Goal: Transaction & Acquisition: Subscribe to service/newsletter

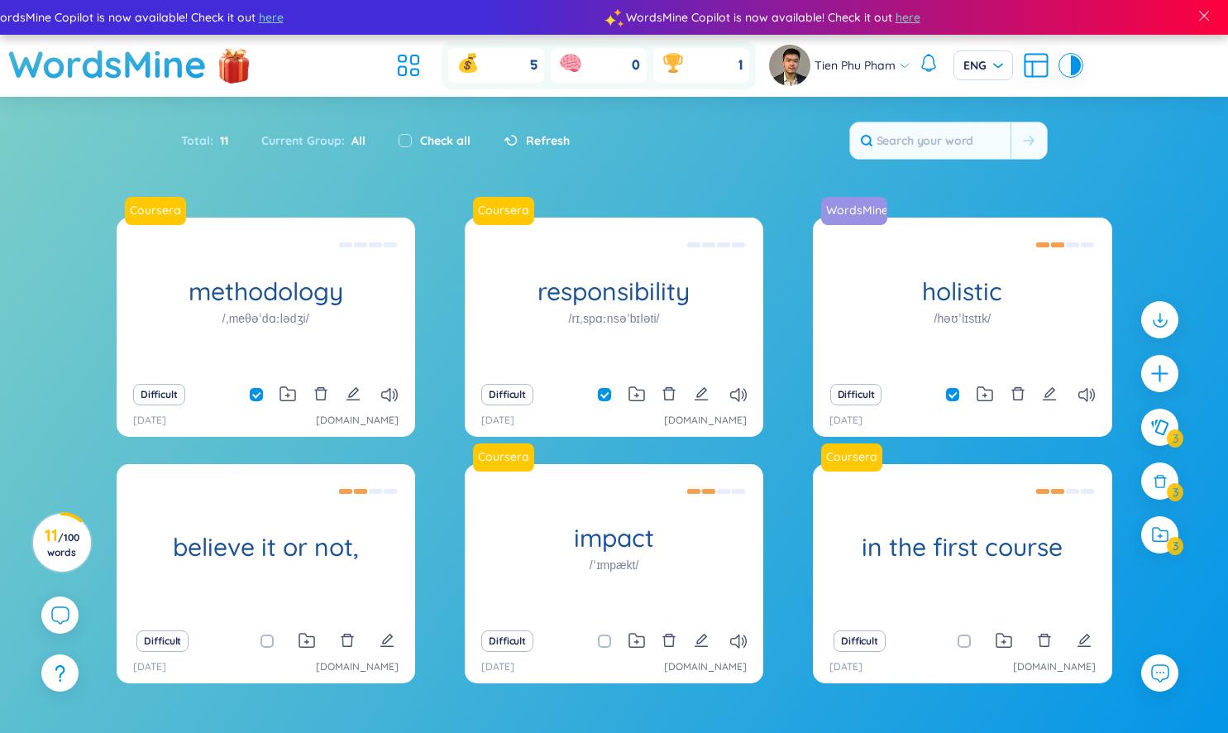
scroll to position [88, 0]
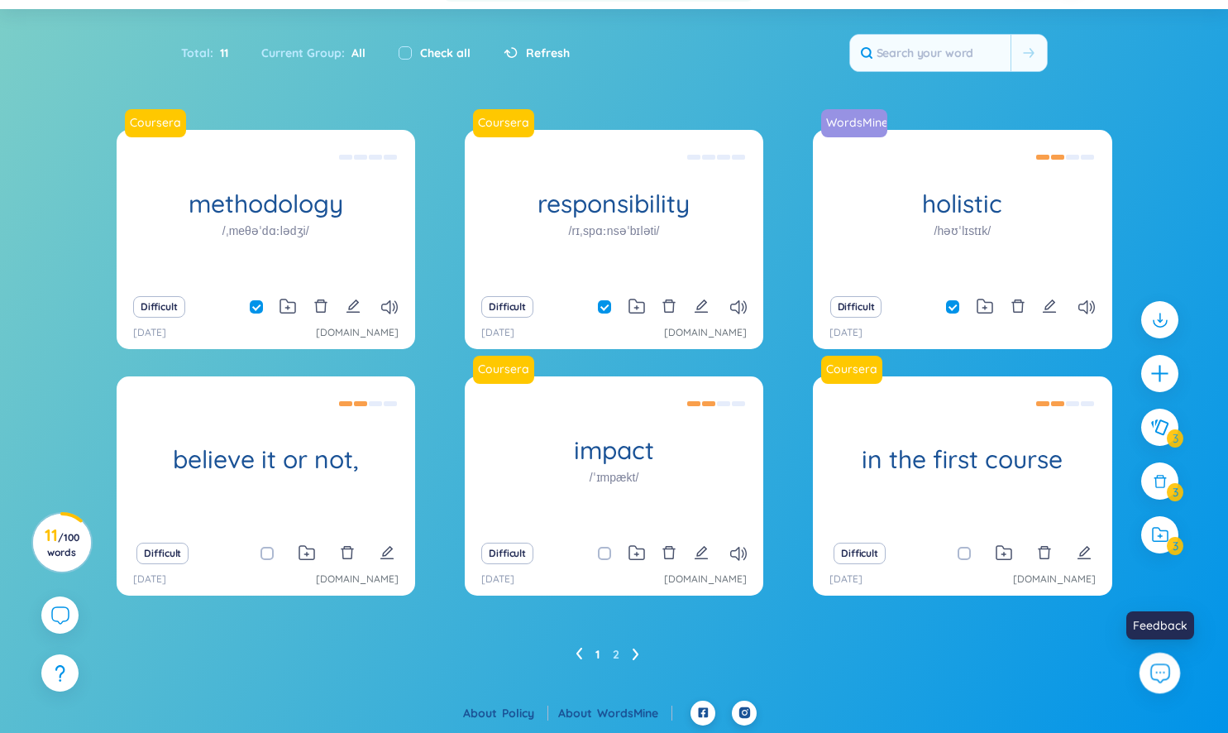
click at [1165, 674] on icon at bounding box center [1159, 672] width 21 height 21
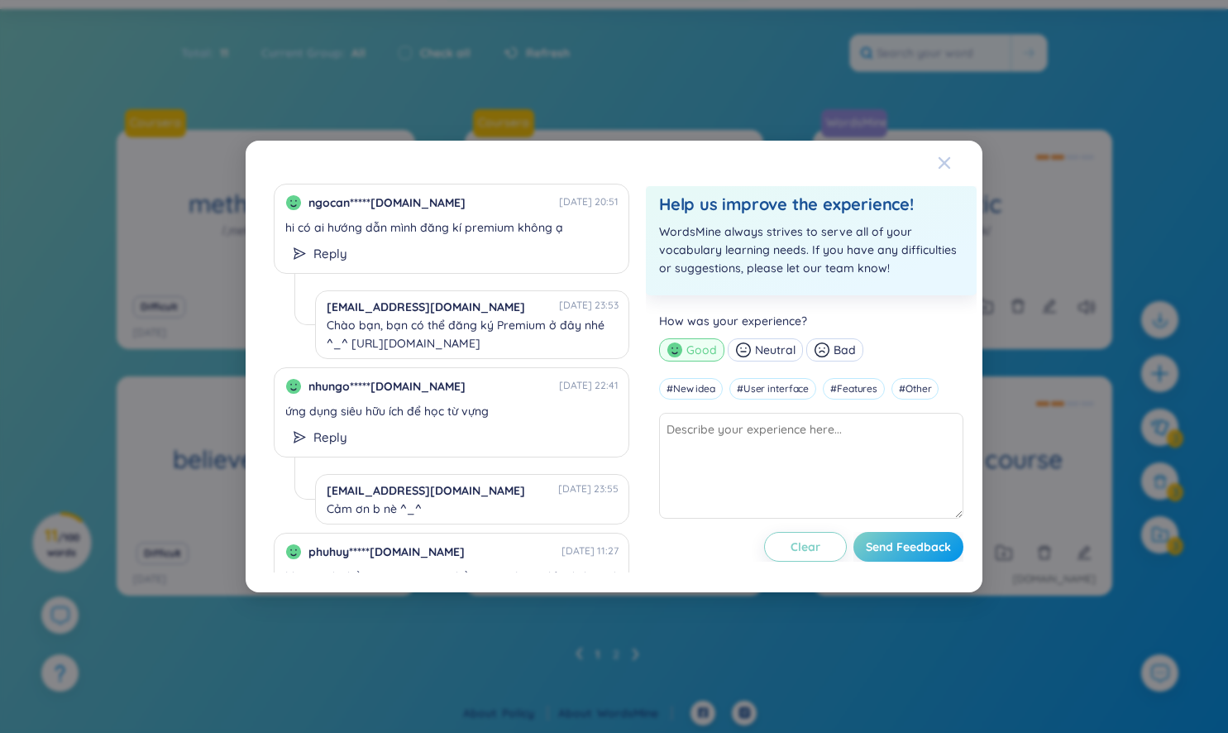
click at [941, 160] on icon "Close" at bounding box center [945, 163] width 12 height 12
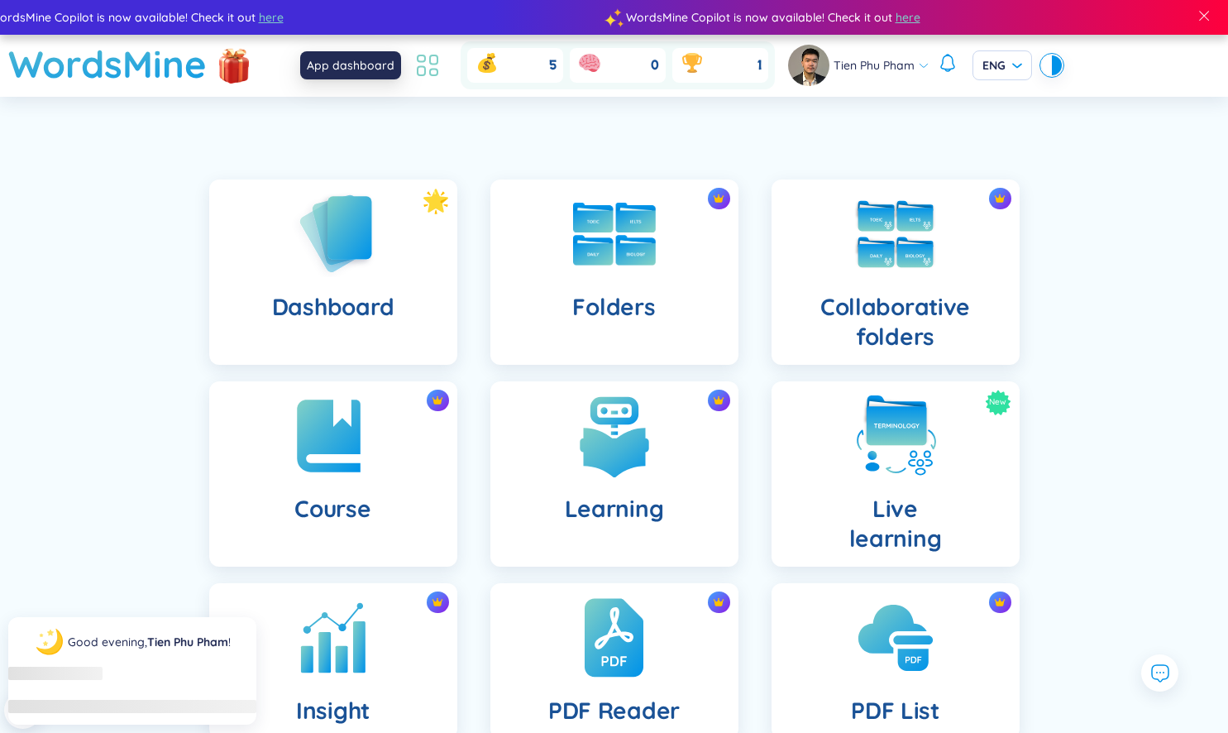
click at [435, 67] on icon at bounding box center [428, 65] width 30 height 30
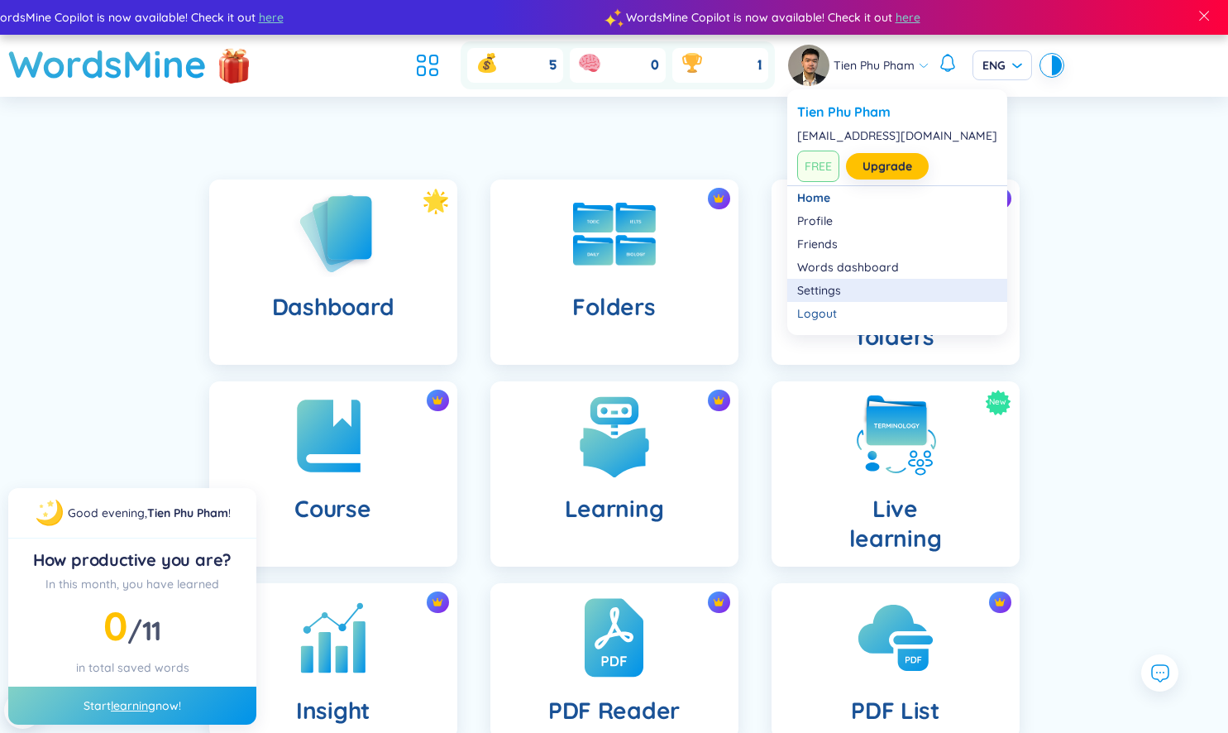
click at [832, 290] on link "Settings" at bounding box center [897, 290] width 200 height 17
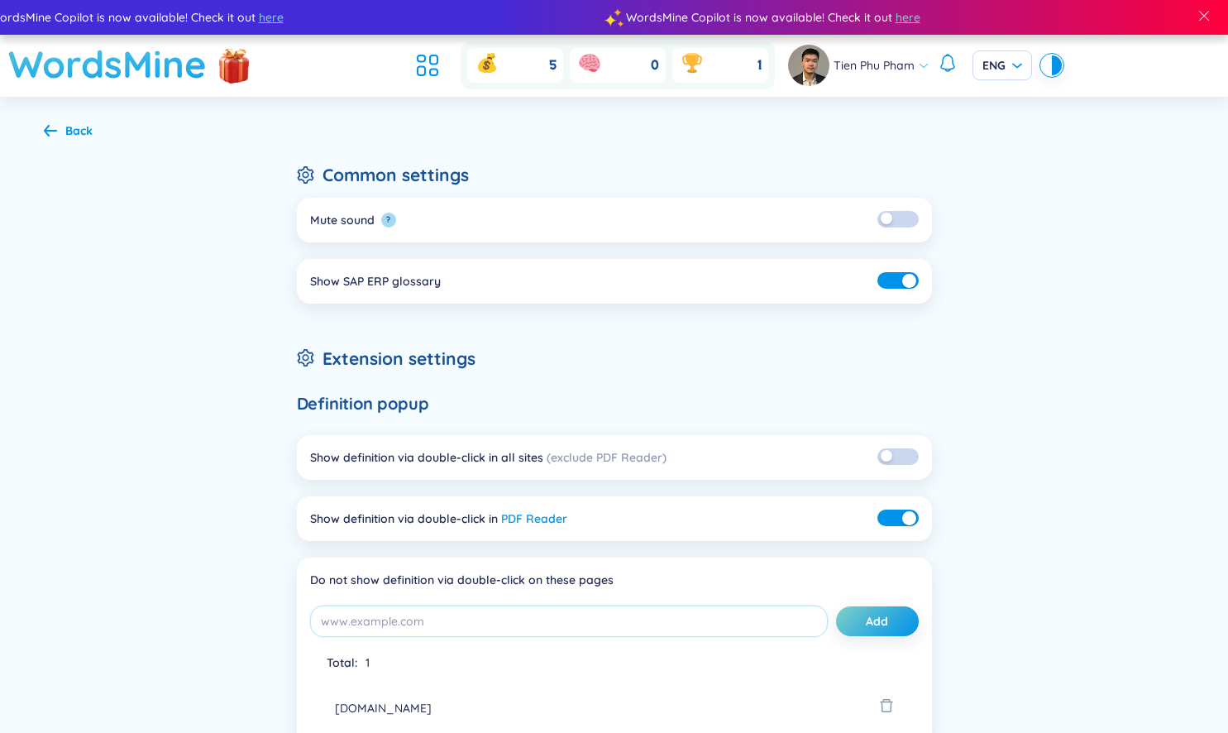
click at [77, 61] on h1 "WordsMine" at bounding box center [107, 64] width 198 height 59
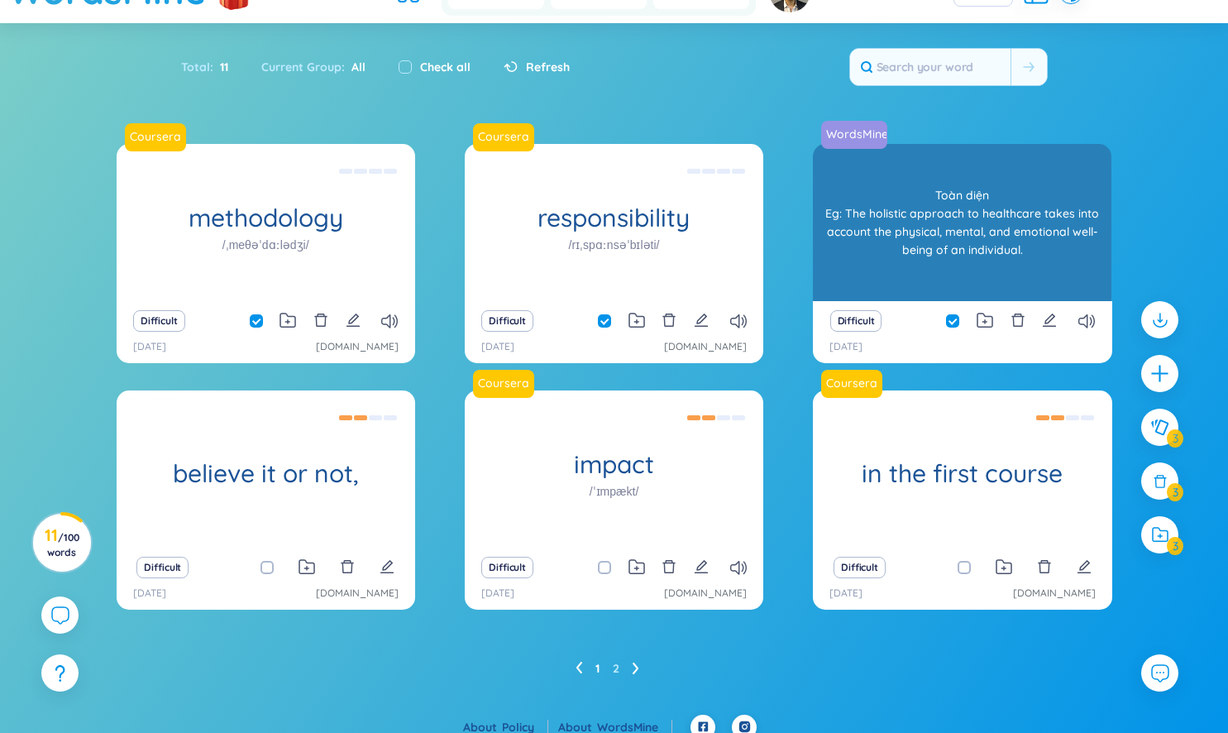
scroll to position [88, 0]
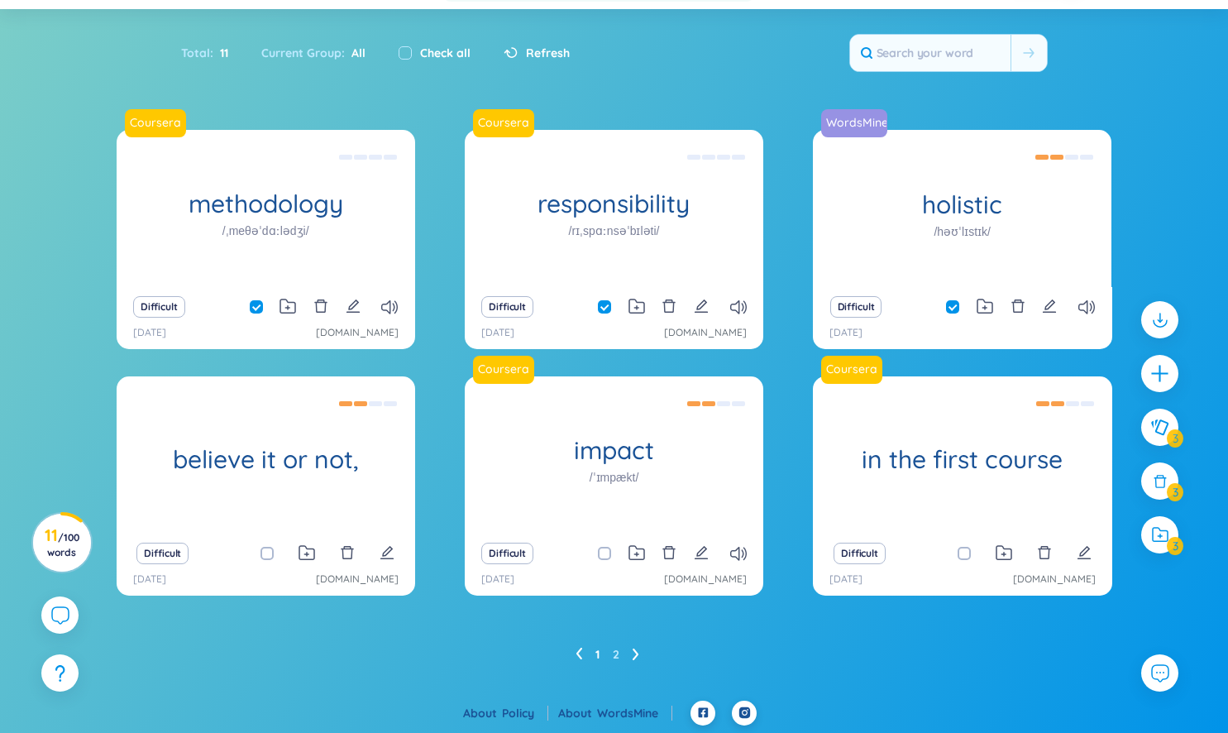
click at [631, 652] on ul "1 2" at bounding box center [614, 654] width 77 height 26
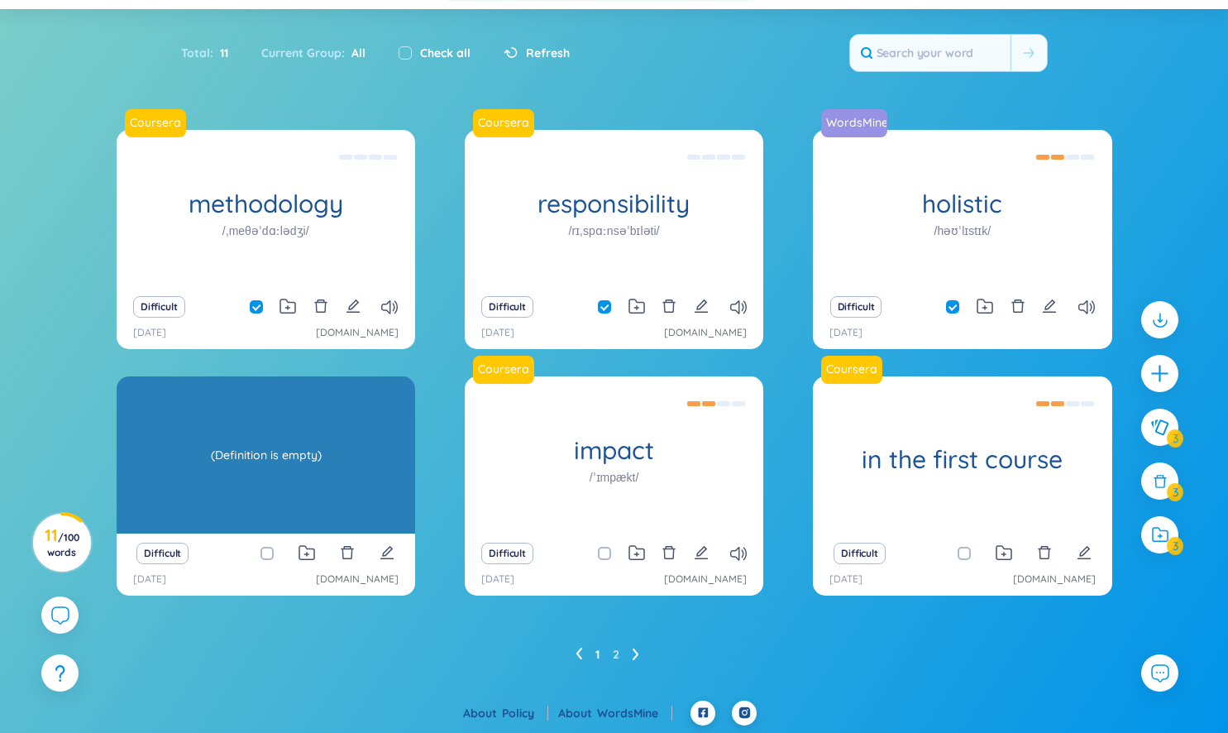
scroll to position [0, 0]
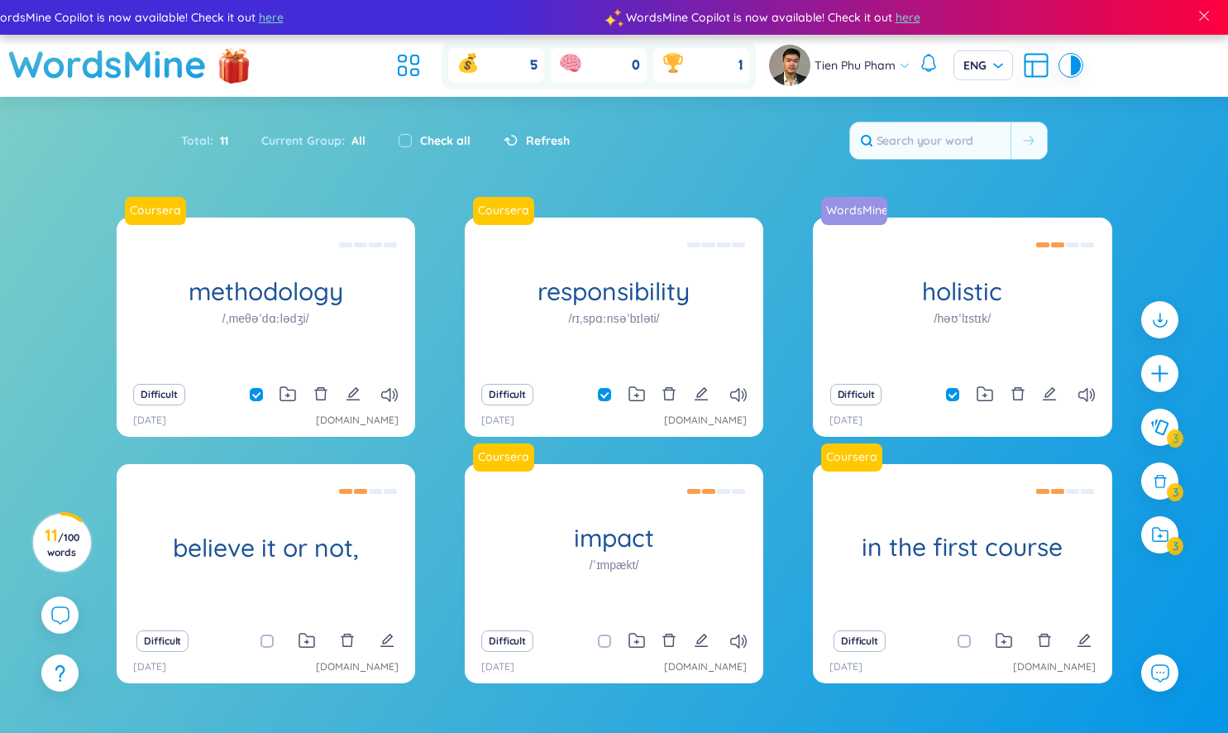
click at [315, 136] on div "Current Group : All" at bounding box center [313, 140] width 137 height 35
click at [1018, 69] on div "Tien Phu Pham ENG" at bounding box center [925, 65] width 312 height 41
click at [1035, 69] on icon at bounding box center [1036, 65] width 30 height 30
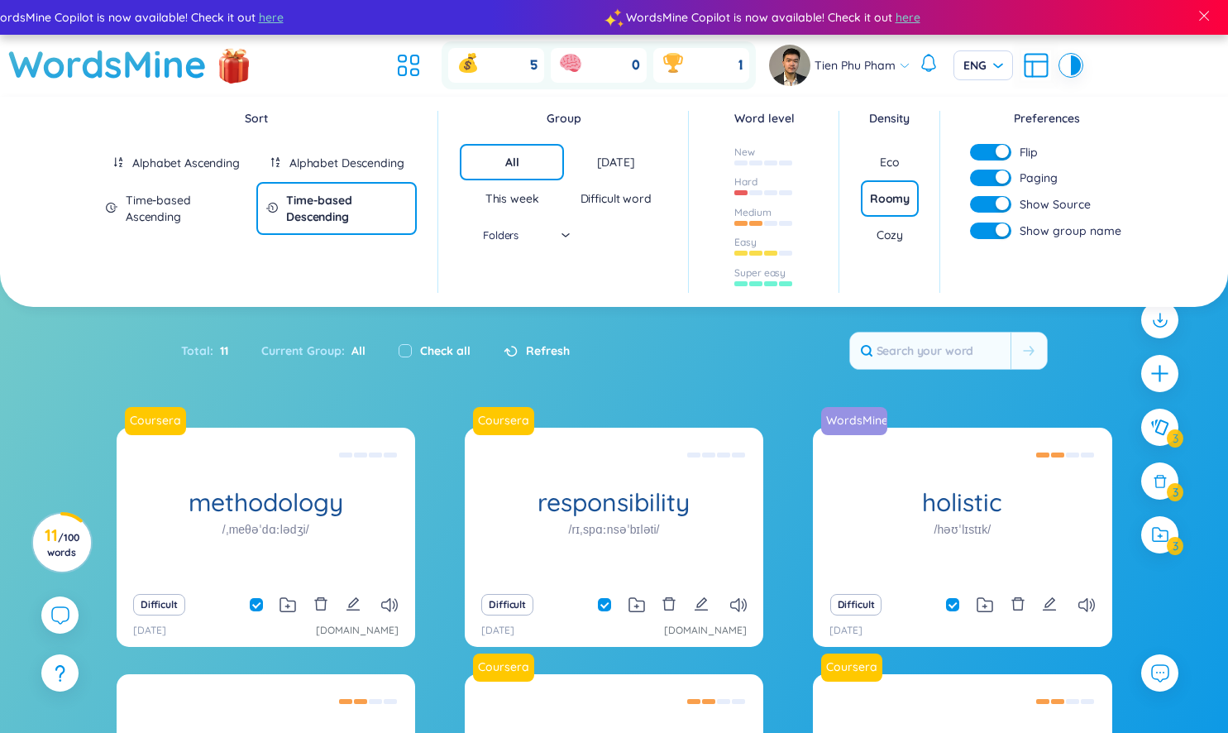
click at [217, 170] on div "Alphabet Ascending" at bounding box center [185, 163] width 107 height 17
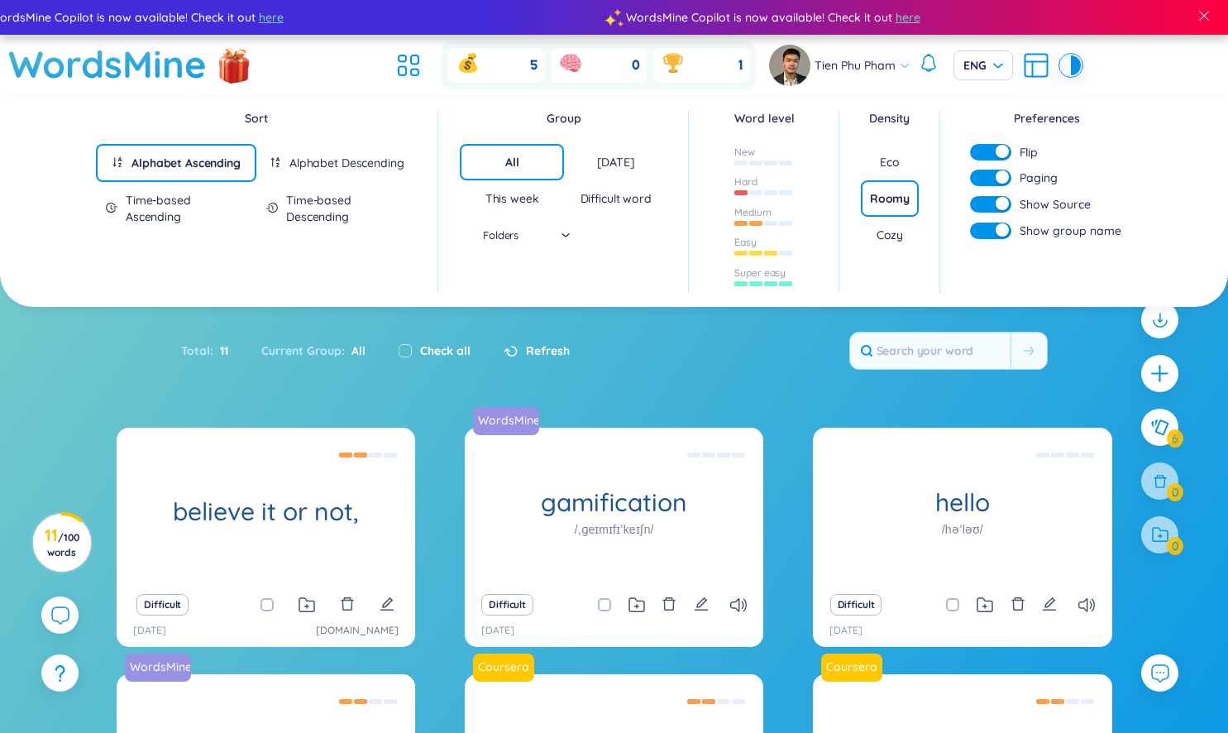
click at [321, 172] on div "Alphabet Descending" at bounding box center [336, 163] width 160 height 38
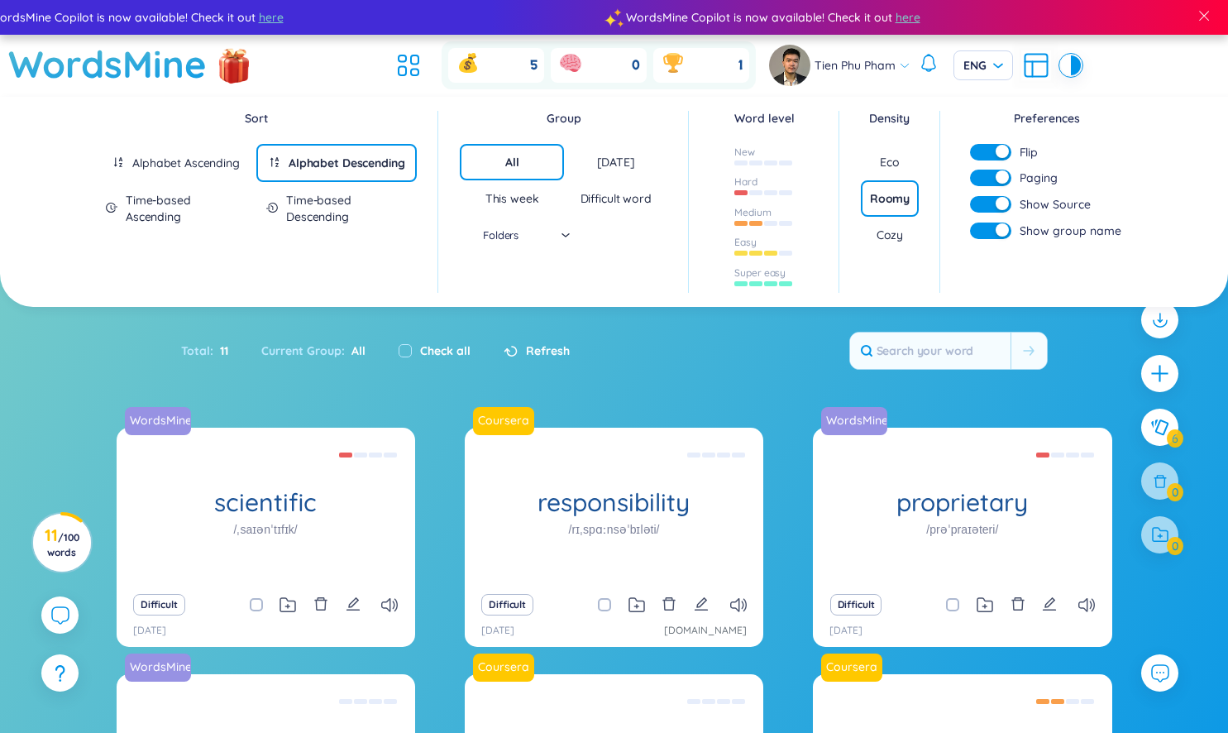
click at [314, 205] on div "Time-based Descending" at bounding box center [346, 208] width 121 height 33
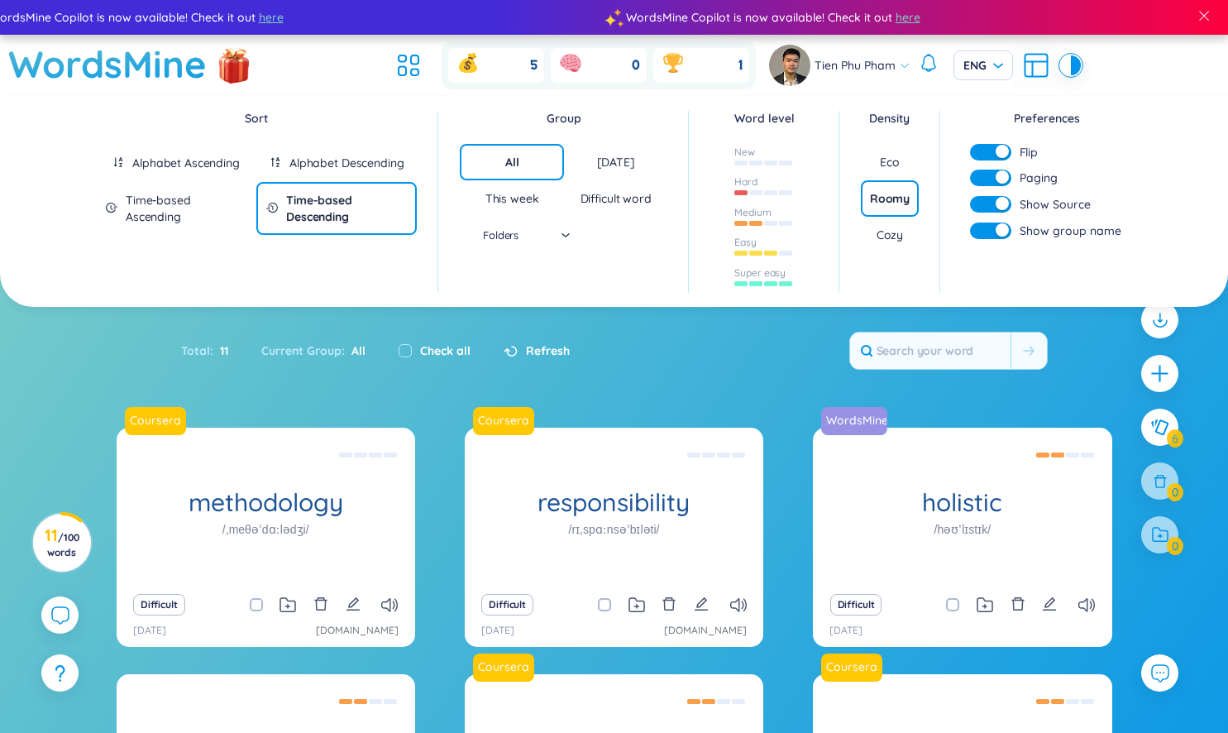
click at [891, 227] on div "Cozy" at bounding box center [889, 235] width 26 height 17
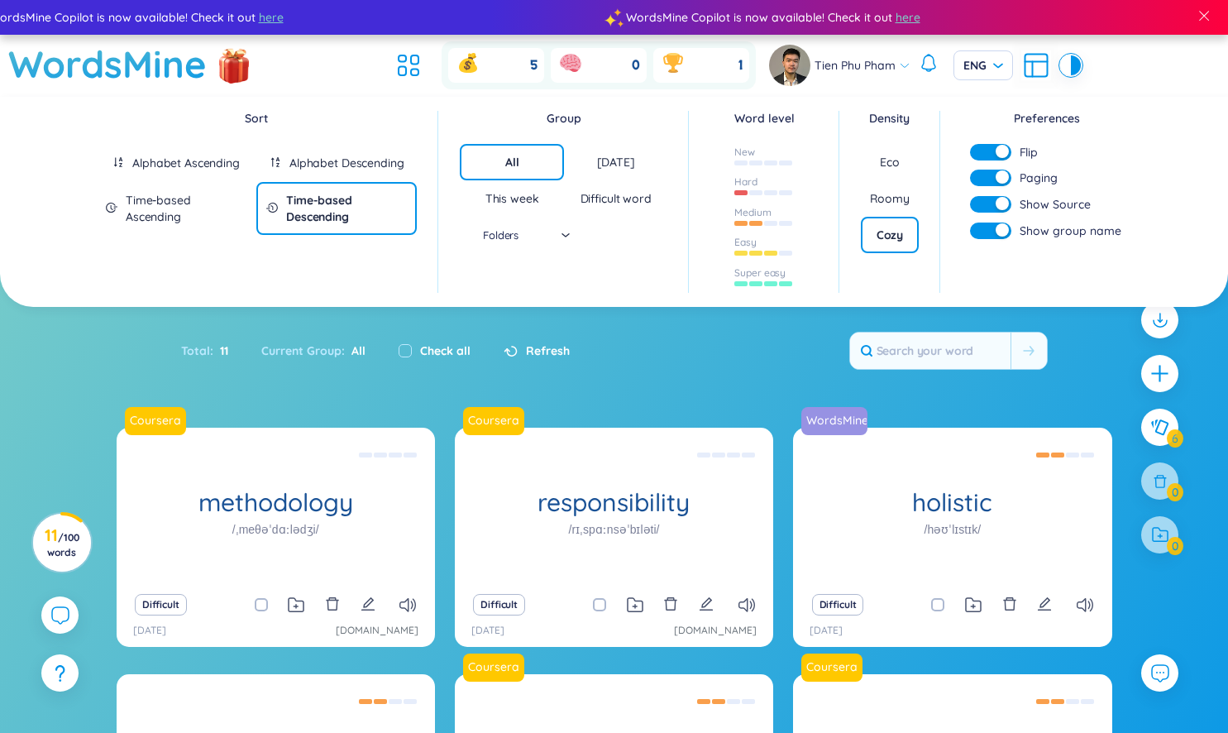
click at [895, 210] on div "Roomy" at bounding box center [889, 198] width 57 height 36
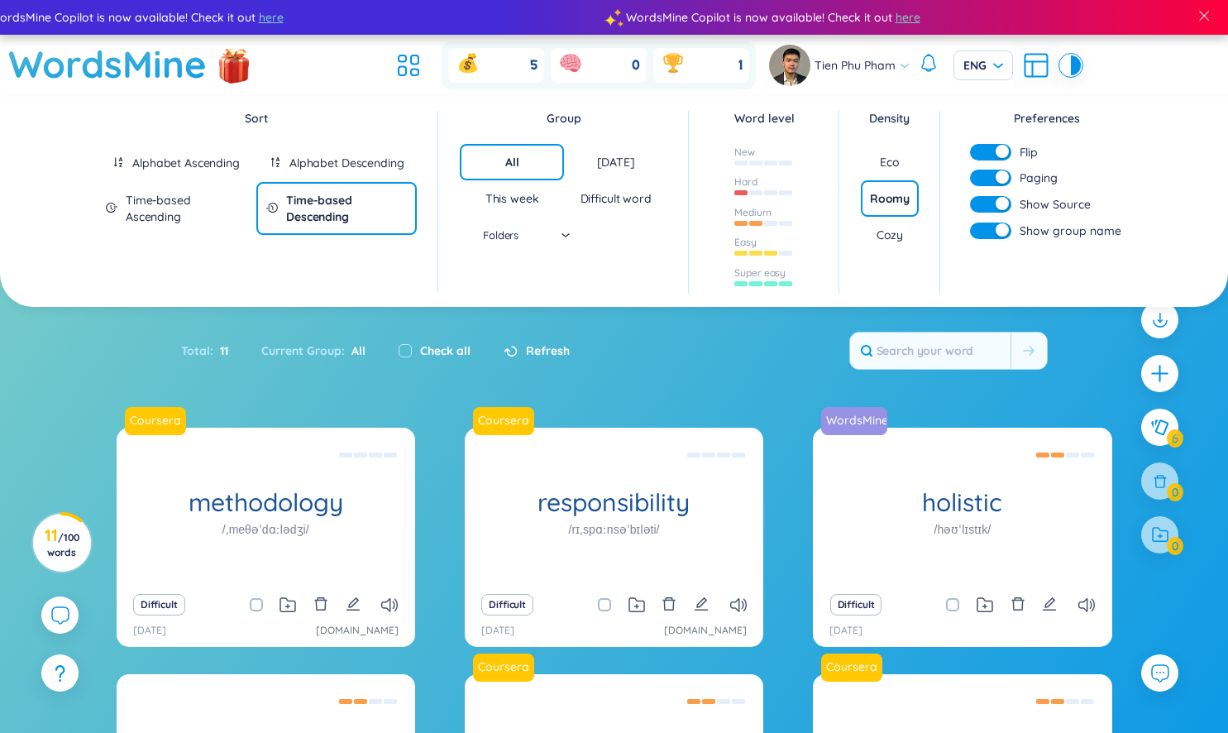
click at [893, 236] on div "Cozy" at bounding box center [889, 235] width 26 height 17
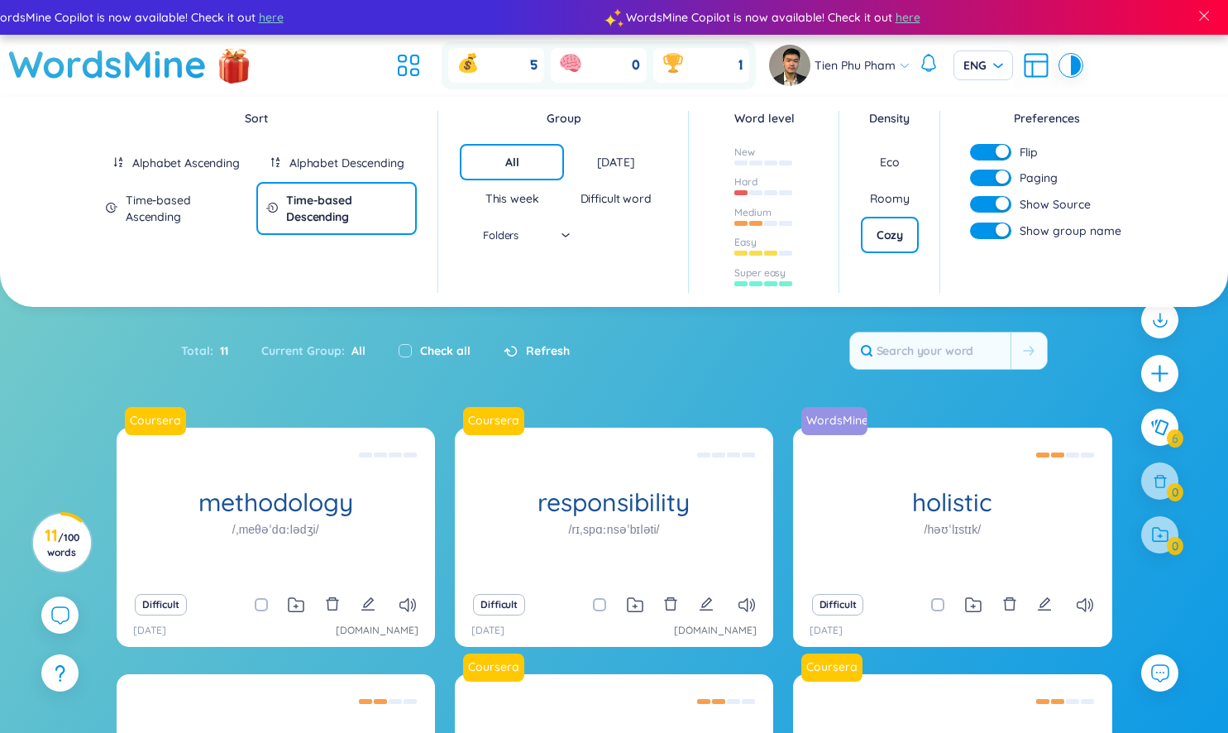
click at [890, 161] on div "Eco" at bounding box center [890, 162] width 20 height 17
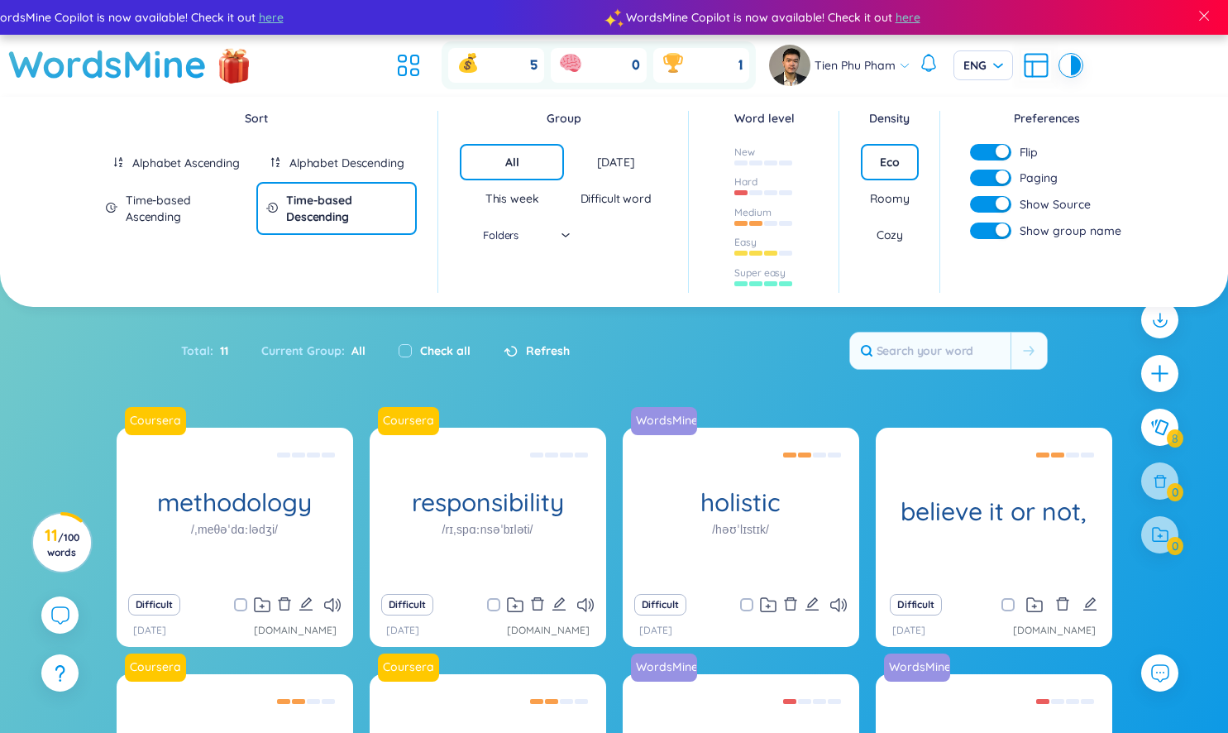
click at [1001, 152] on div "button" at bounding box center [1002, 151] width 13 height 13
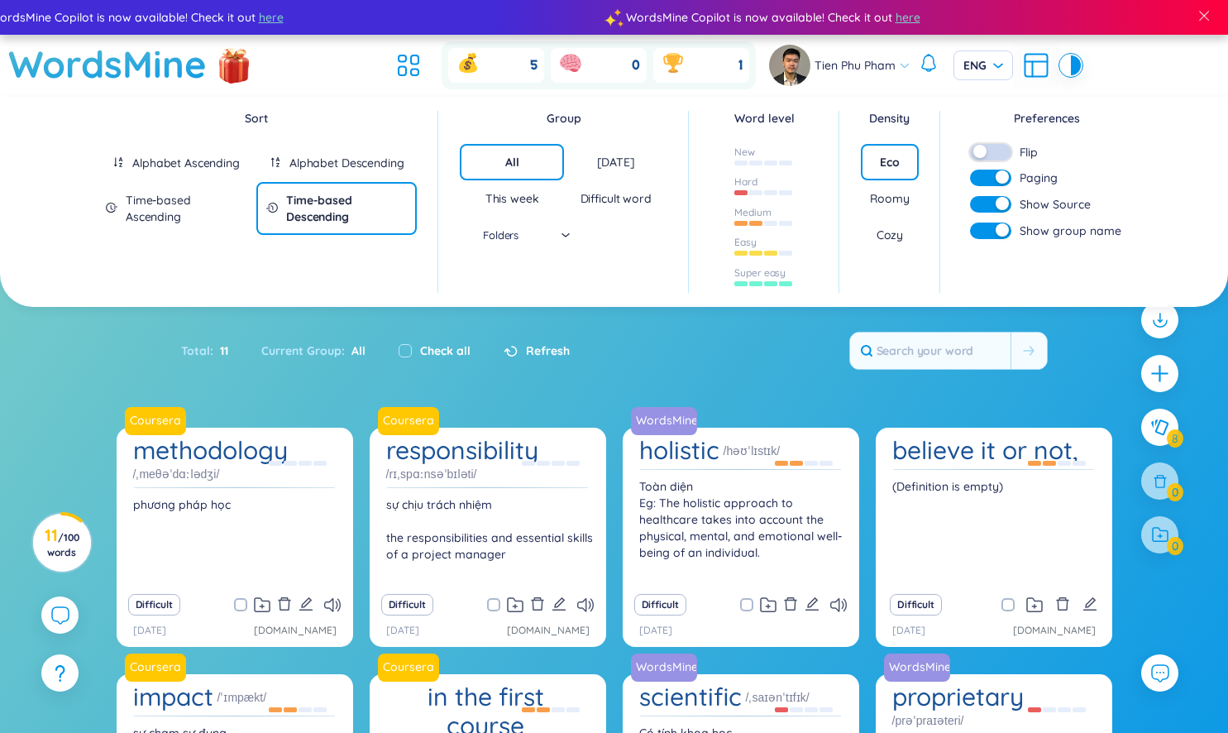
click at [1001, 152] on button "button" at bounding box center [990, 152] width 41 height 17
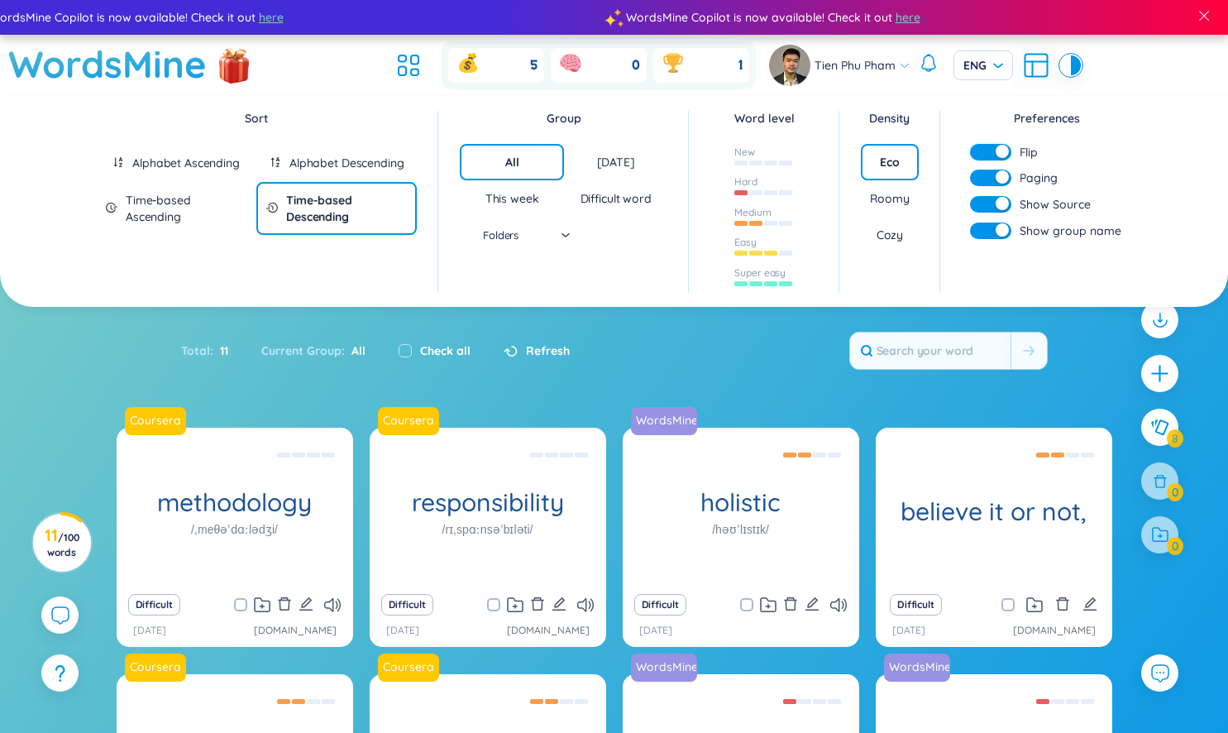
click at [1001, 152] on div "button" at bounding box center [1002, 151] width 13 height 13
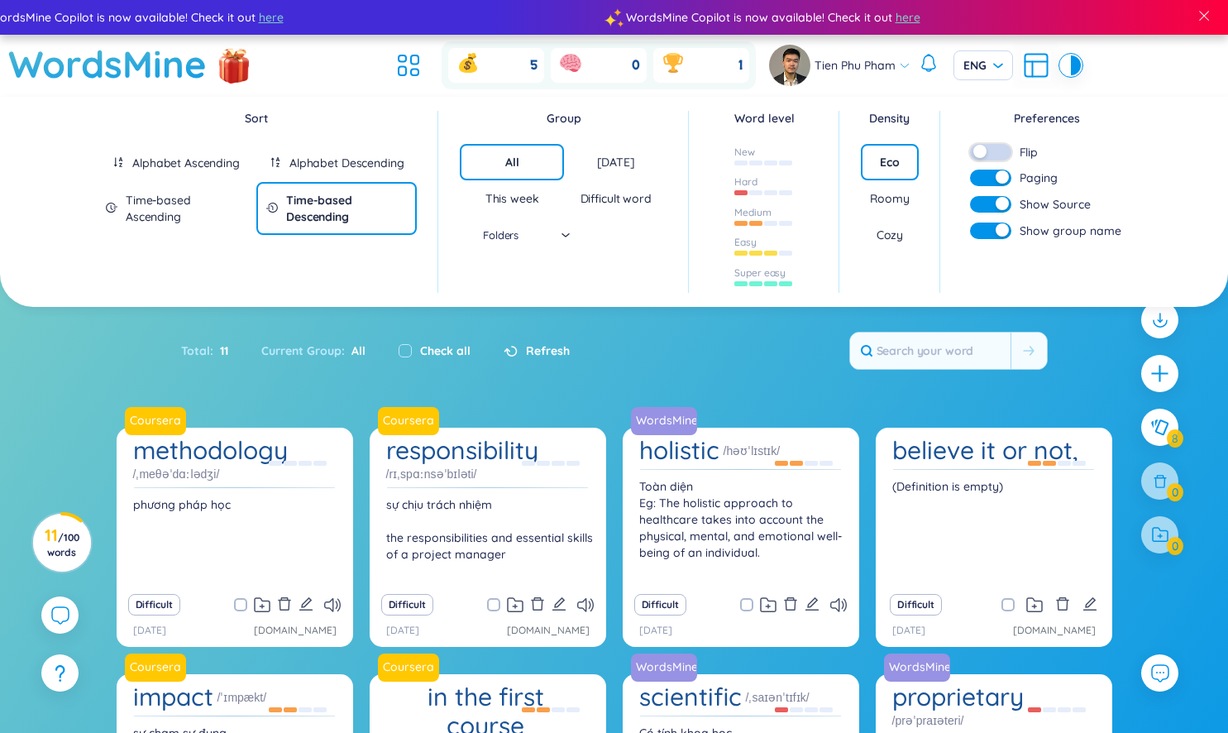
click at [1001, 152] on button "button" at bounding box center [990, 152] width 41 height 17
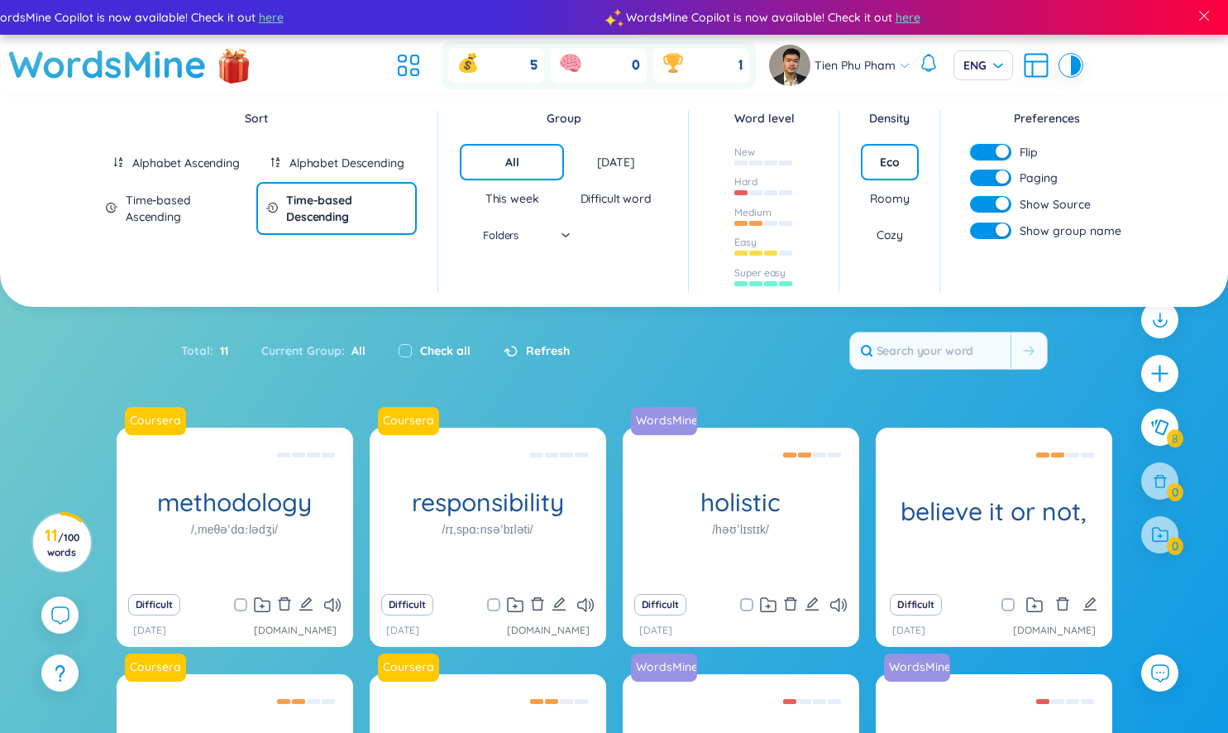
click at [1001, 152] on div "button" at bounding box center [1002, 151] width 13 height 13
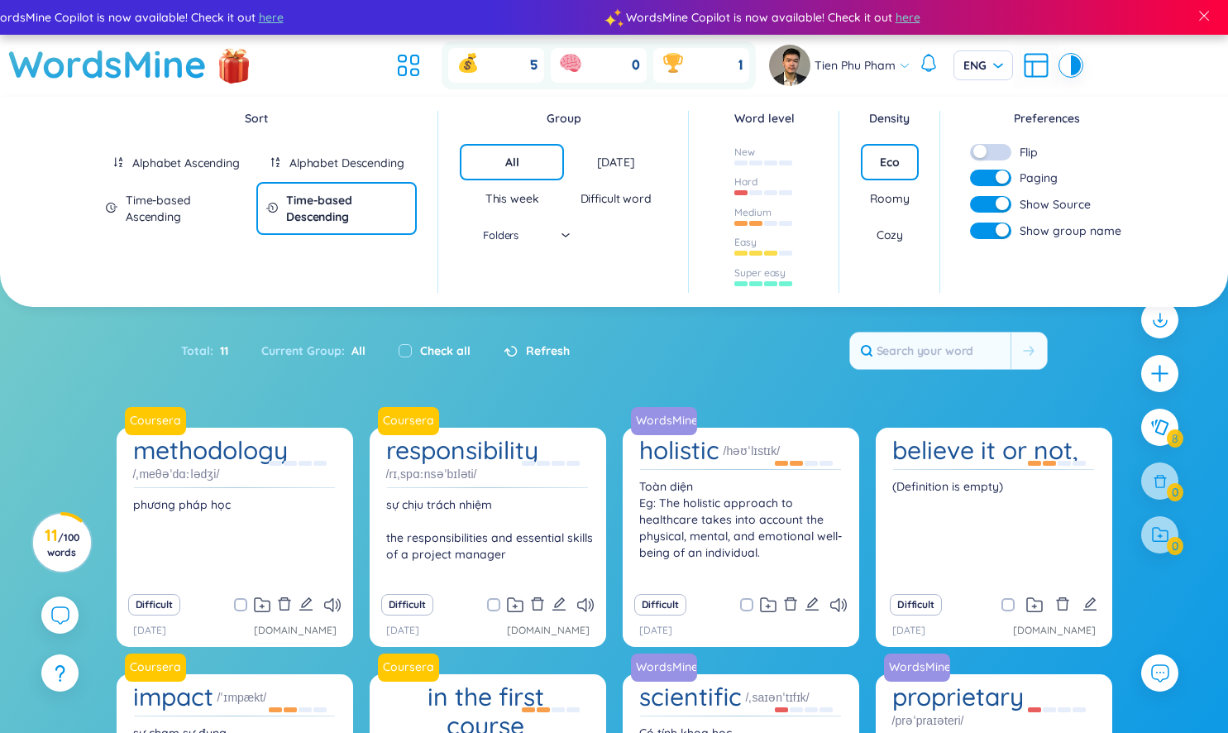
click at [1002, 182] on div "button" at bounding box center [1002, 176] width 13 height 13
click at [991, 179] on button "button" at bounding box center [990, 178] width 41 height 17
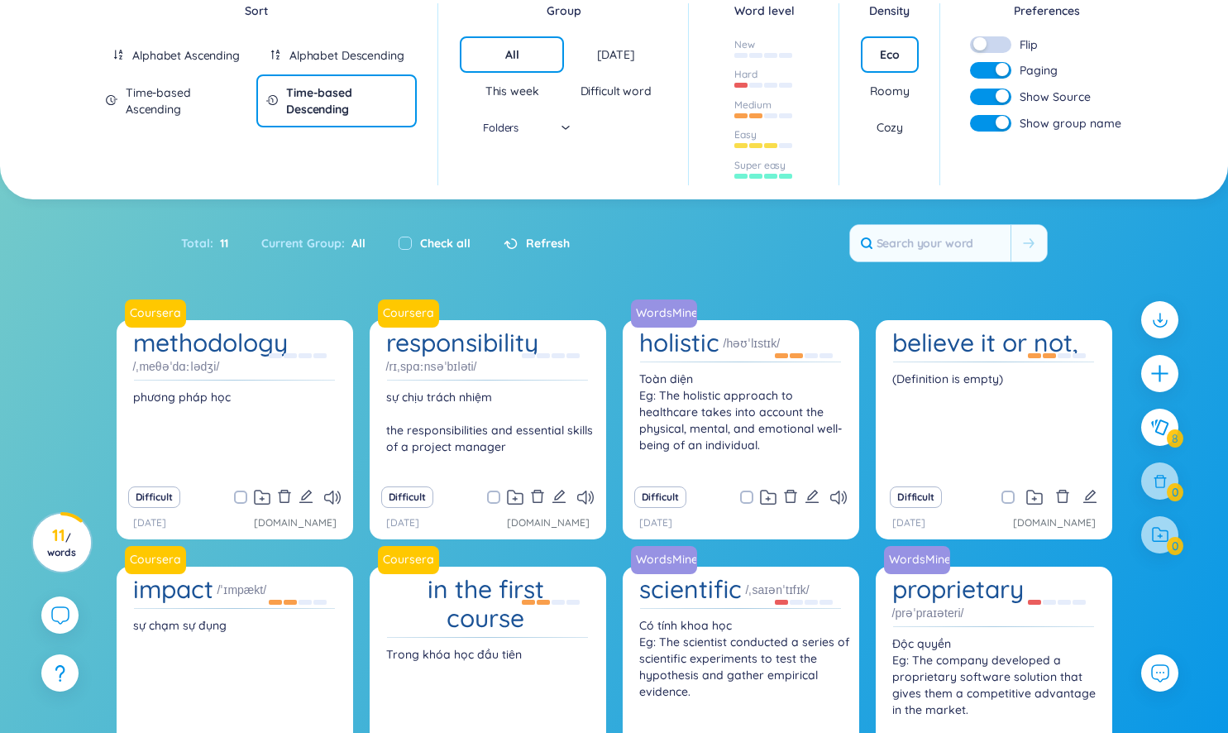
click at [991, 179] on section "Sort Alphabet Ascending Alphabet Descending Time-based Ascending Time-based Des…" at bounding box center [614, 440] width 1228 height 902
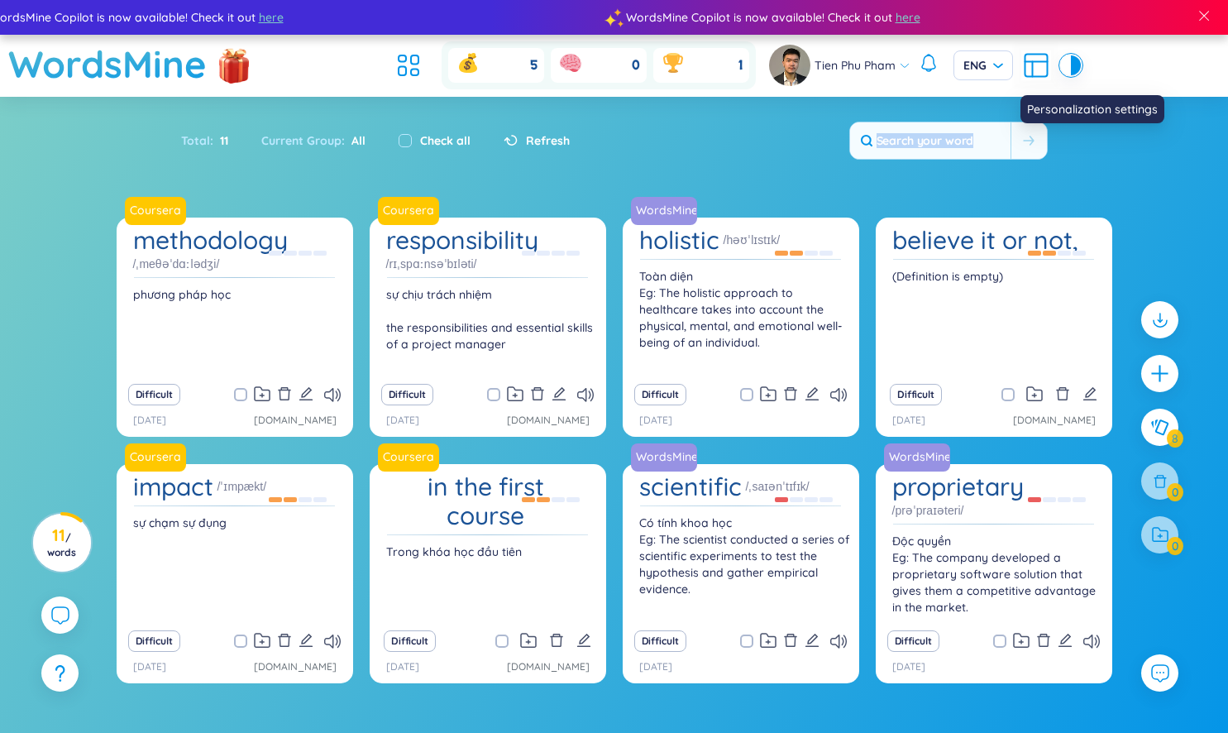
click at [1034, 70] on icon at bounding box center [1036, 65] width 30 height 30
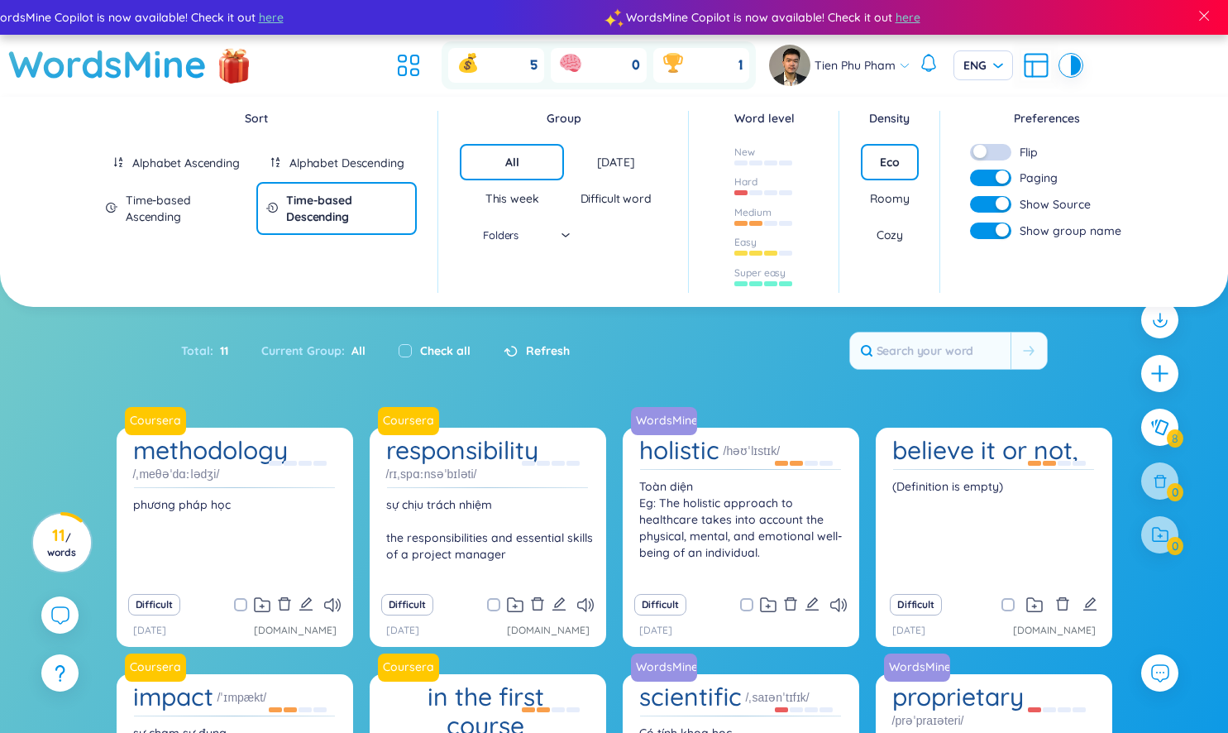
click at [1001, 206] on div "button" at bounding box center [1002, 203] width 13 height 13
click at [1001, 206] on button "button" at bounding box center [990, 204] width 41 height 17
click at [1001, 206] on div "button" at bounding box center [1002, 203] width 13 height 13
click at [1001, 206] on button "button" at bounding box center [990, 204] width 41 height 17
click at [996, 231] on div "button" at bounding box center [1002, 229] width 13 height 13
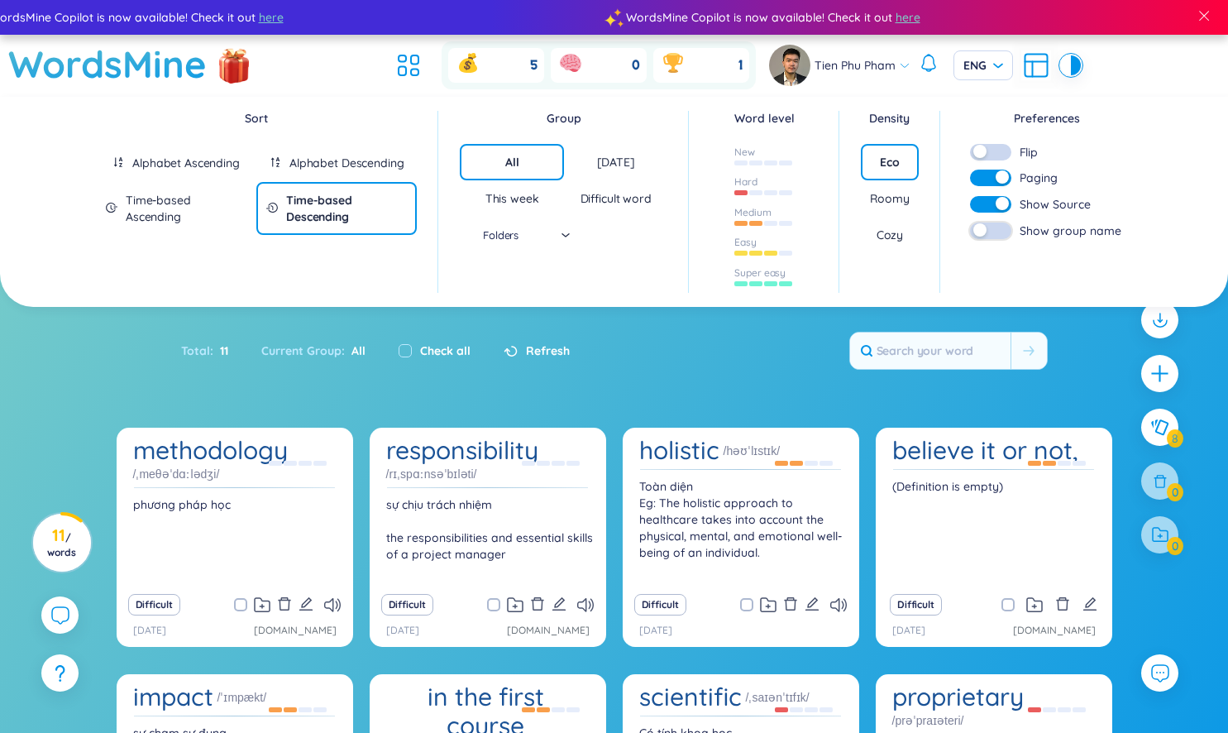
click at [996, 231] on button "button" at bounding box center [990, 230] width 41 height 17
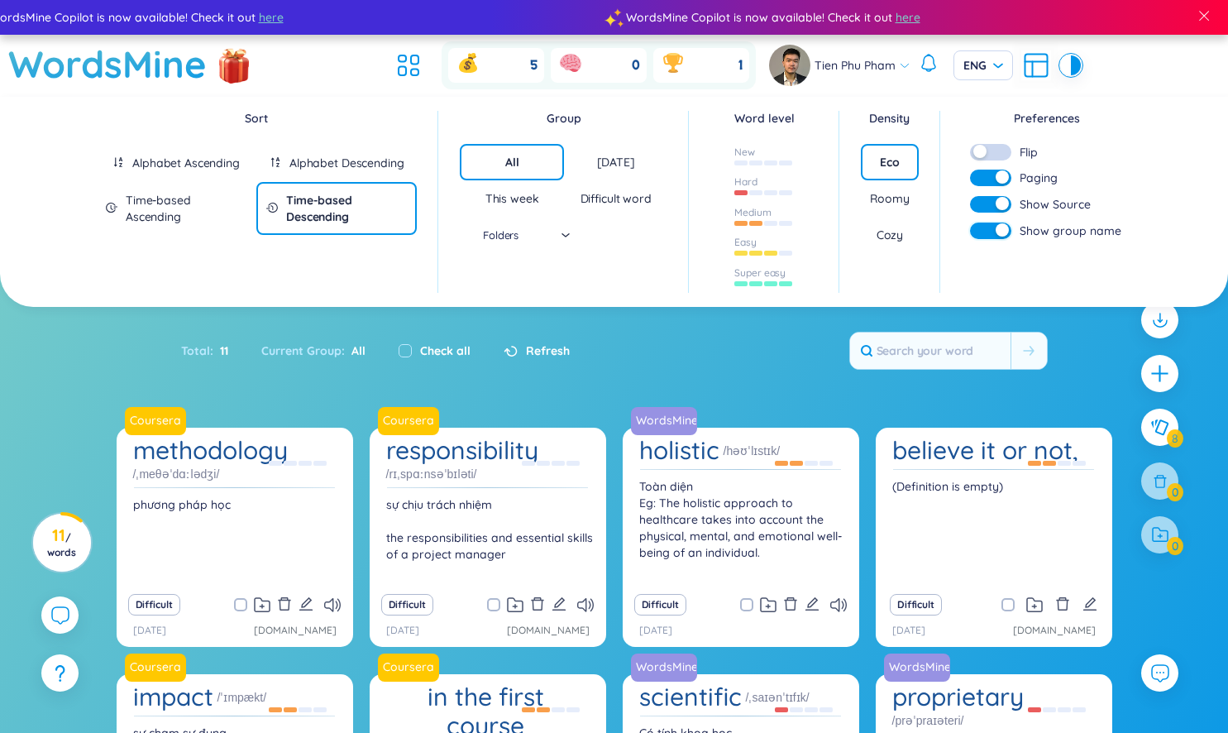
click at [996, 231] on div "button" at bounding box center [1002, 229] width 13 height 13
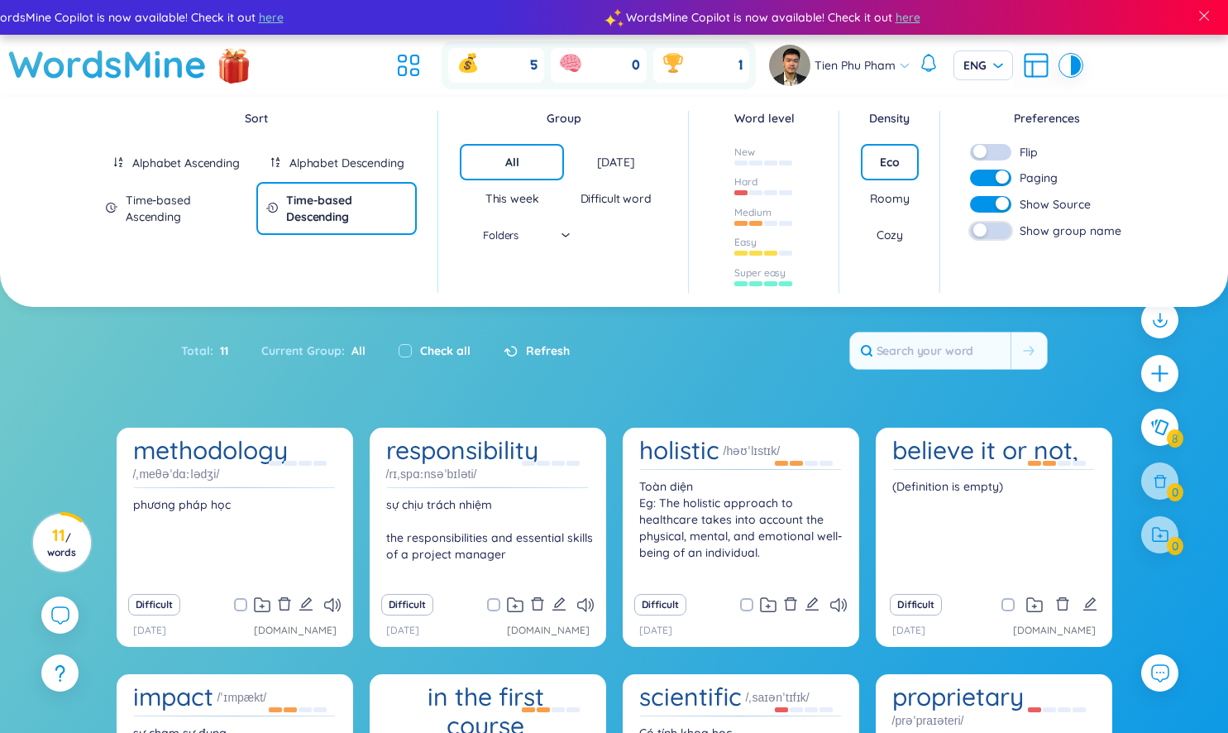
click at [996, 231] on button "button" at bounding box center [990, 230] width 41 height 17
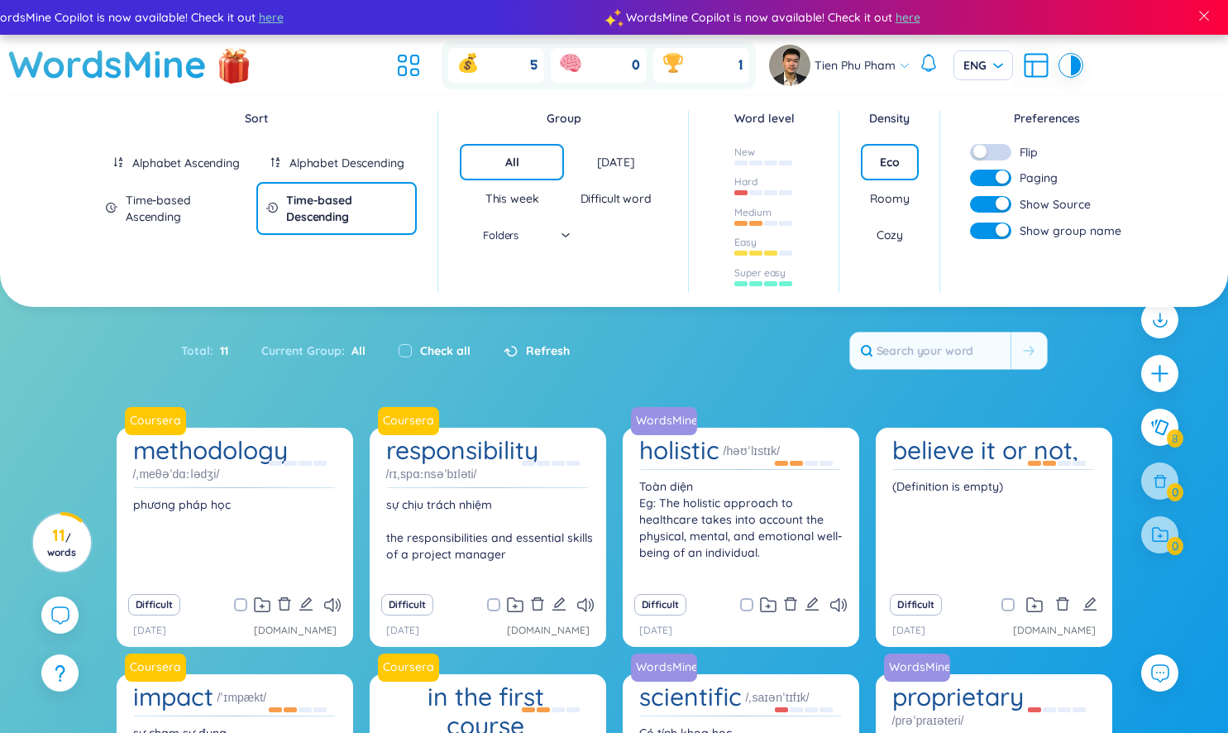
click at [996, 150] on button "button" at bounding box center [990, 152] width 41 height 17
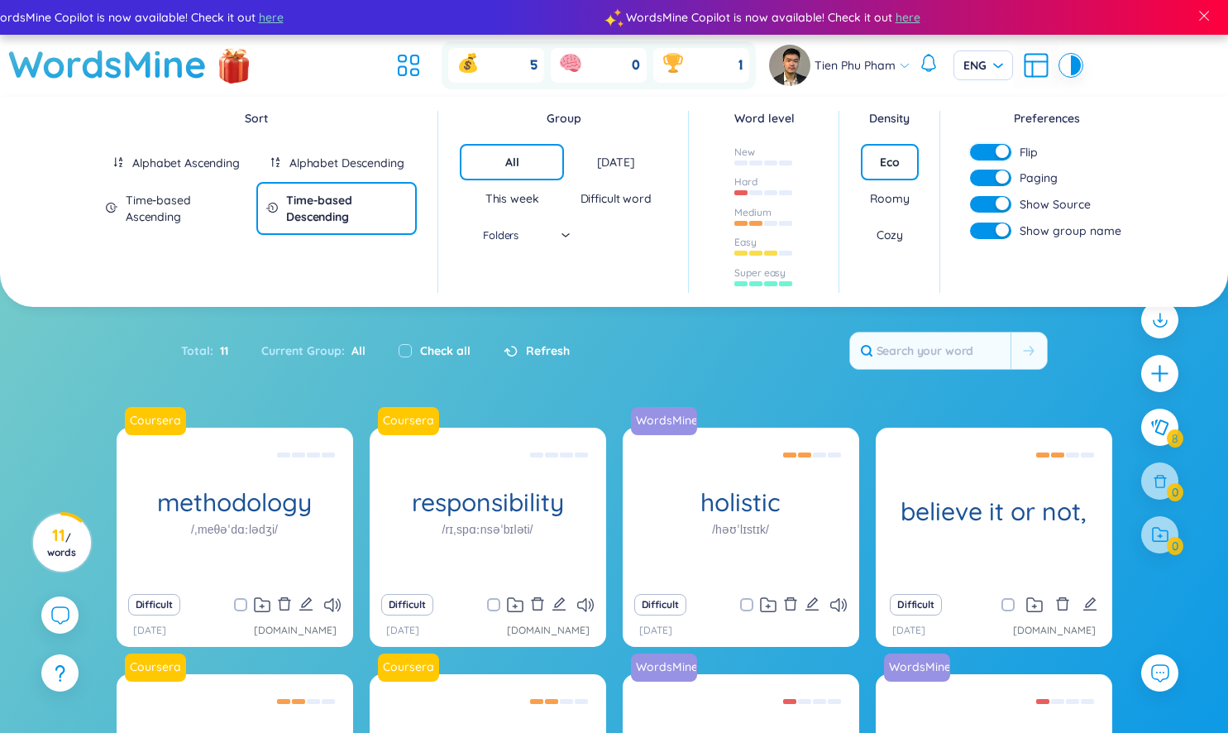
click at [996, 150] on div "button" at bounding box center [1002, 151] width 13 height 13
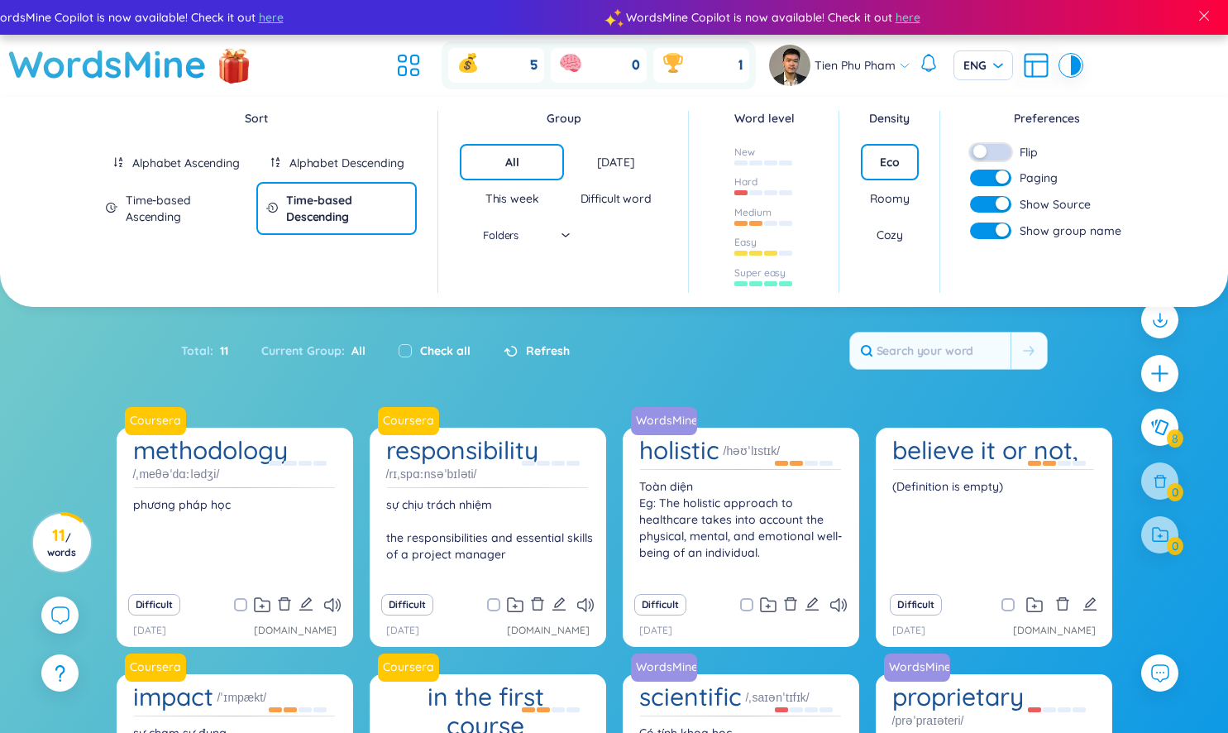
click at [996, 150] on button "button" at bounding box center [990, 152] width 41 height 17
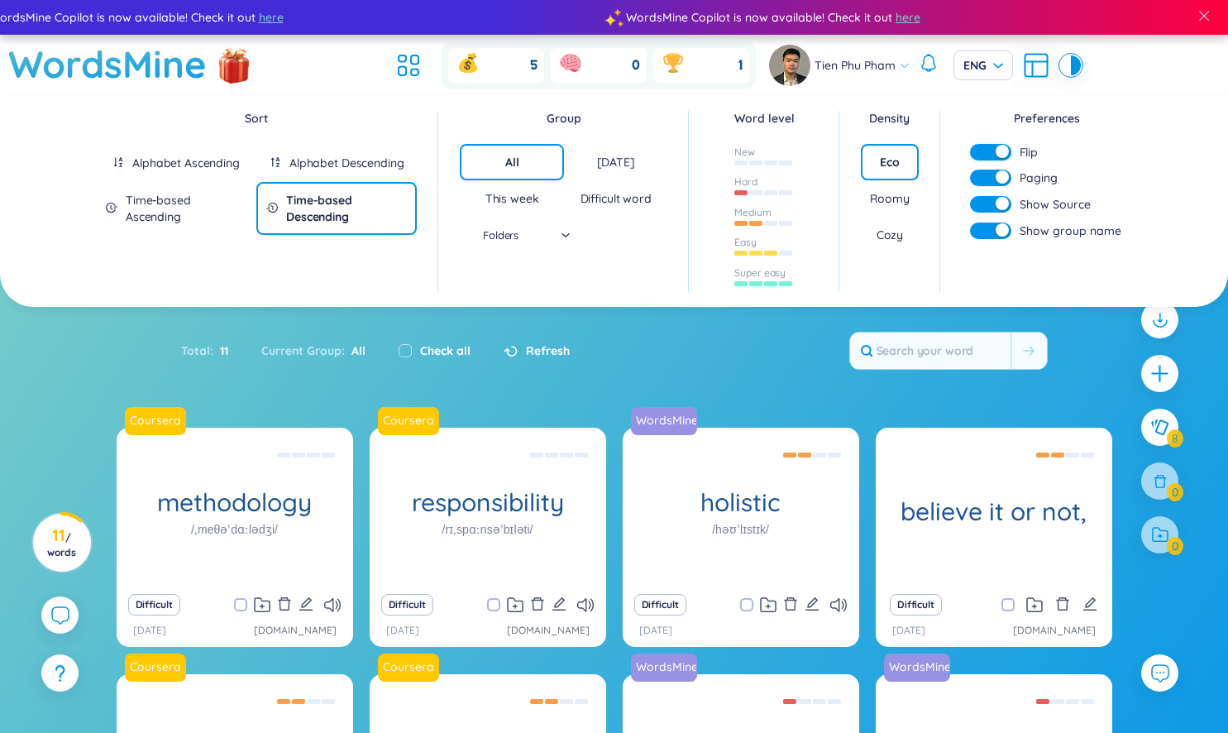
click at [996, 150] on div "button" at bounding box center [1002, 151] width 13 height 13
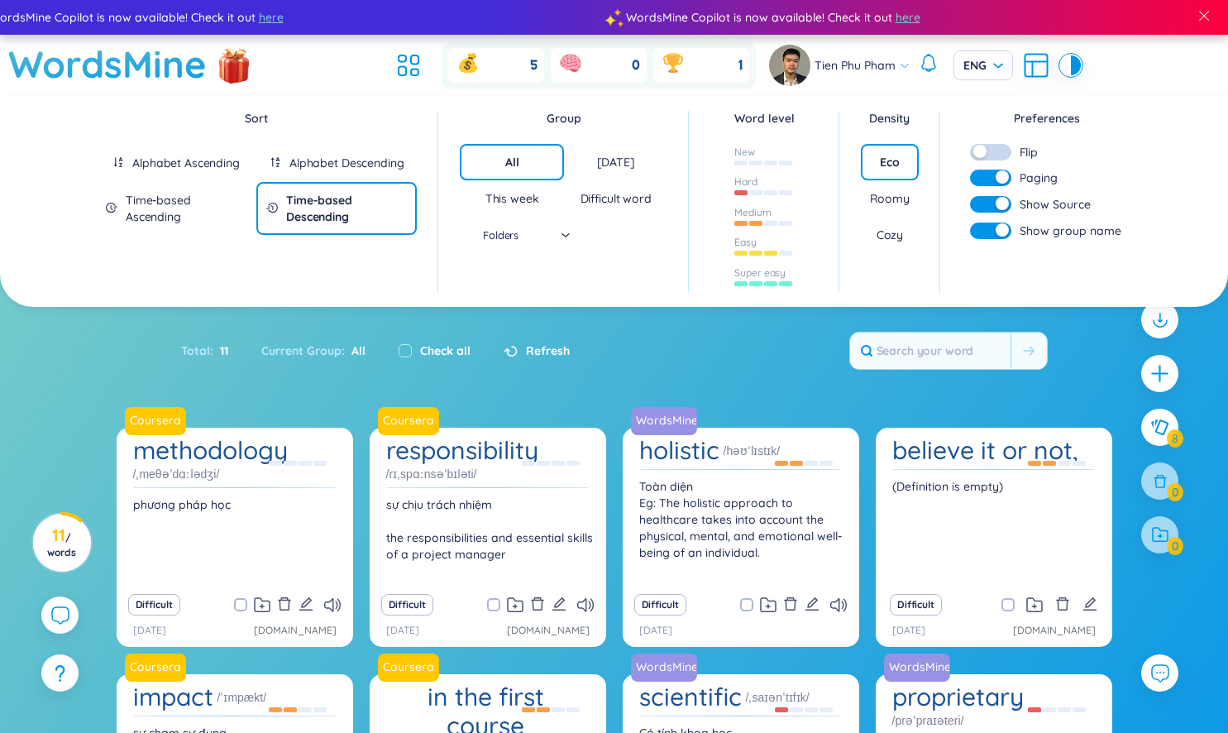
click at [996, 150] on button "button" at bounding box center [990, 152] width 41 height 17
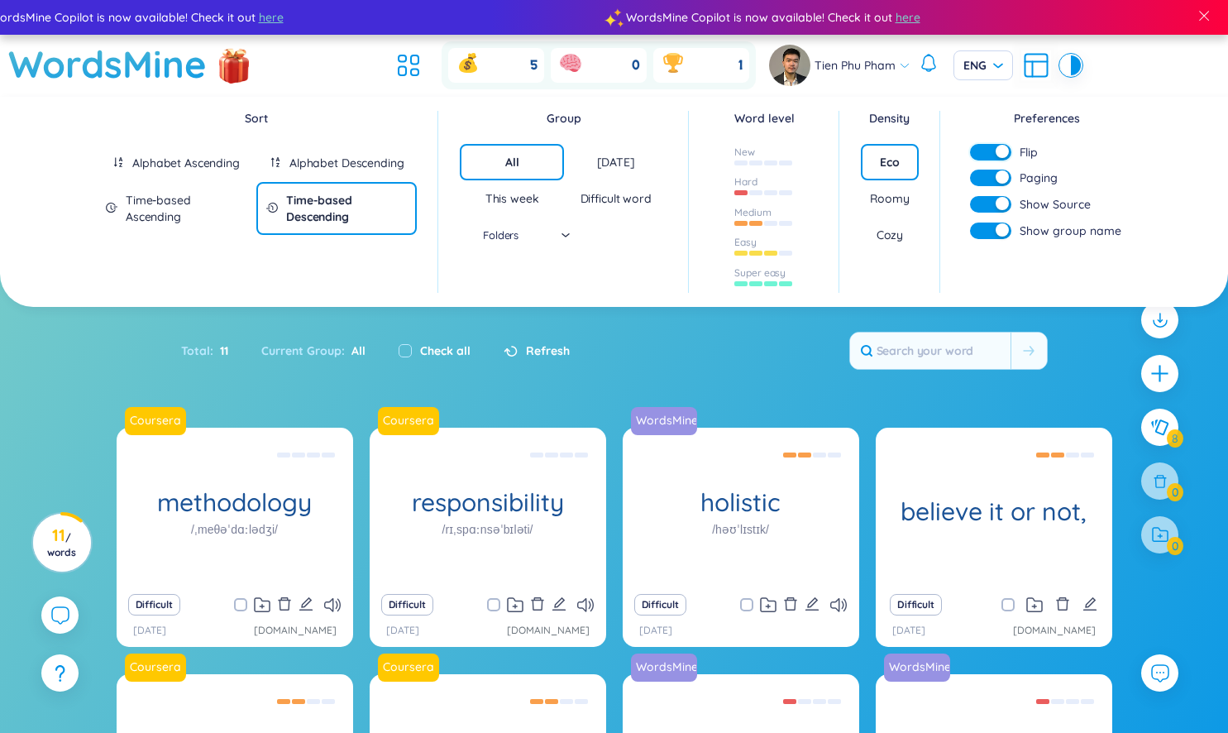
click at [996, 150] on div "button" at bounding box center [1002, 151] width 13 height 13
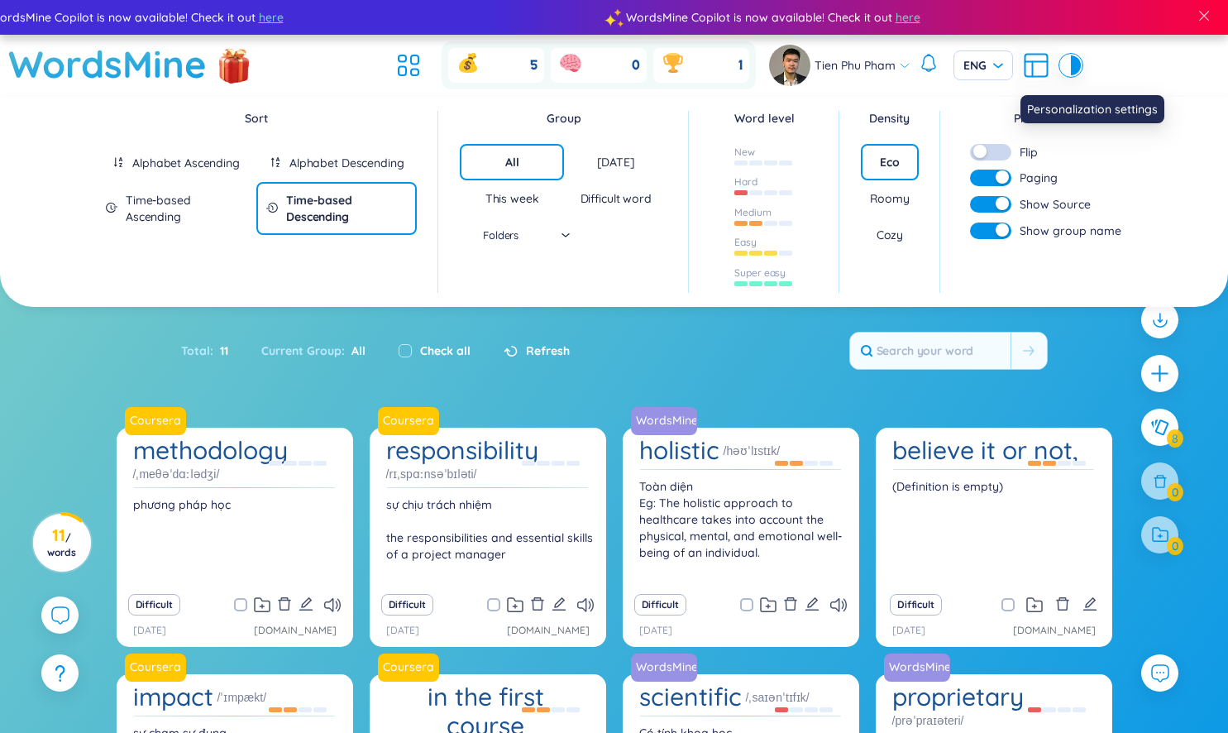
click at [1036, 63] on icon at bounding box center [1036, 65] width 30 height 30
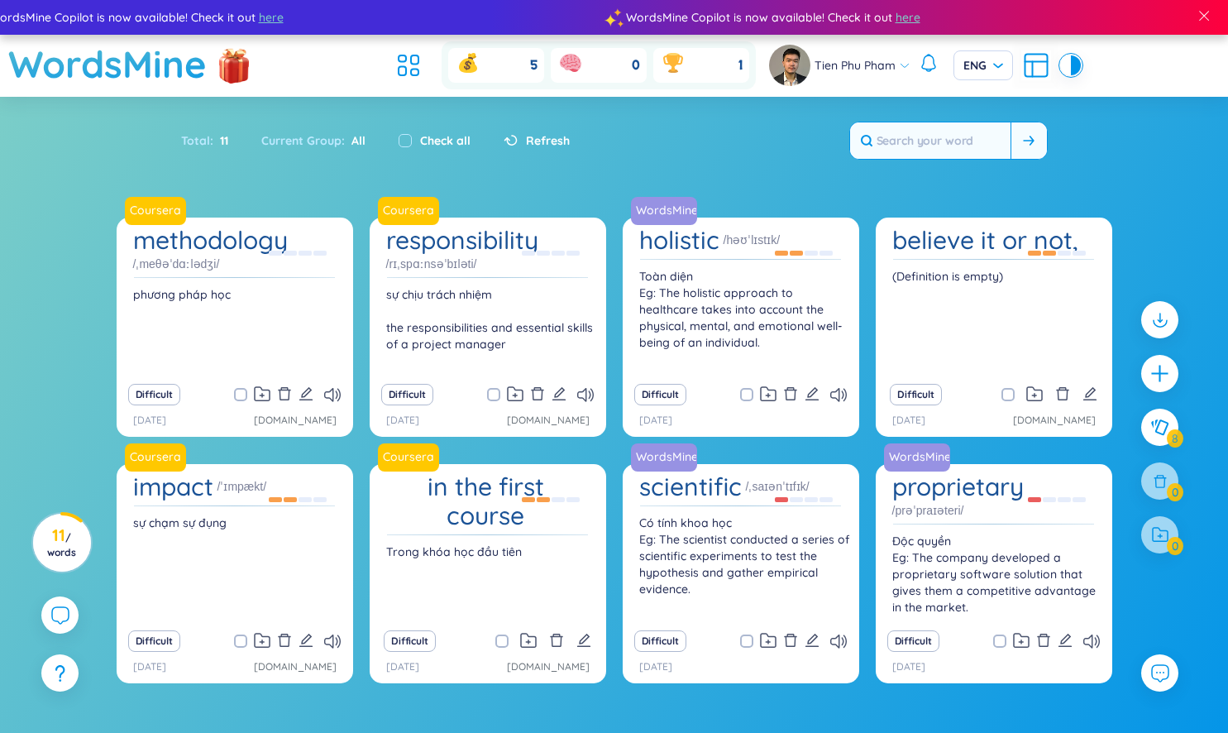
click at [1030, 143] on icon at bounding box center [1028, 141] width 11 height 10
click at [1079, 58] on div at bounding box center [1071, 65] width 20 height 20
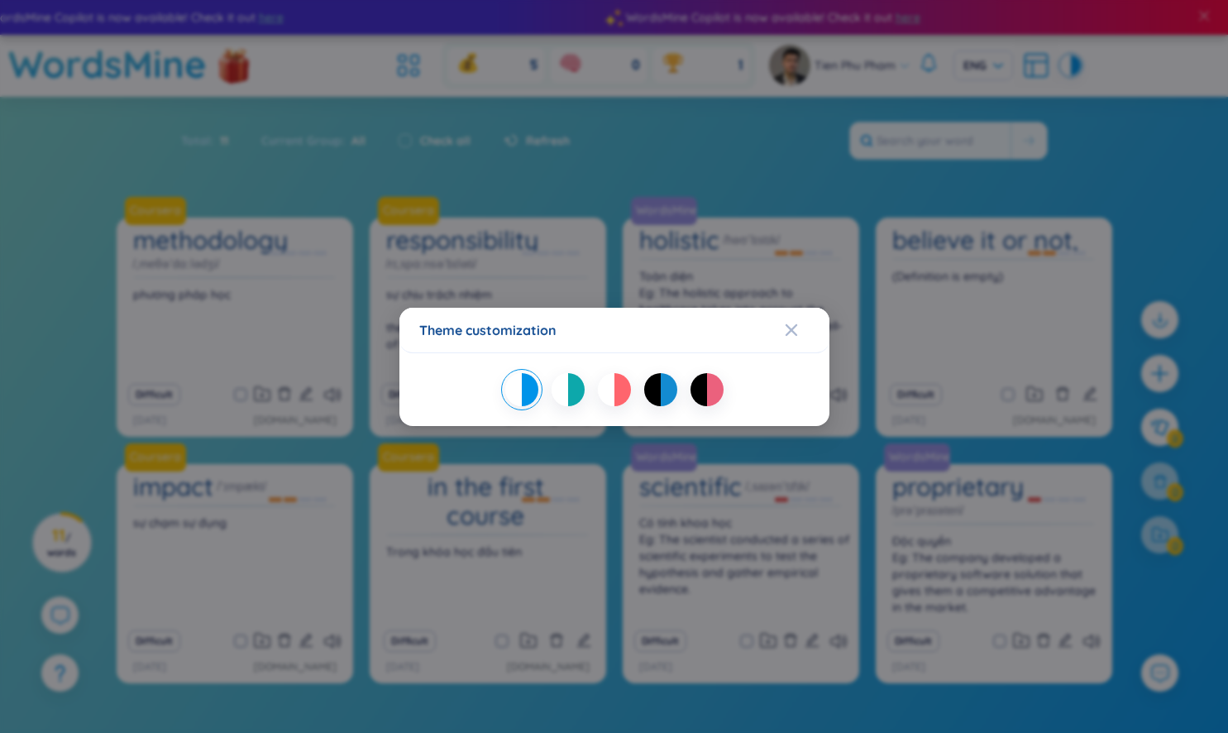
click at [653, 394] on div at bounding box center [652, 389] width 17 height 33
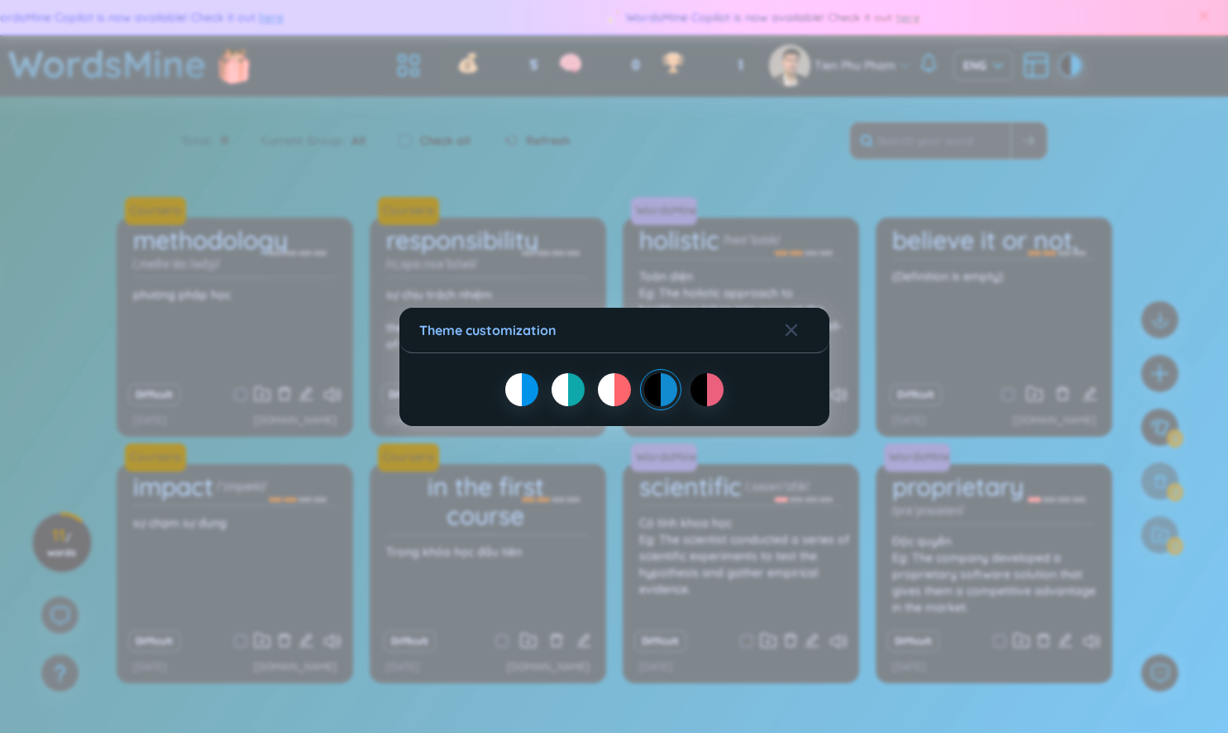
click at [694, 394] on div at bounding box center [698, 389] width 17 height 33
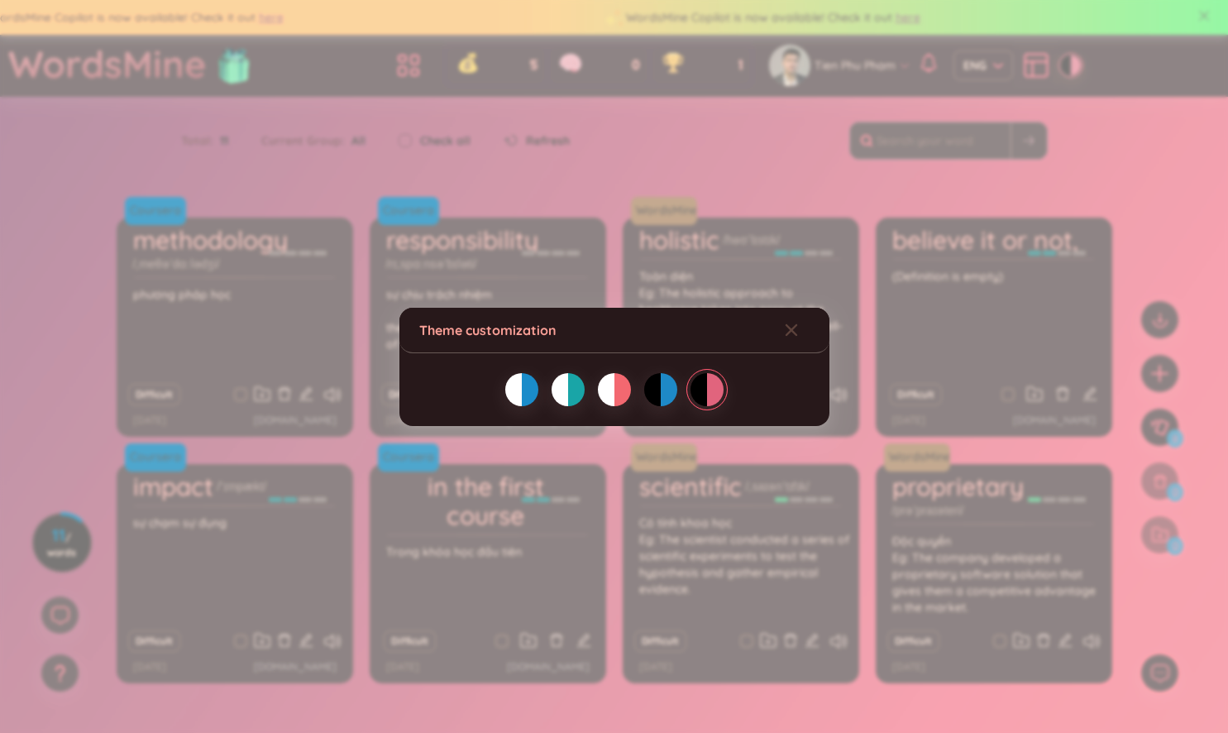
click at [662, 397] on div at bounding box center [669, 389] width 17 height 33
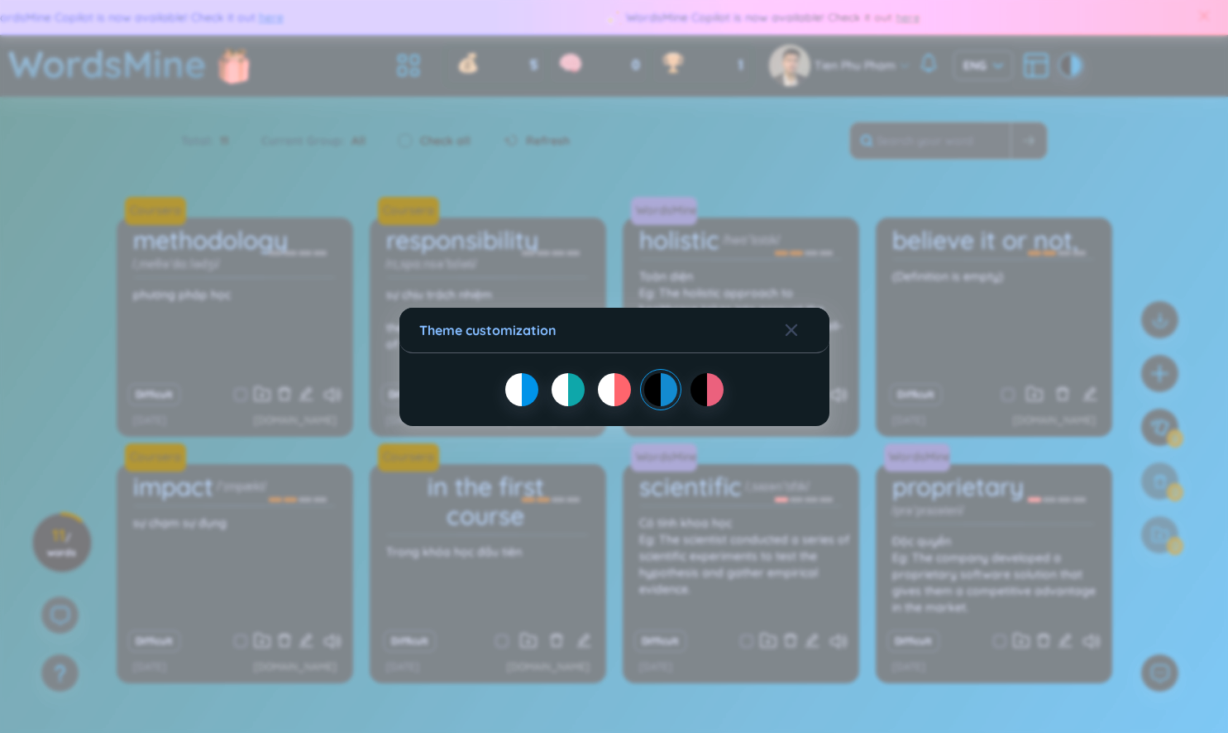
click at [621, 397] on div at bounding box center [622, 389] width 17 height 33
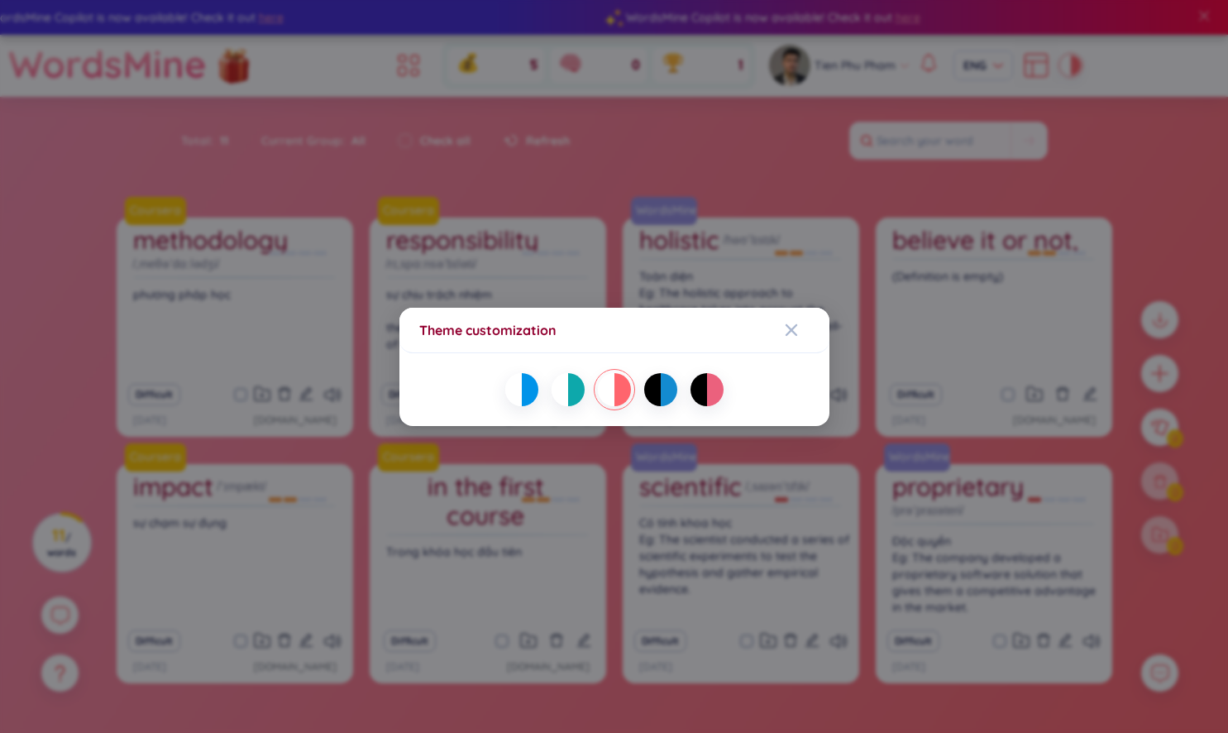
click at [571, 390] on div at bounding box center [576, 389] width 17 height 33
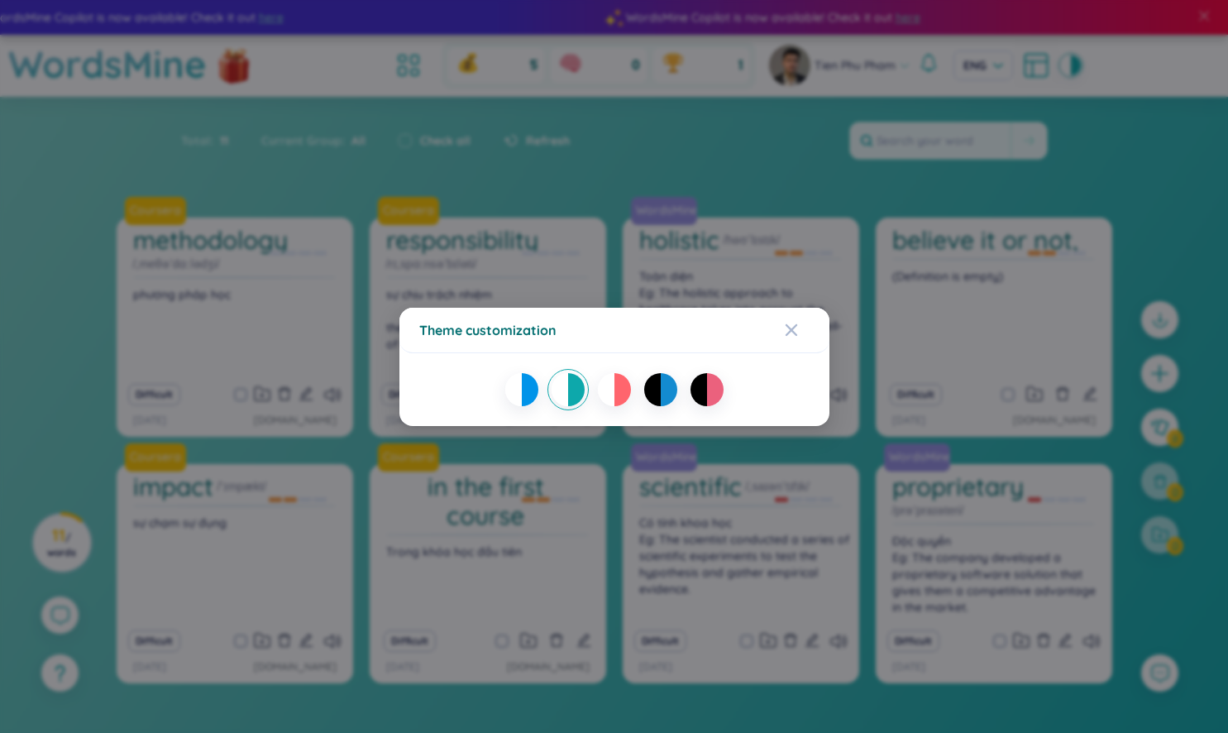
click at [628, 390] on div at bounding box center [622, 389] width 17 height 33
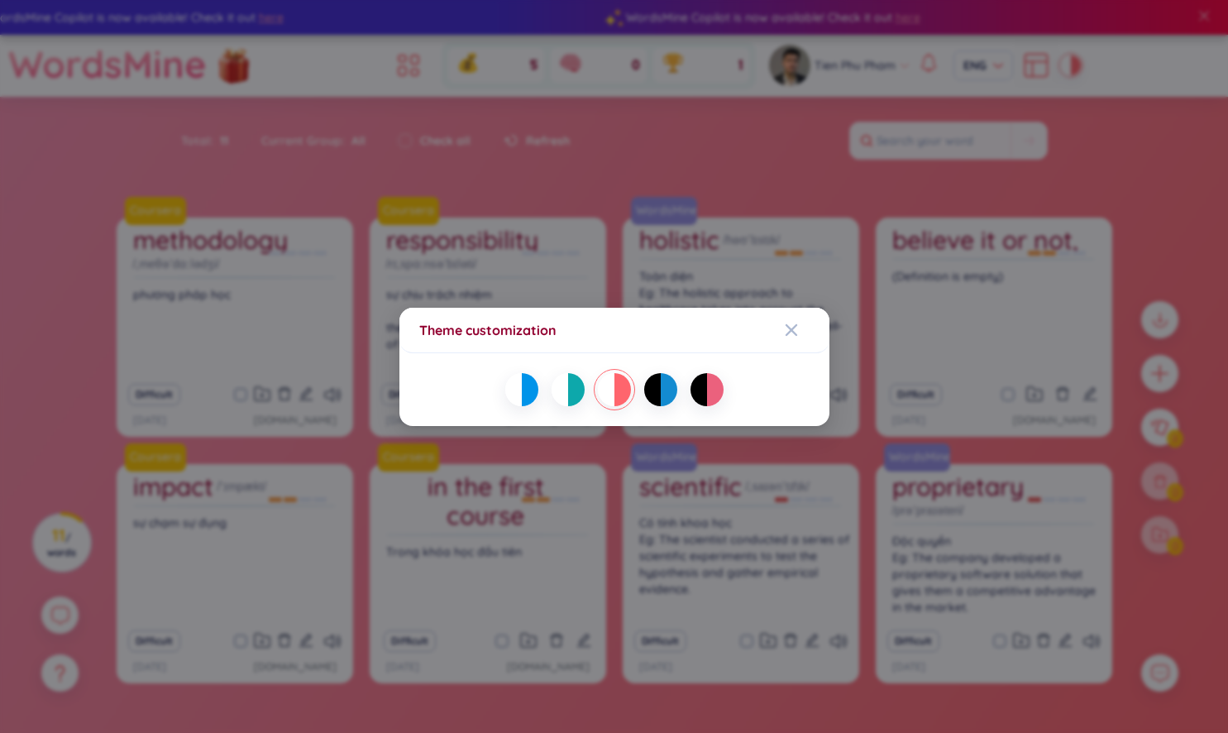
click at [642, 390] on div at bounding box center [614, 389] width 390 height 33
click at [659, 390] on div at bounding box center [652, 389] width 17 height 33
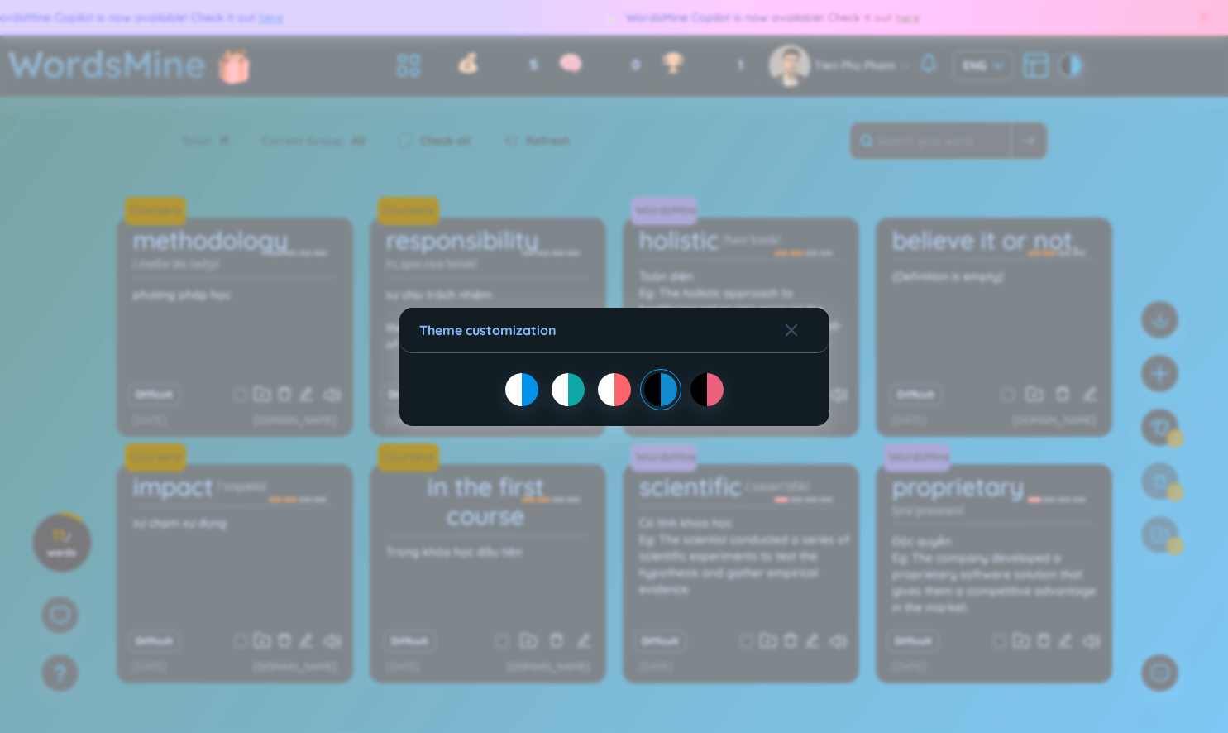
click at [769, 145] on div "Theme customization" at bounding box center [614, 366] width 1228 height 733
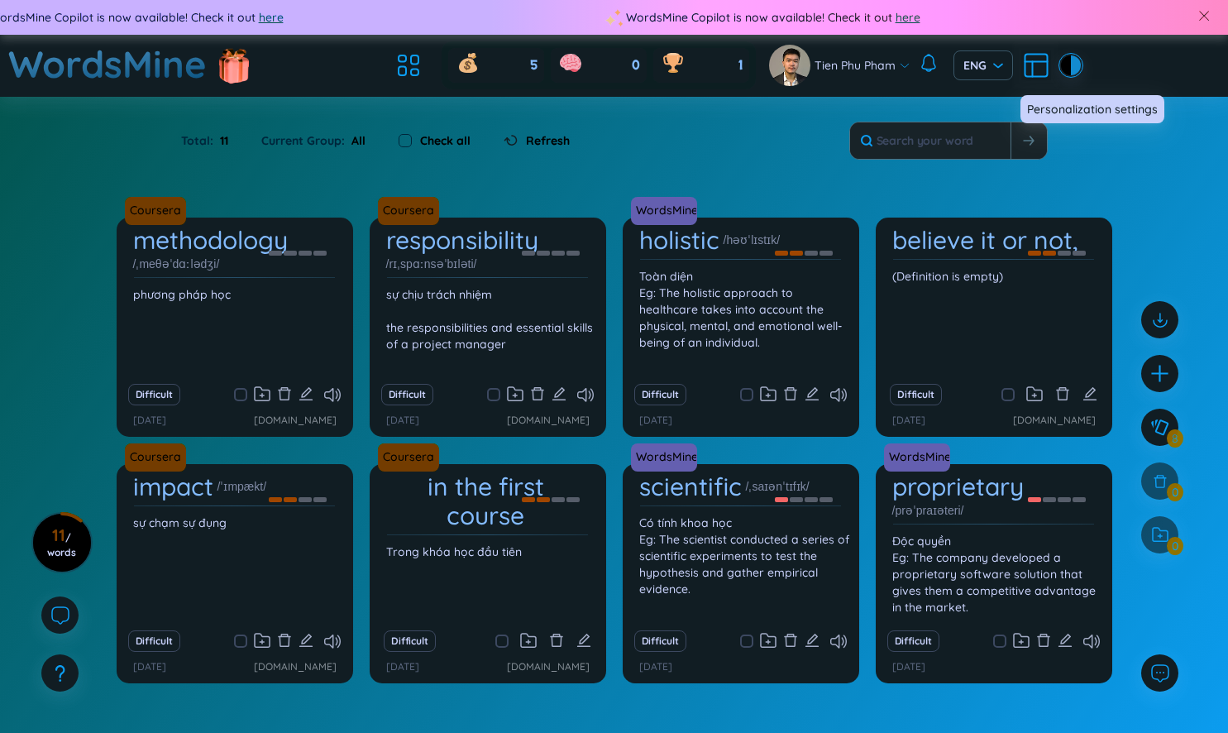
click at [1037, 71] on icon at bounding box center [1036, 65] width 30 height 30
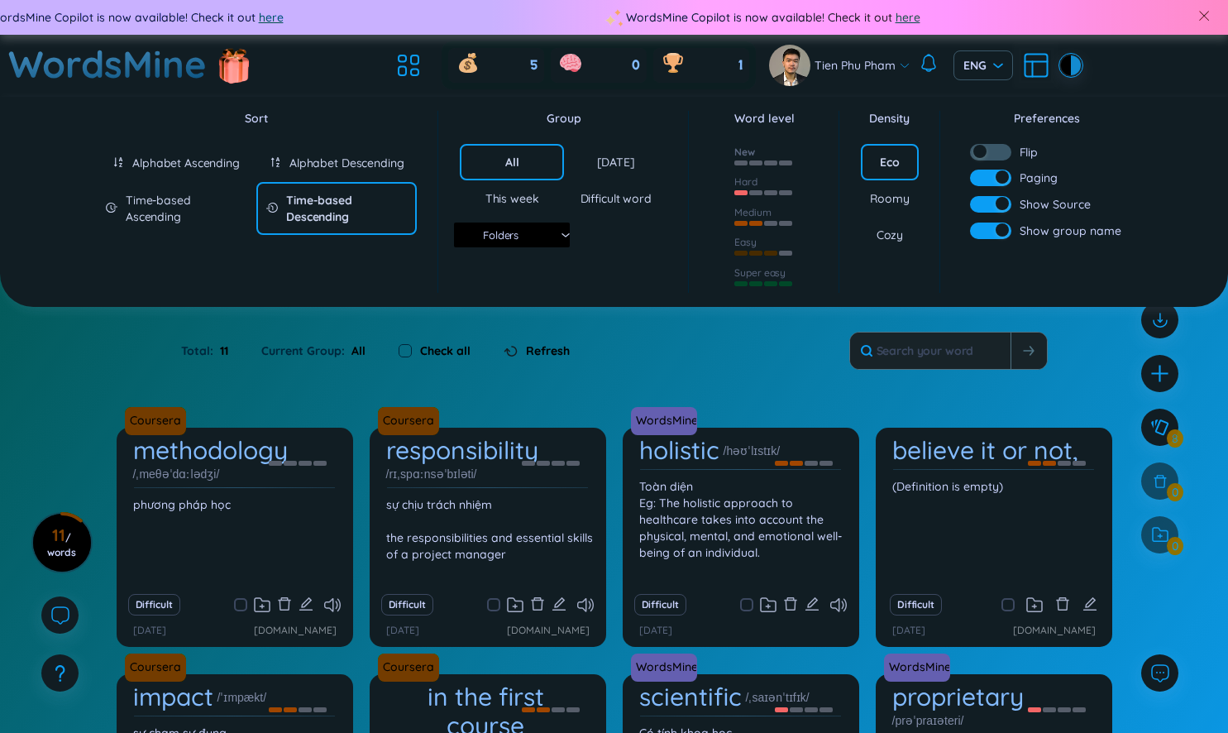
click at [767, 157] on div at bounding box center [764, 161] width 60 height 18
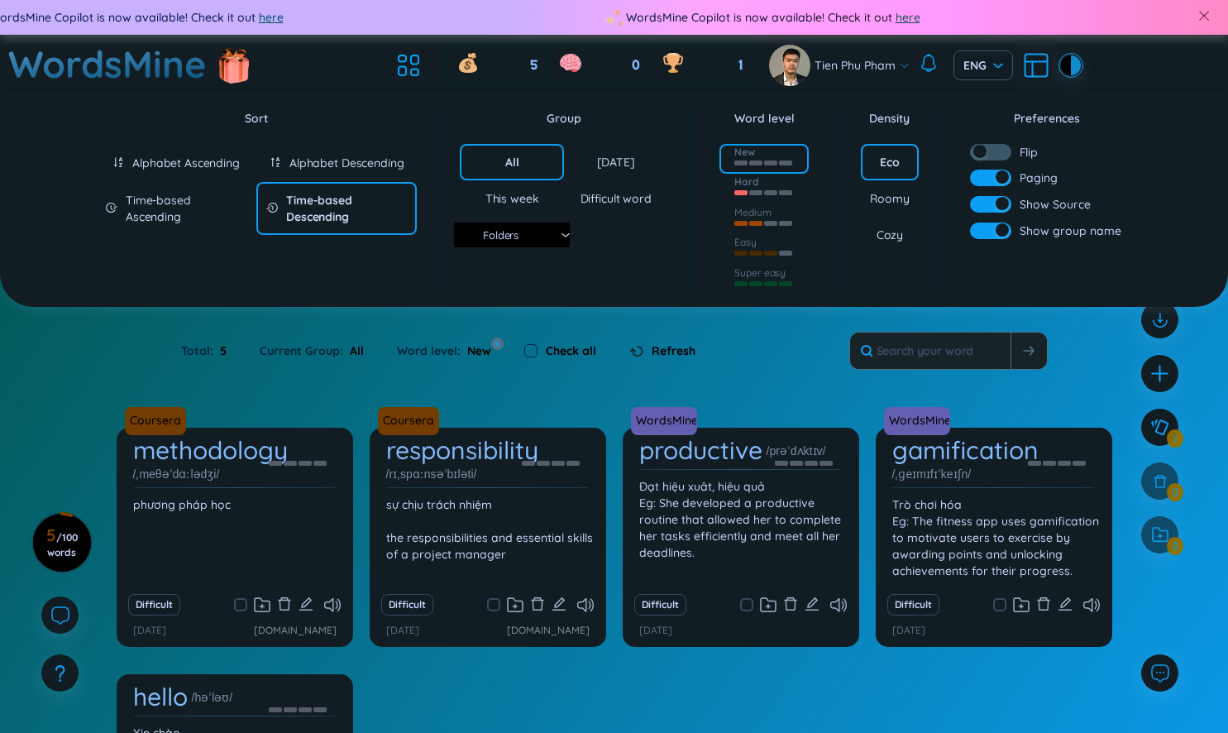
click at [763, 200] on div "Hard" at bounding box center [763, 189] width 89 height 31
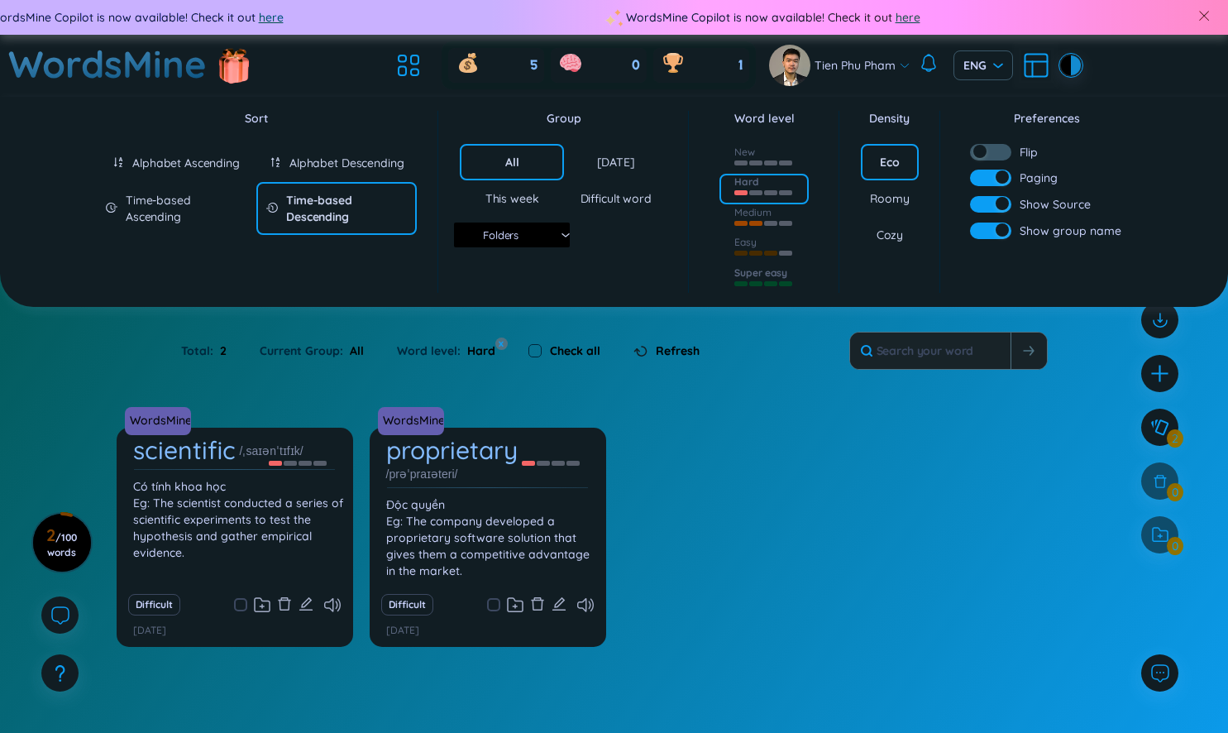
click at [757, 271] on div "Super easy" at bounding box center [760, 272] width 53 height 13
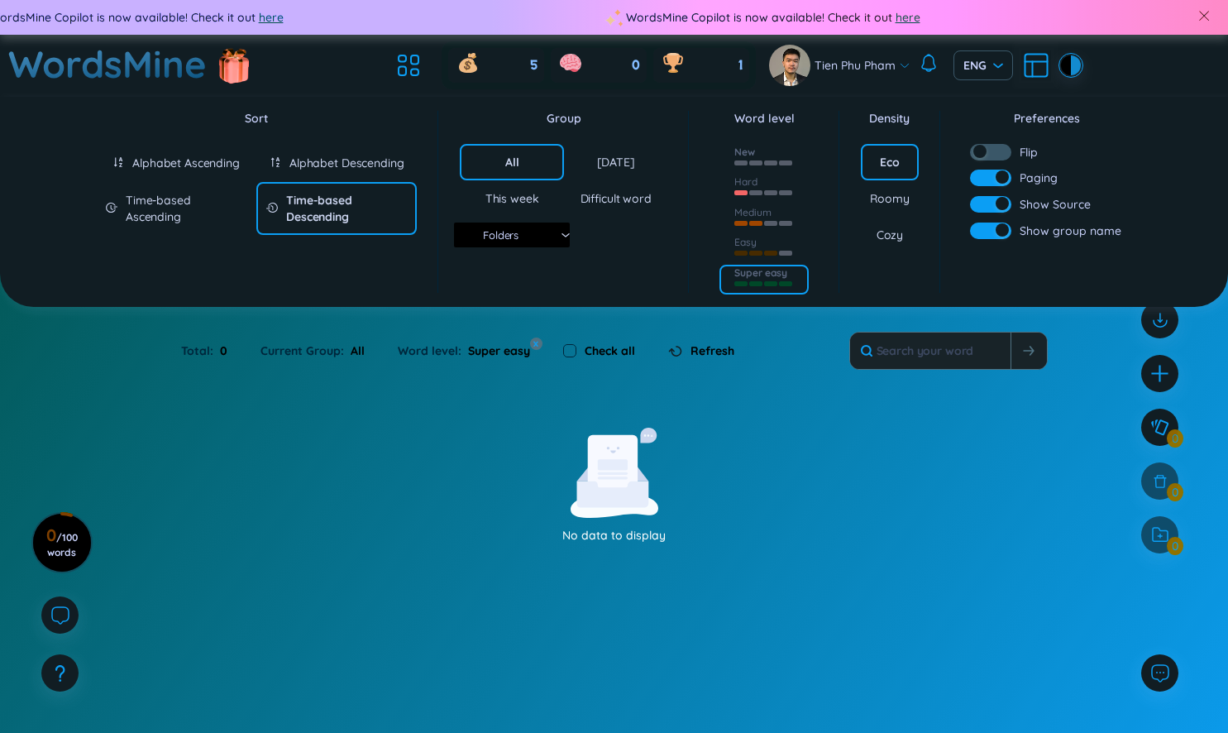
click at [773, 150] on div "New" at bounding box center [763, 159] width 89 height 31
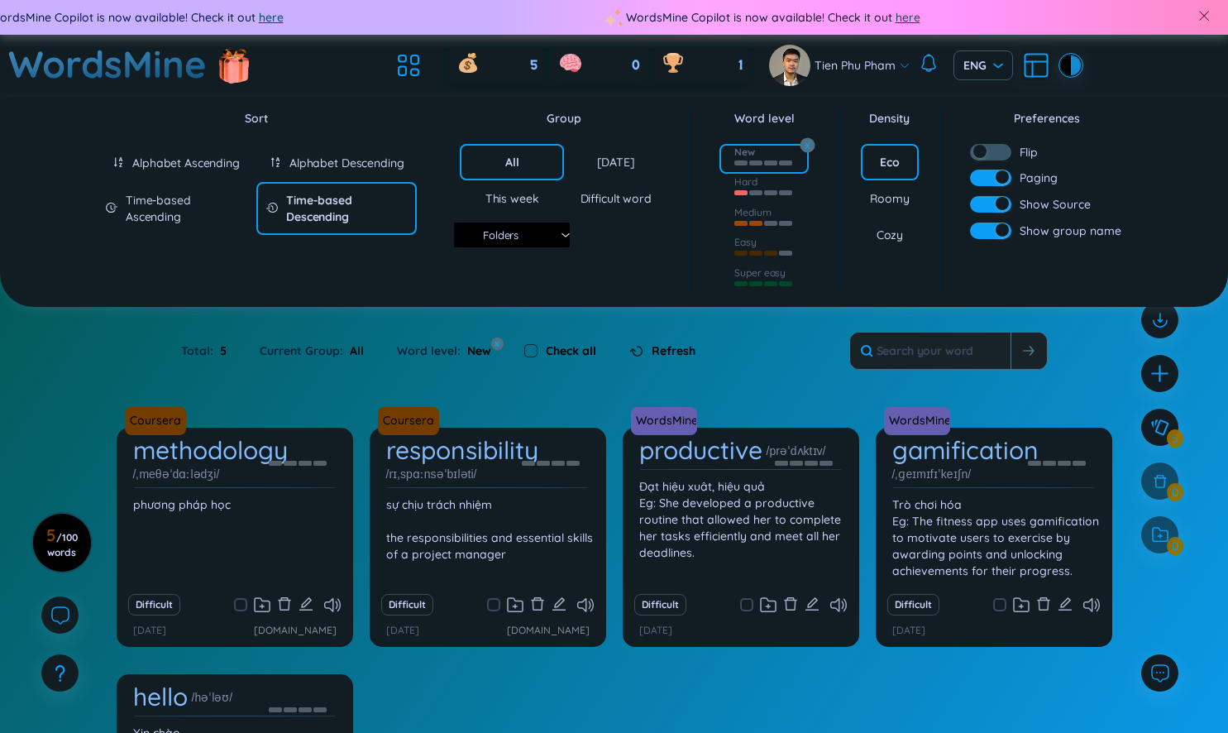
click at [809, 141] on button "x" at bounding box center [807, 144] width 15 height 15
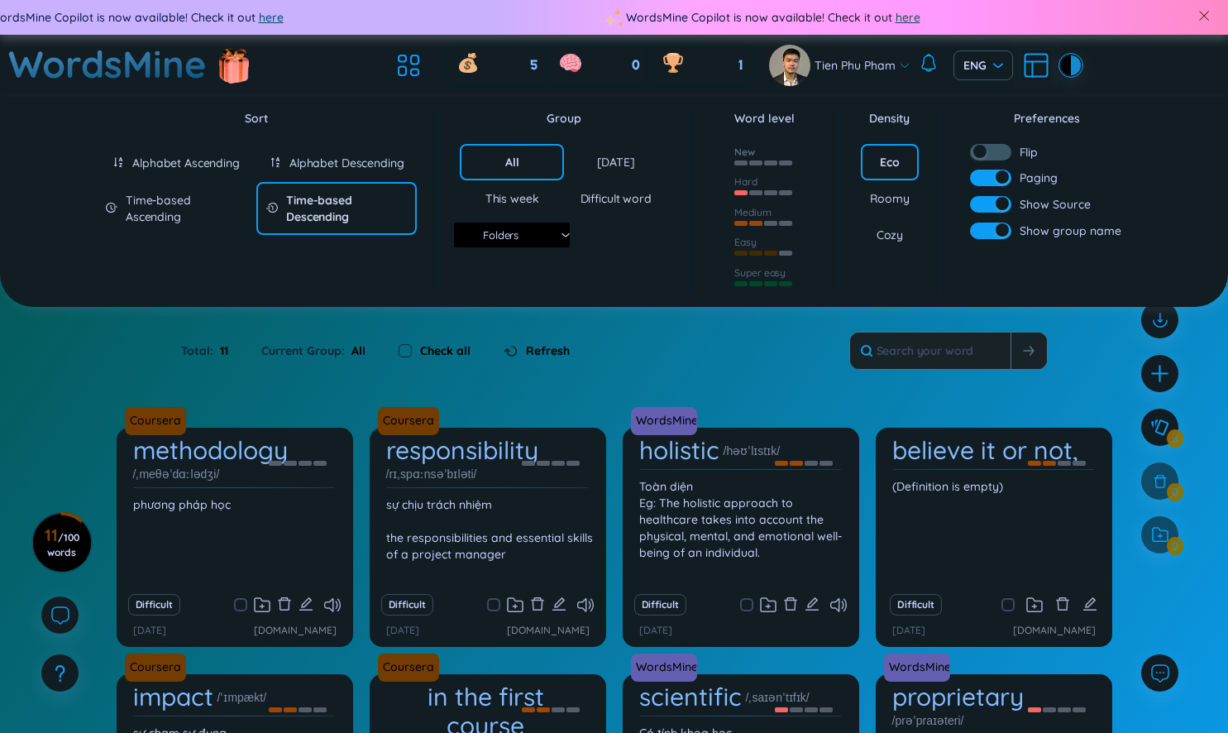
click at [558, 235] on div "Folders" at bounding box center [512, 234] width 116 height 25
click at [628, 368] on section "Sort Alphabet Ascending Alphabet Descending Time-based Ascending Time-based Des…" at bounding box center [614, 548] width 1228 height 902
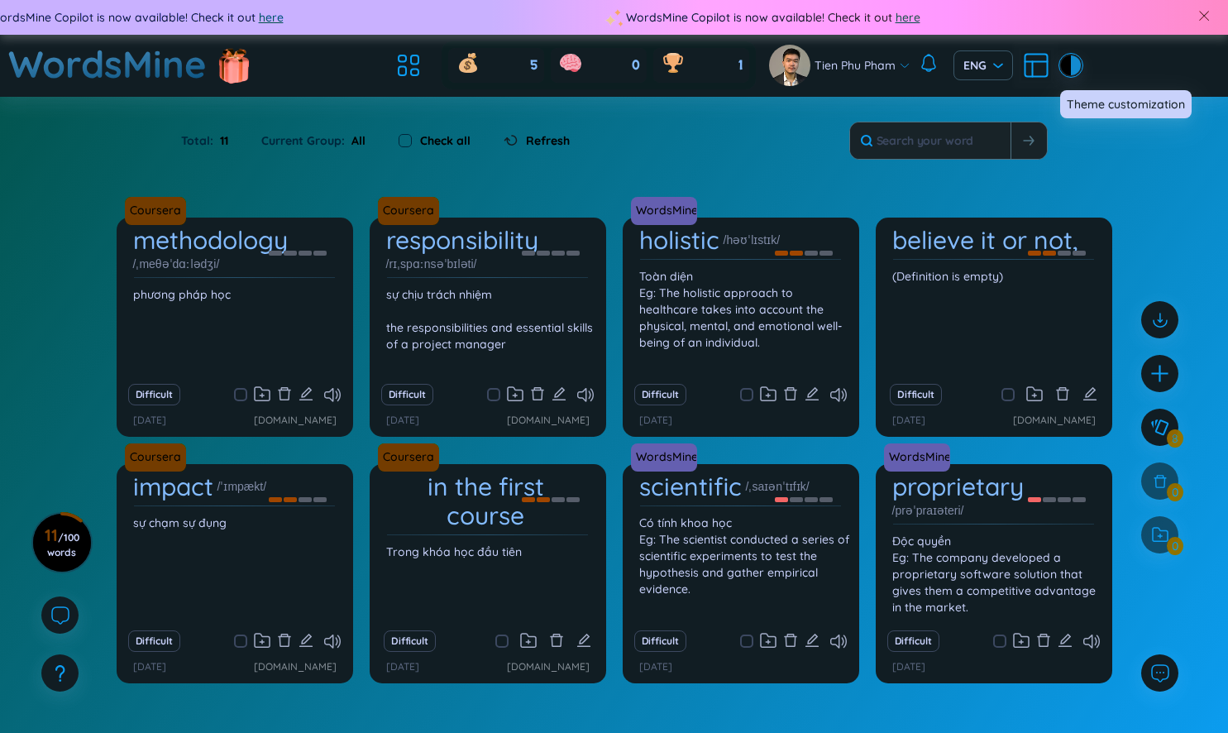
click at [1064, 64] on div at bounding box center [1066, 65] width 10 height 20
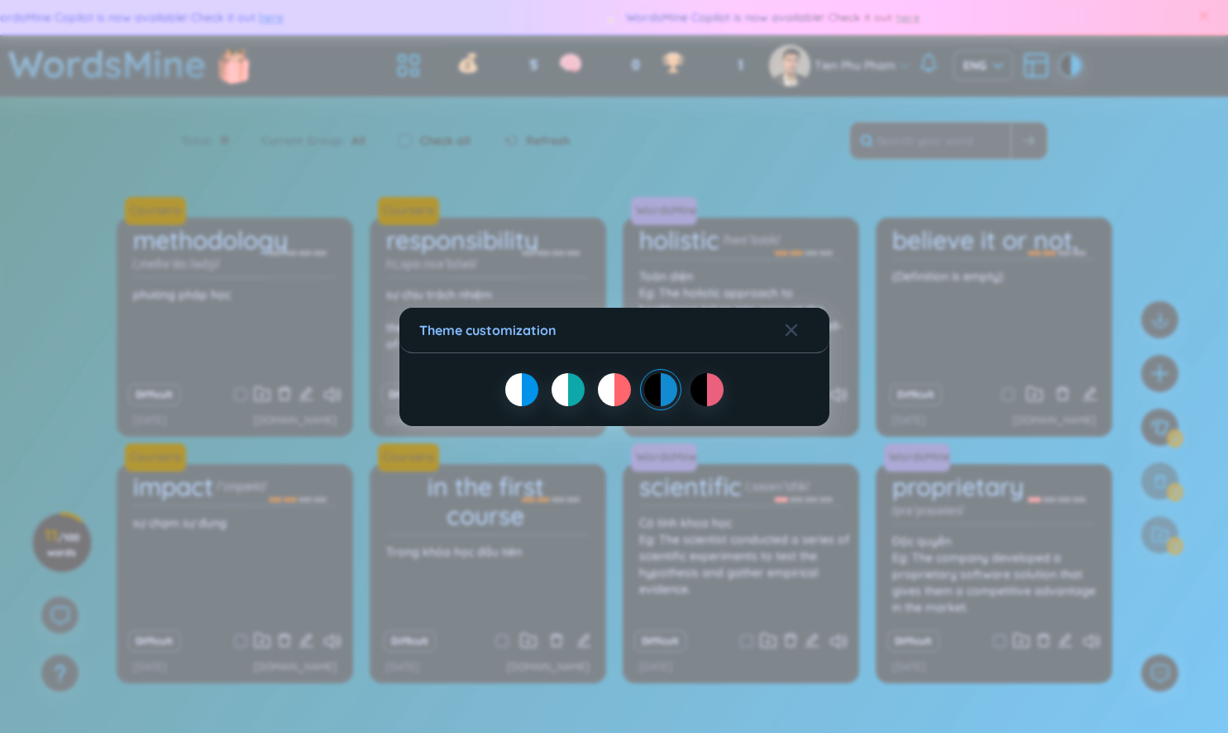
click at [569, 393] on div at bounding box center [576, 389] width 17 height 33
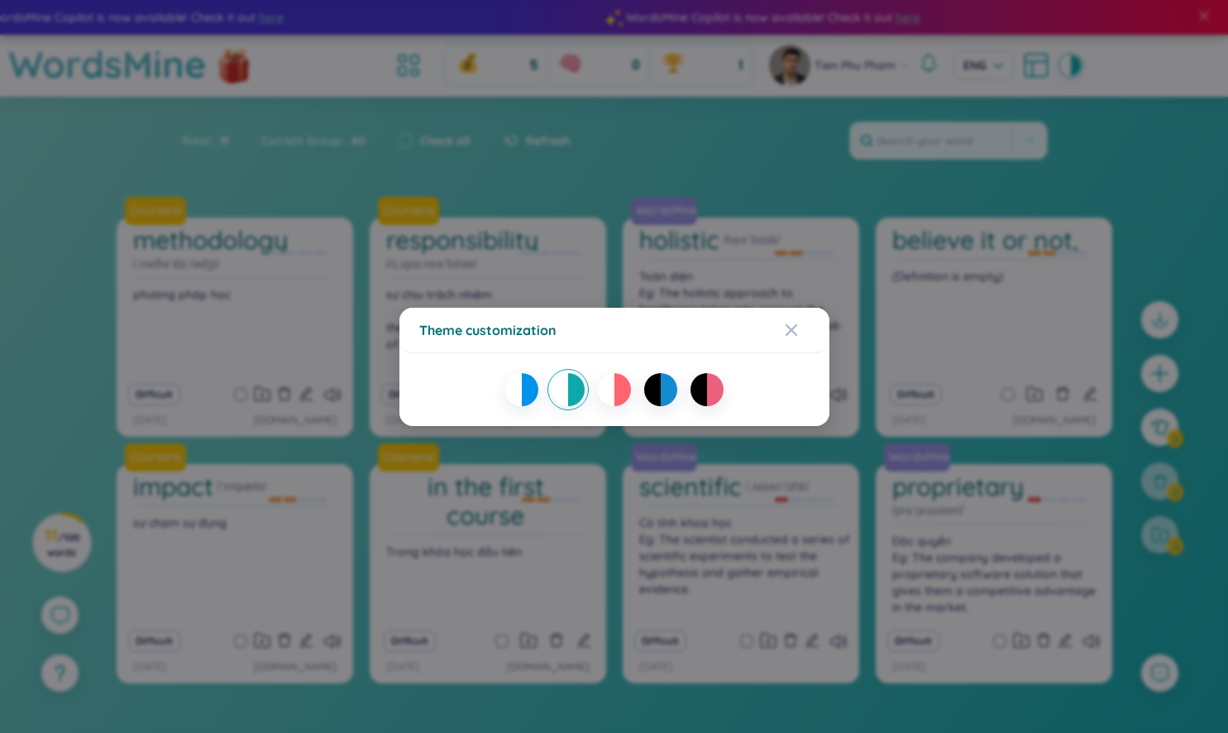
click at [860, 167] on div "Theme customization" at bounding box center [614, 366] width 1228 height 733
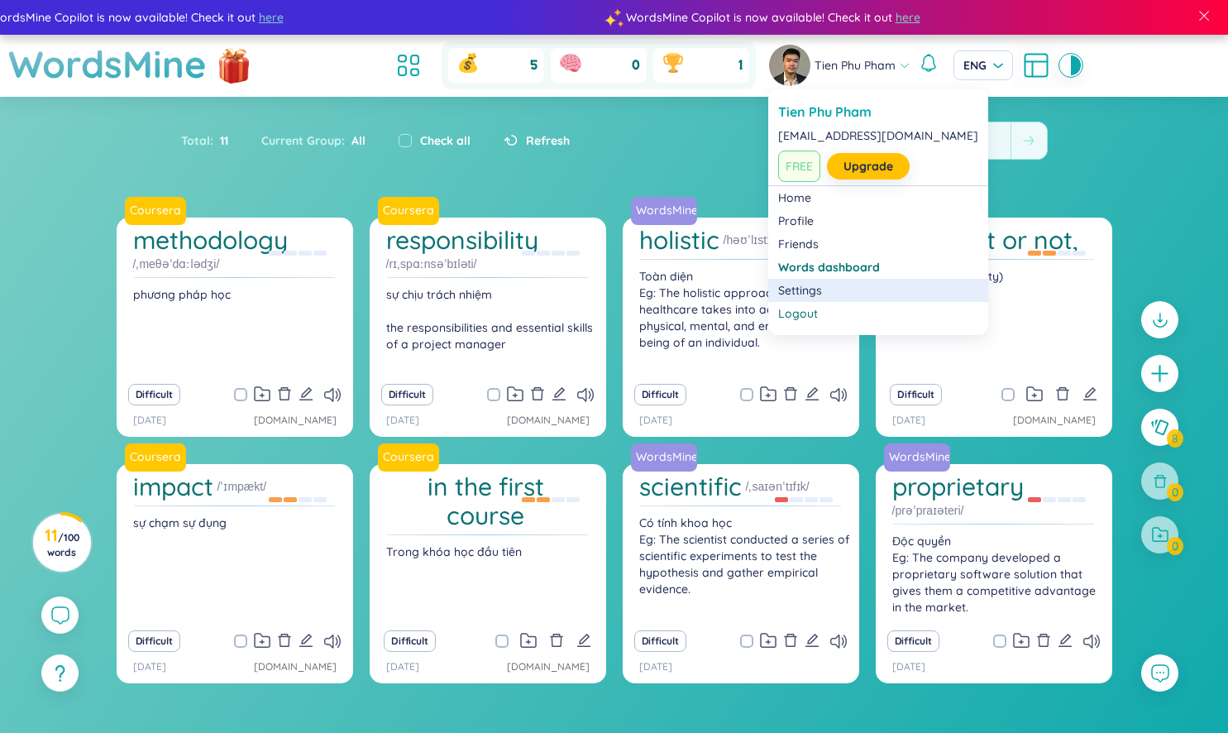
click at [836, 292] on link "Settings" at bounding box center [878, 290] width 200 height 17
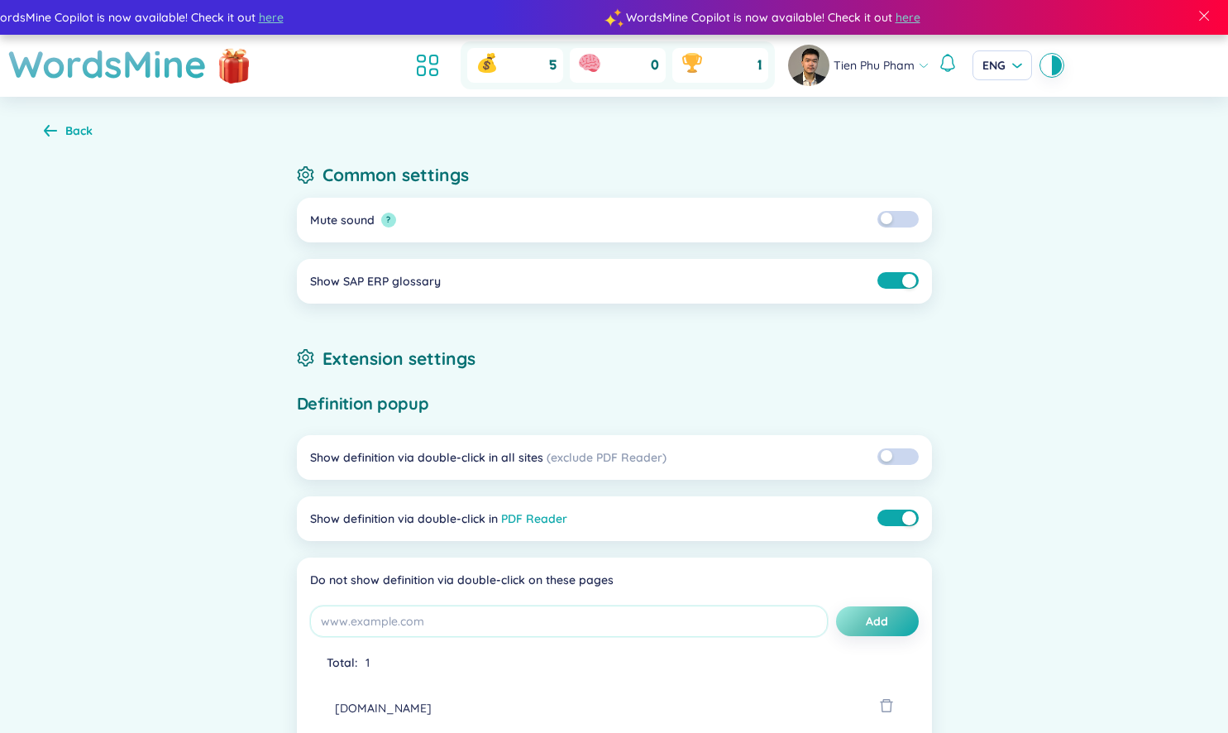
click at [87, 126] on div "Back" at bounding box center [78, 131] width 27 height 18
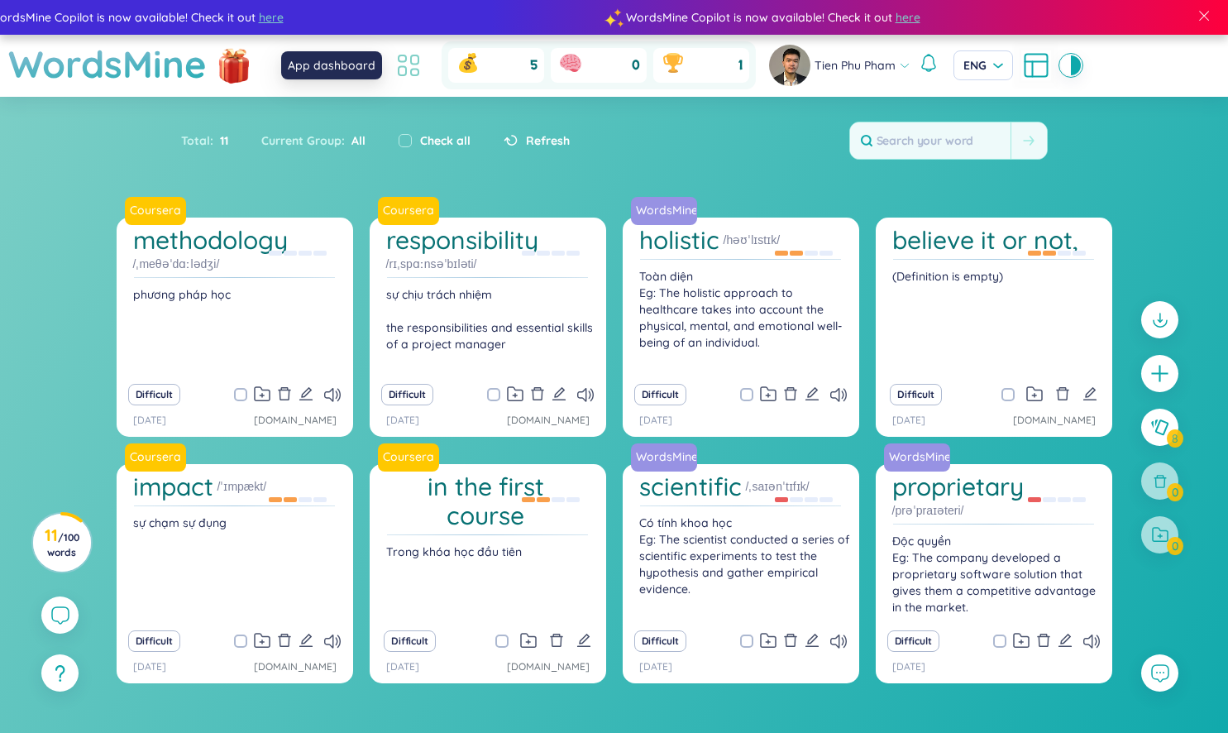
click at [414, 78] on icon at bounding box center [409, 65] width 30 height 30
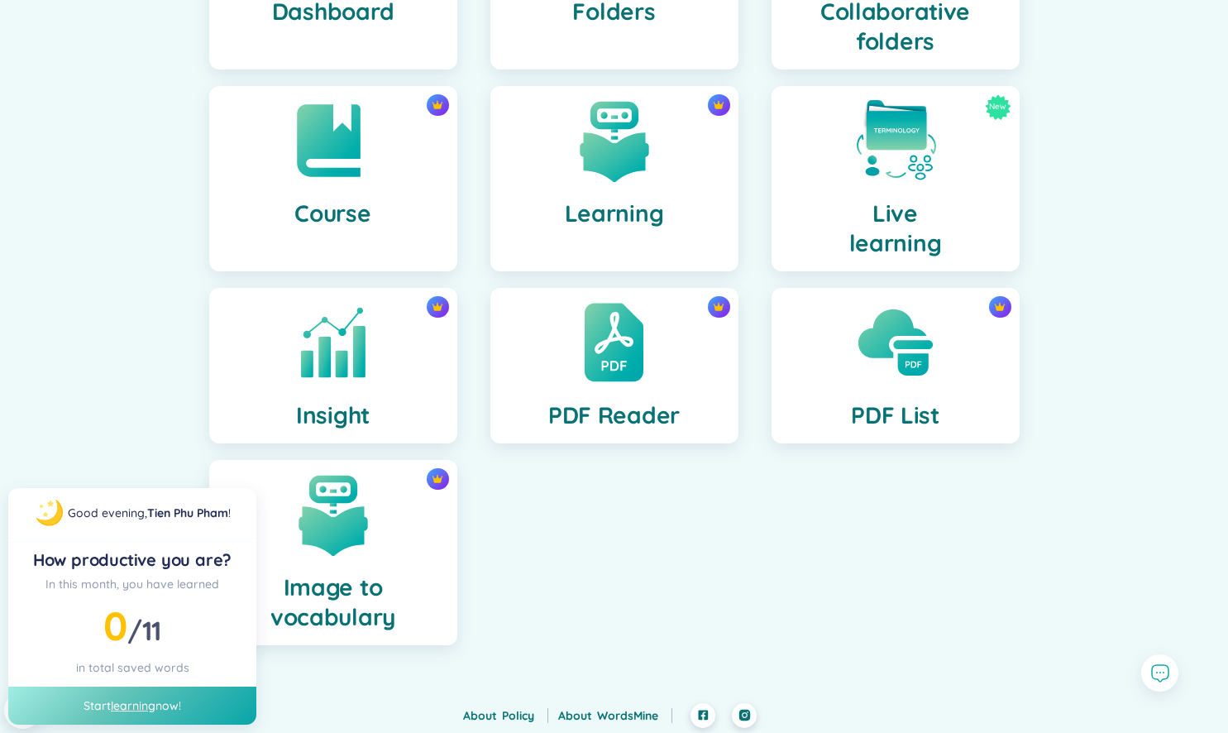
scroll to position [298, 0]
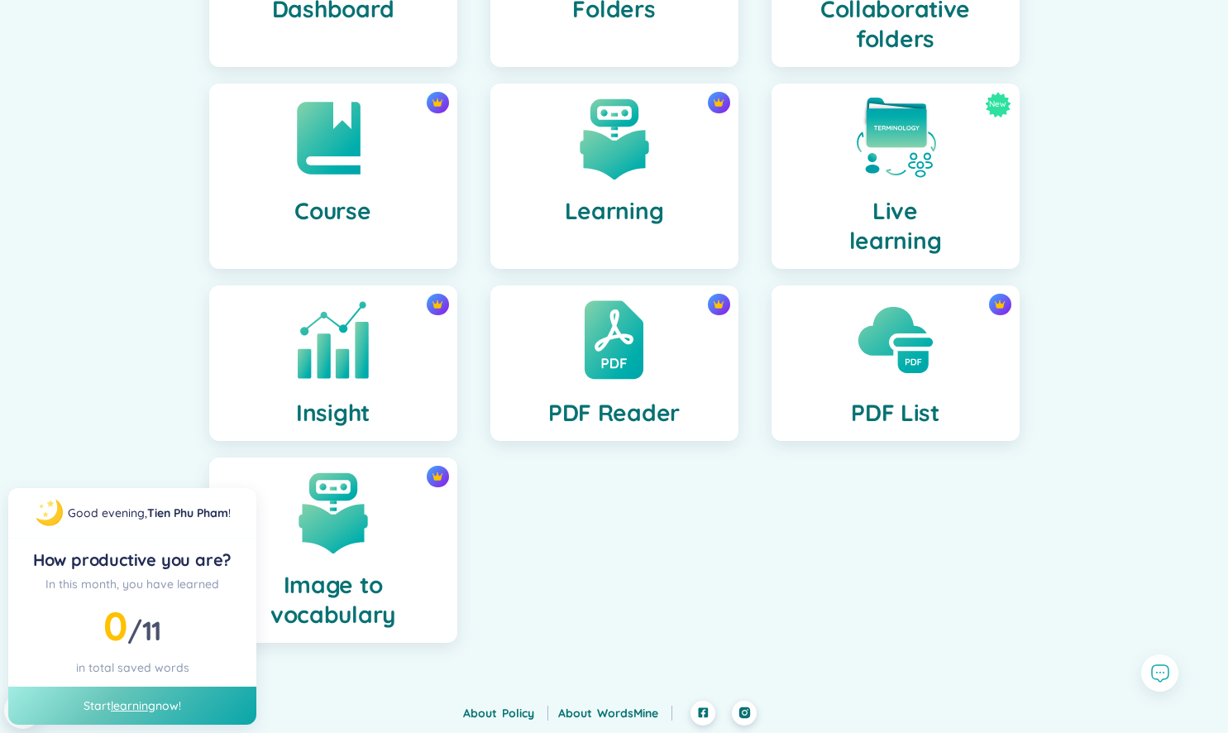
click at [365, 351] on img at bounding box center [333, 339] width 91 height 91
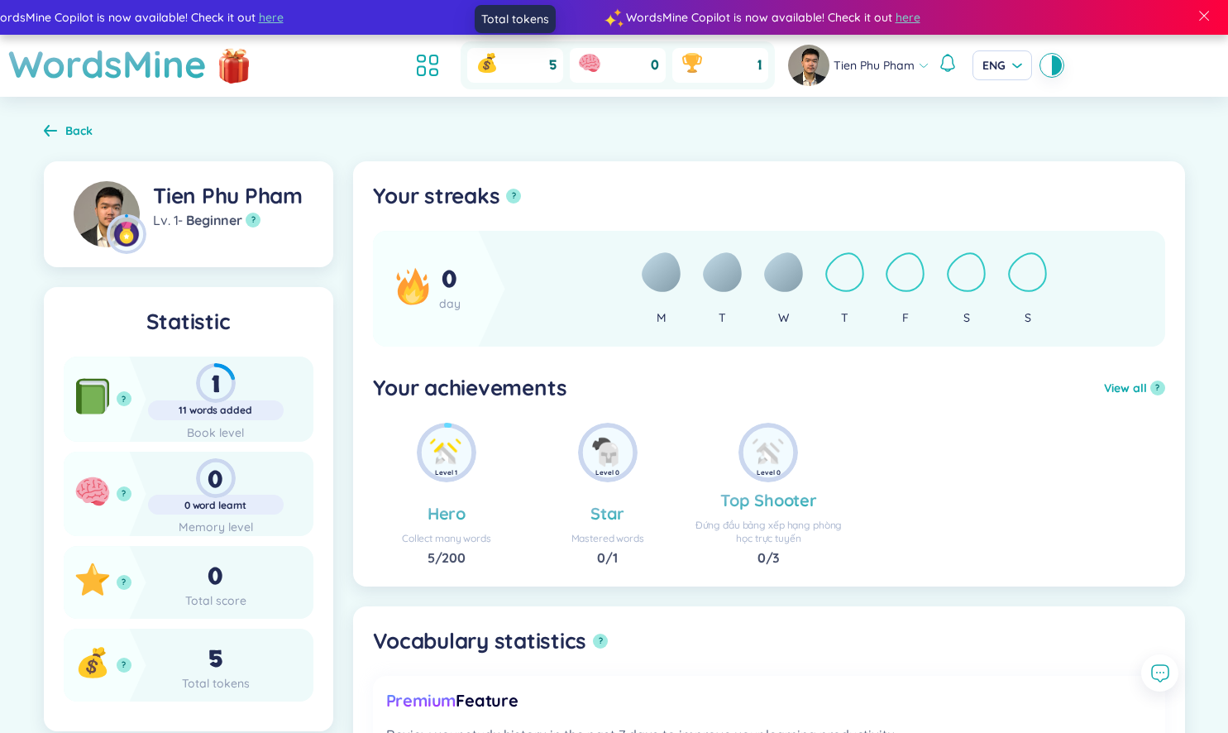
click at [551, 64] on span "5" at bounding box center [552, 65] width 7 height 18
click at [443, 73] on ul at bounding box center [431, 65] width 45 height 36
click at [432, 71] on icon at bounding box center [428, 65] width 30 height 30
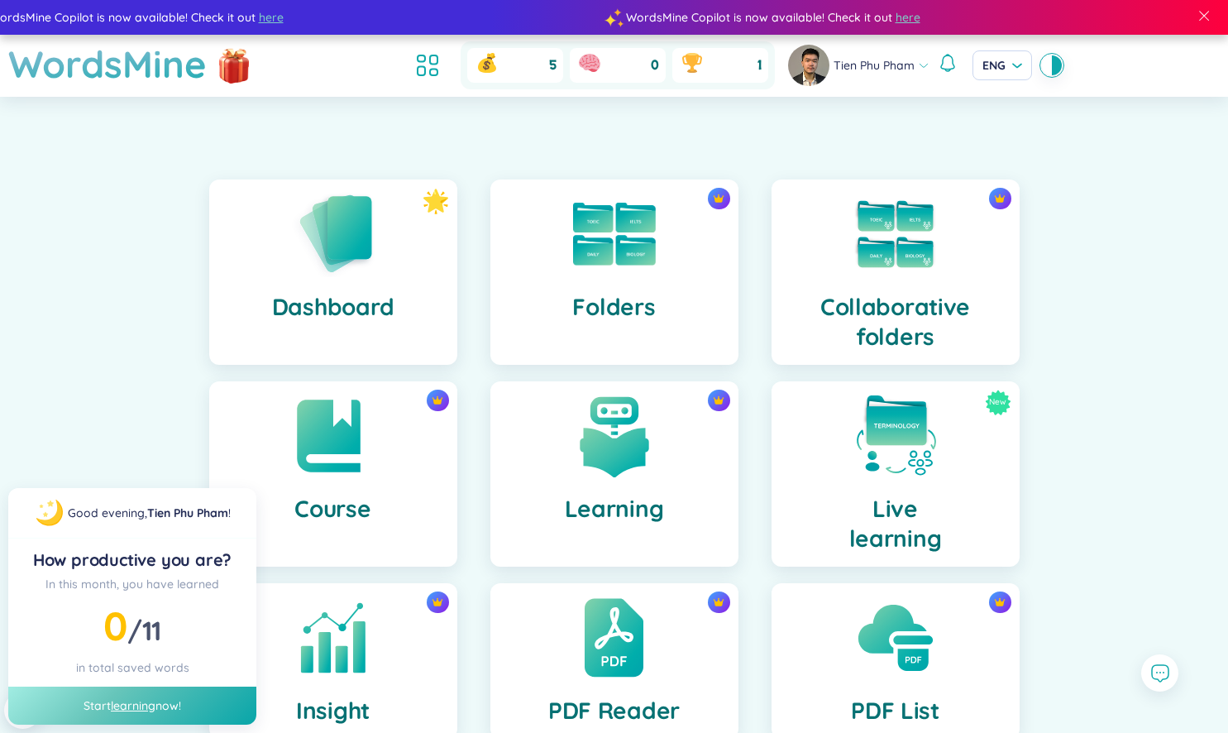
click at [950, 65] on icon at bounding box center [948, 63] width 20 height 20
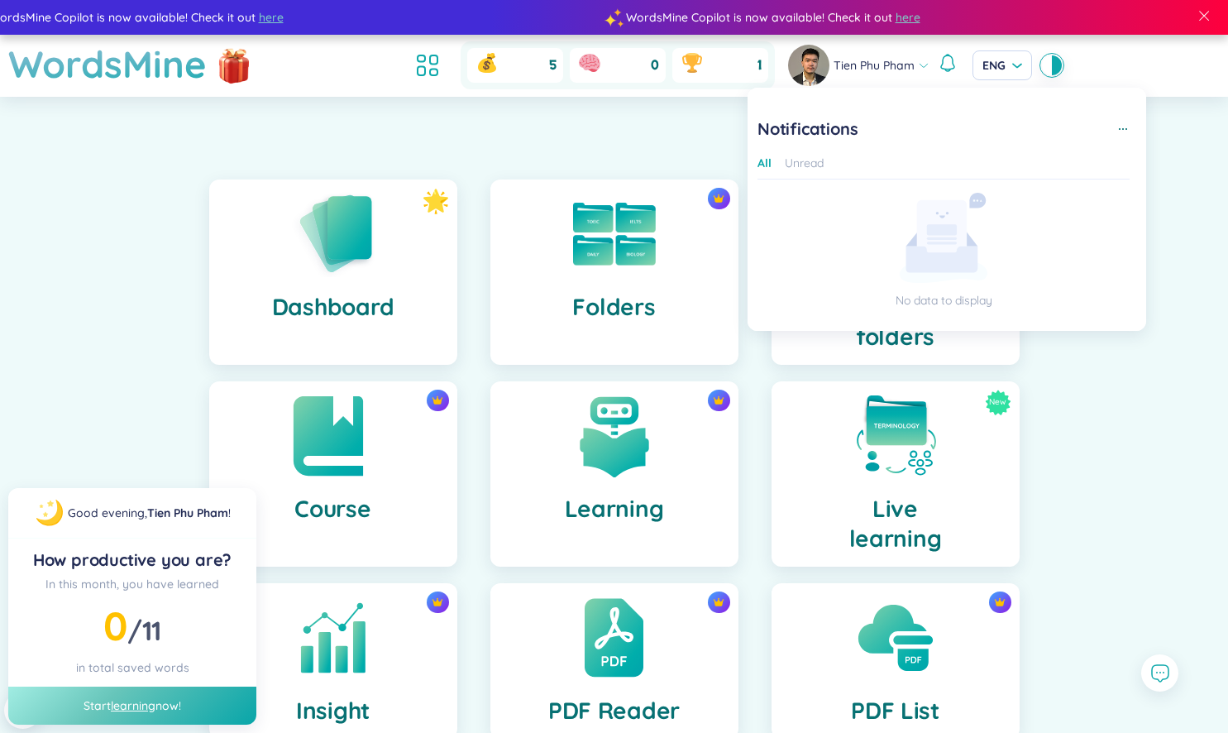
click at [384, 412] on div "Course" at bounding box center [333, 473] width 248 height 185
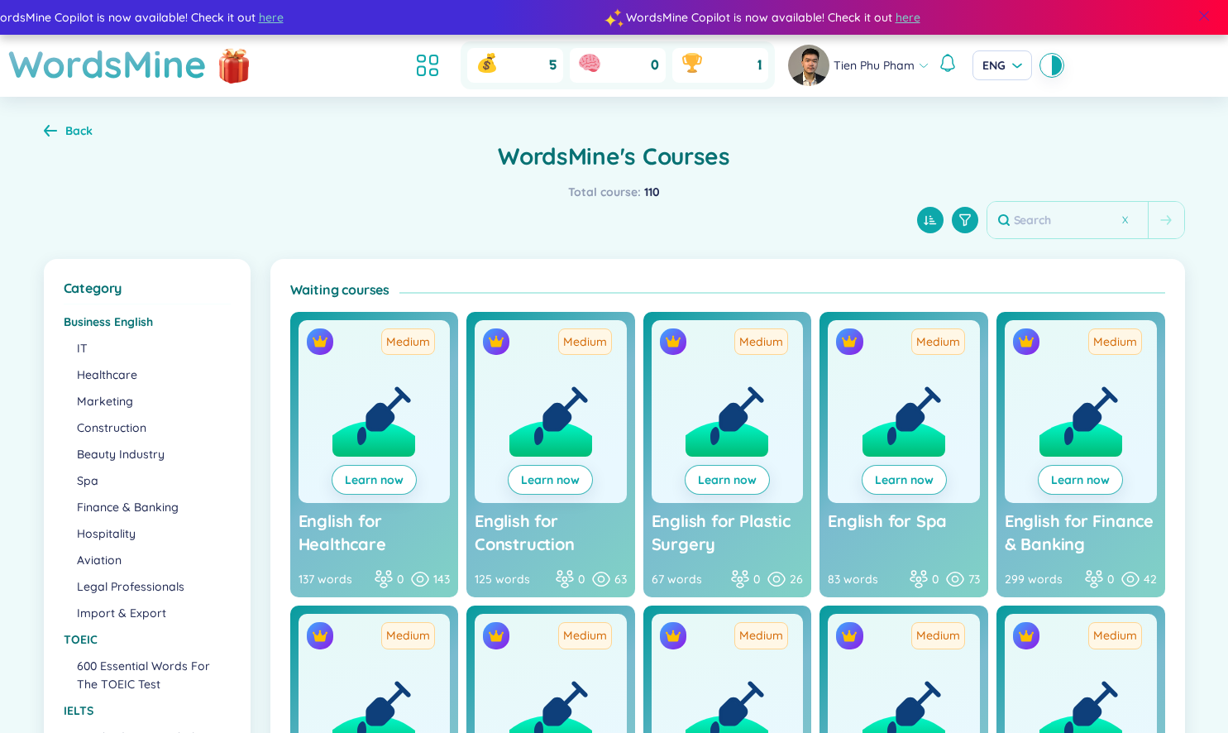
click at [1206, 12] on span at bounding box center [1203, 15] width 15 height 15
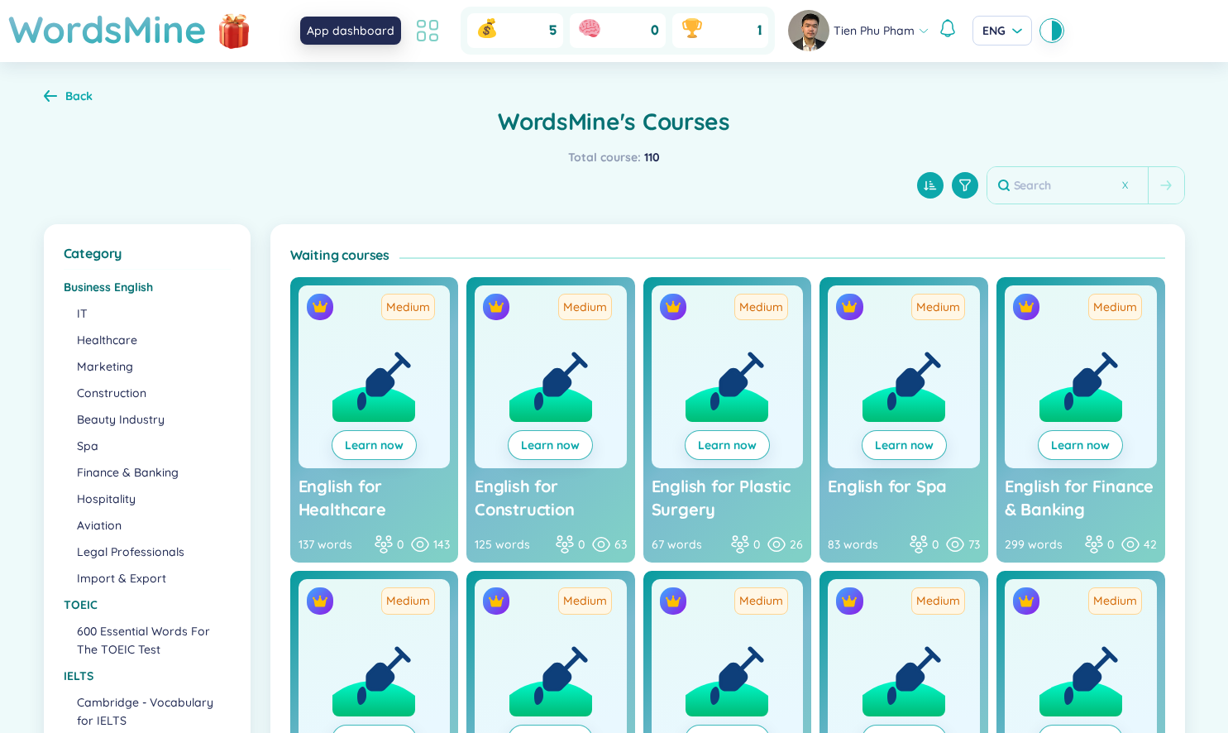
click at [421, 39] on icon at bounding box center [428, 31] width 30 height 30
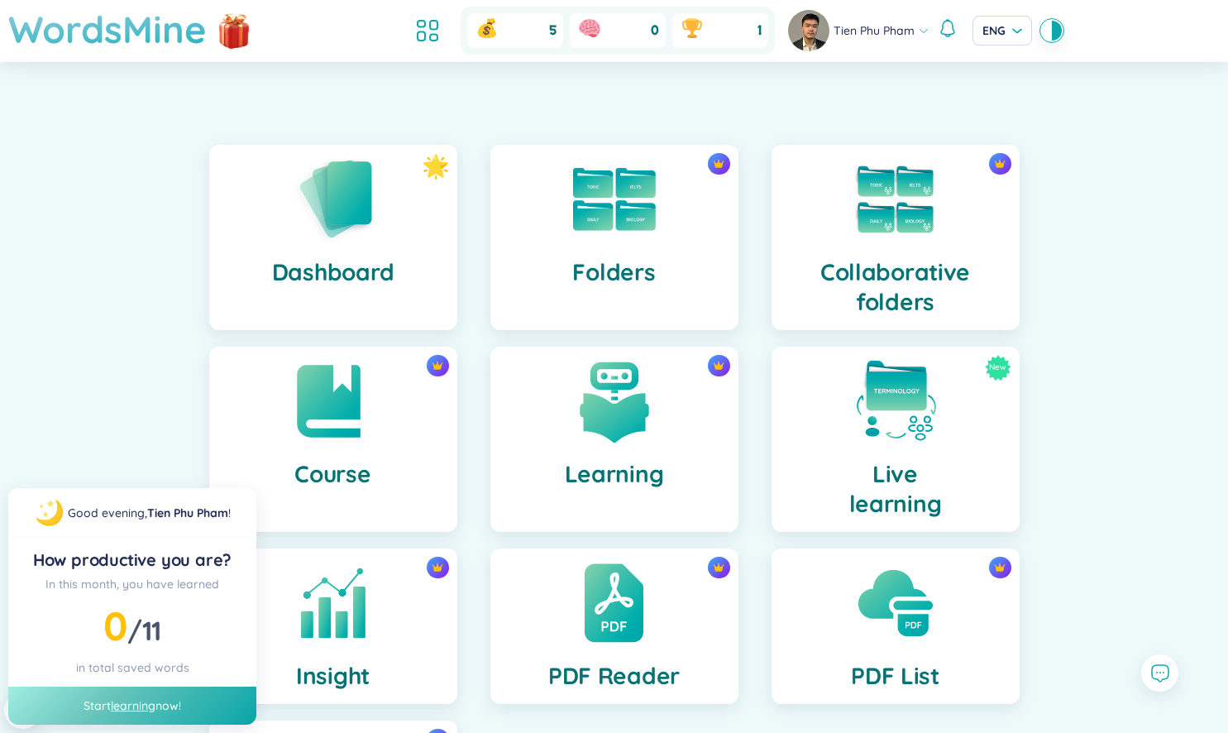
click at [161, 42] on h1 "WordsMine" at bounding box center [107, 29] width 198 height 59
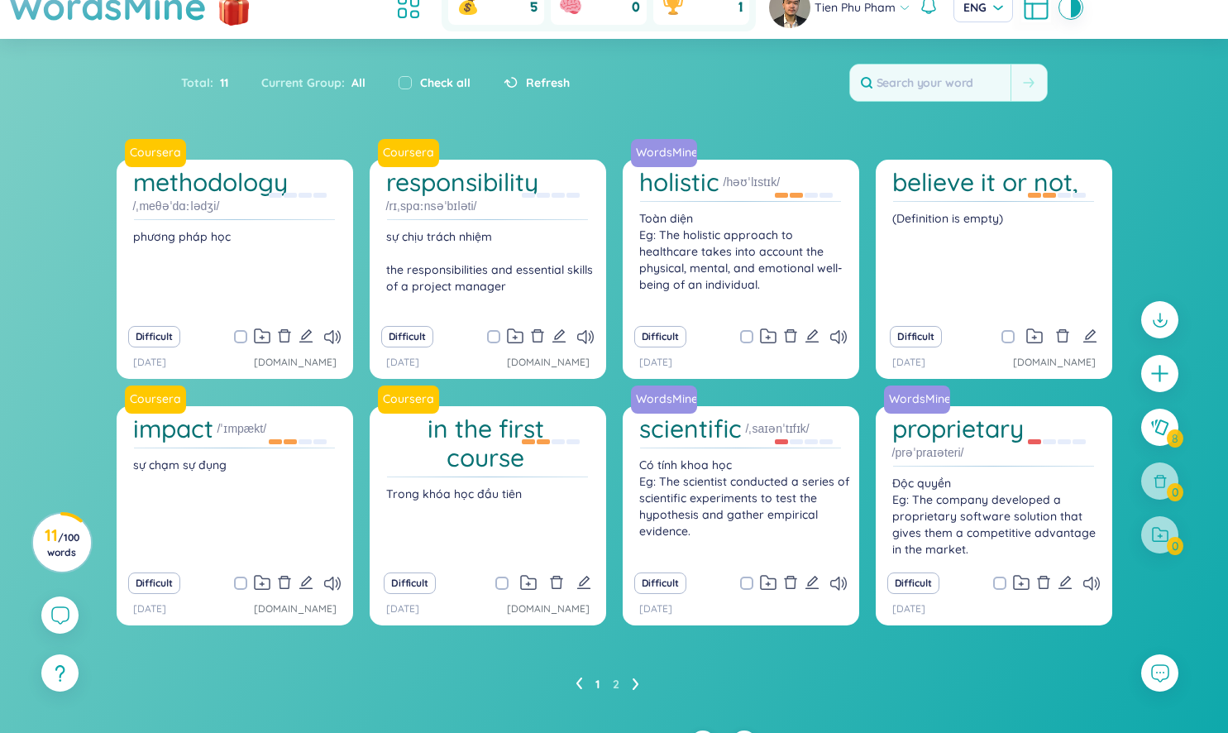
scroll to position [53, 0]
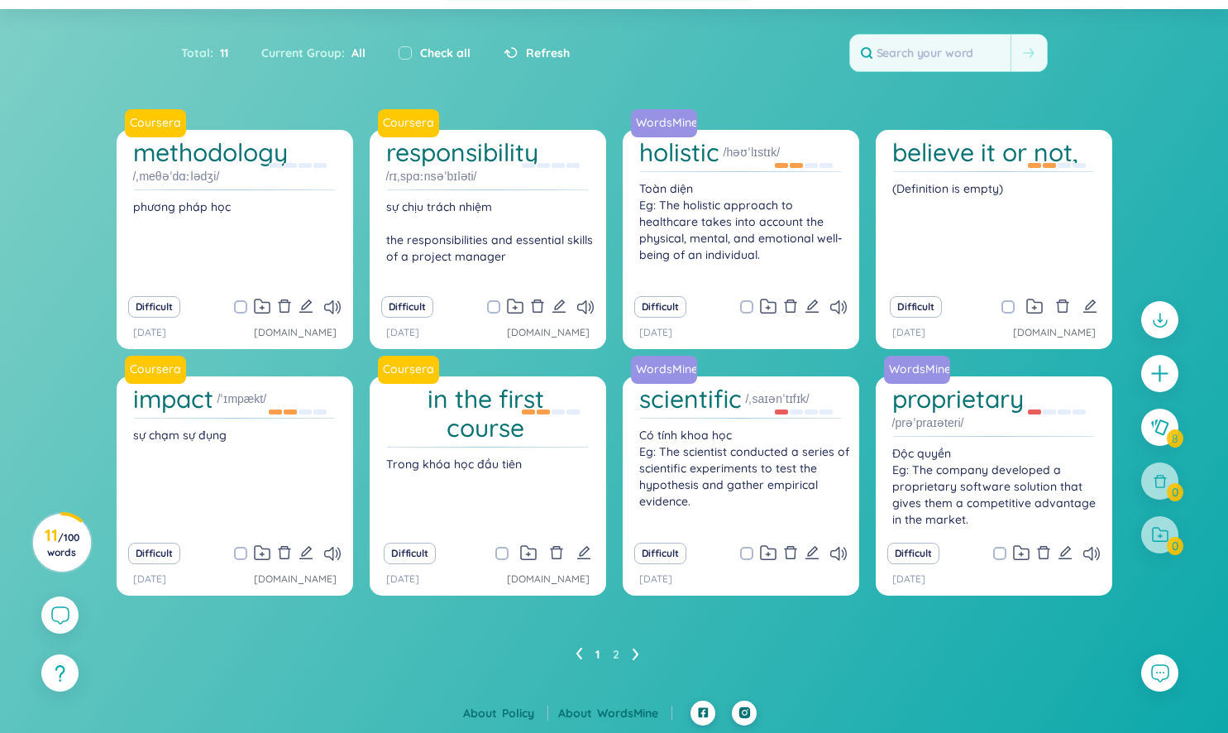
click at [635, 655] on icon at bounding box center [636, 654] width 6 height 12
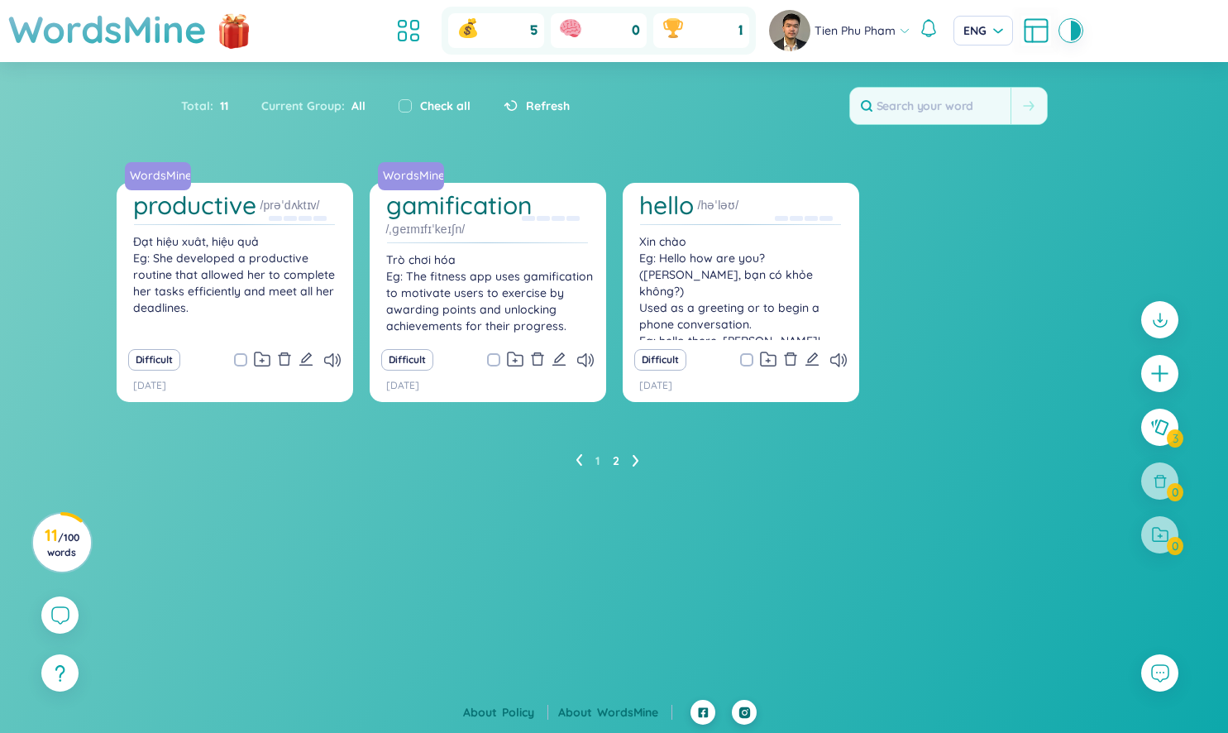
click at [582, 463] on ul "1 2" at bounding box center [614, 460] width 77 height 26
click at [579, 458] on icon at bounding box center [579, 460] width 6 height 12
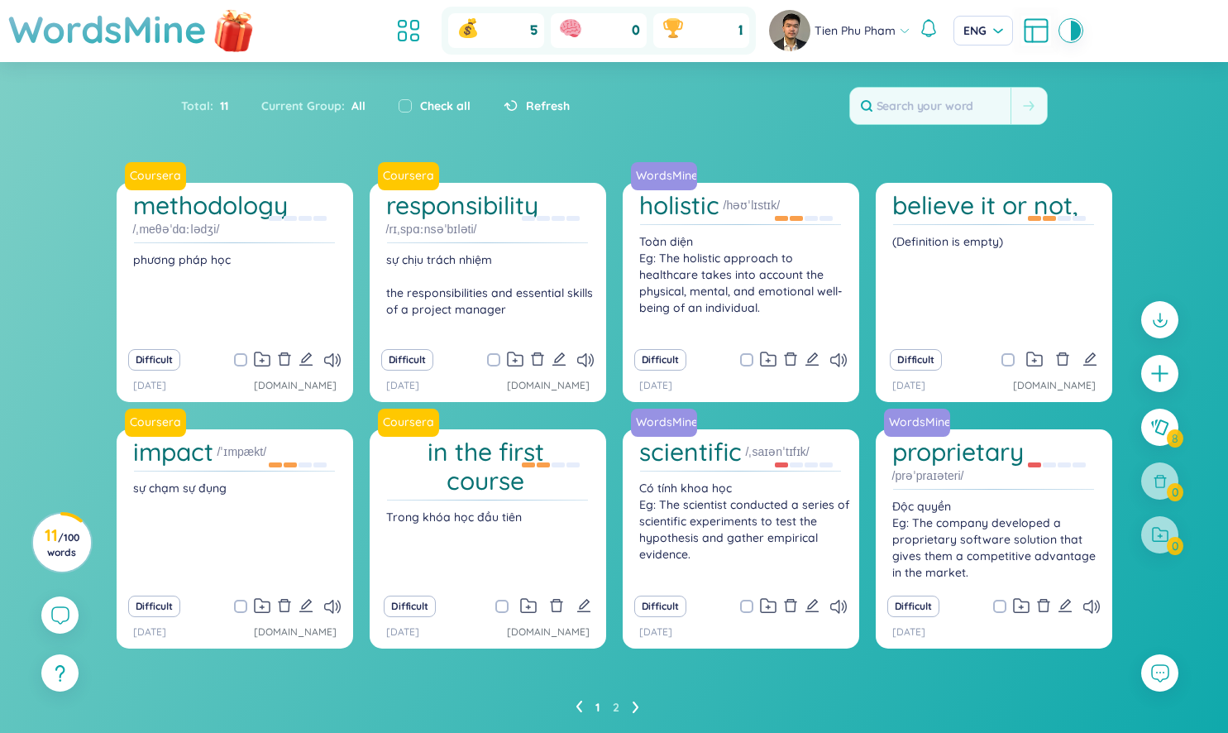
click at [218, 36] on img at bounding box center [234, 30] width 50 height 65
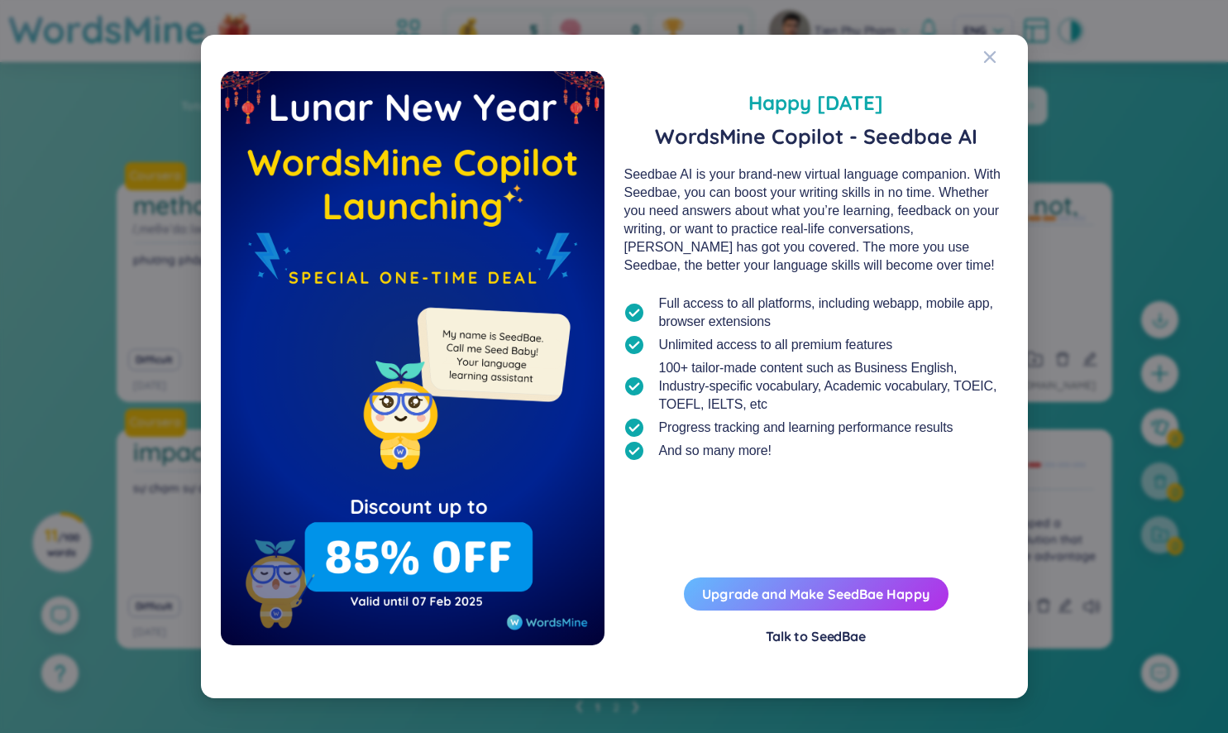
click at [756, 599] on button "Upgrade and Make SeedBae Happy" at bounding box center [816, 593] width 265 height 33
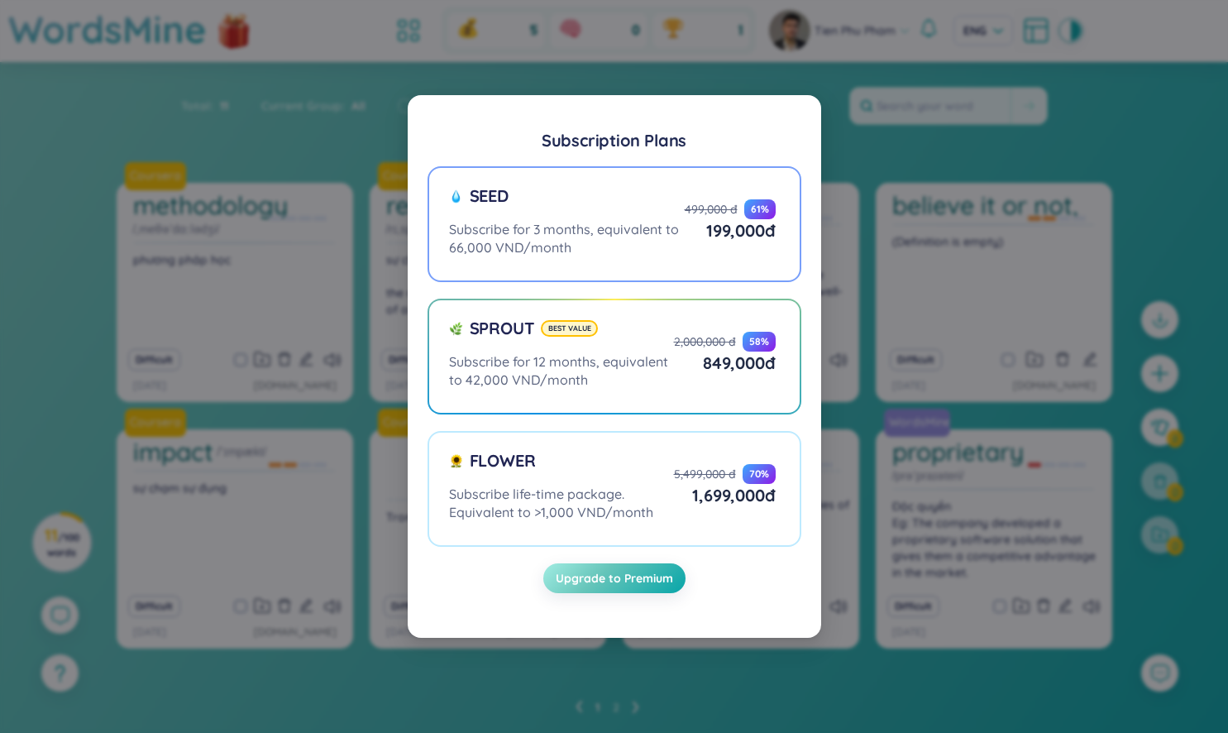
click at [681, 261] on label "Seed Subscribe for 3 months, equivalent to 66,000 VND/month 499,000 đ 61 % 199,…" at bounding box center [614, 224] width 374 height 116
click at [0, 0] on input "Seed Subscribe for 3 months, equivalent to 66,000 VND/month 499,000 đ 61 % 199,…" at bounding box center [0, 0] width 0 height 0
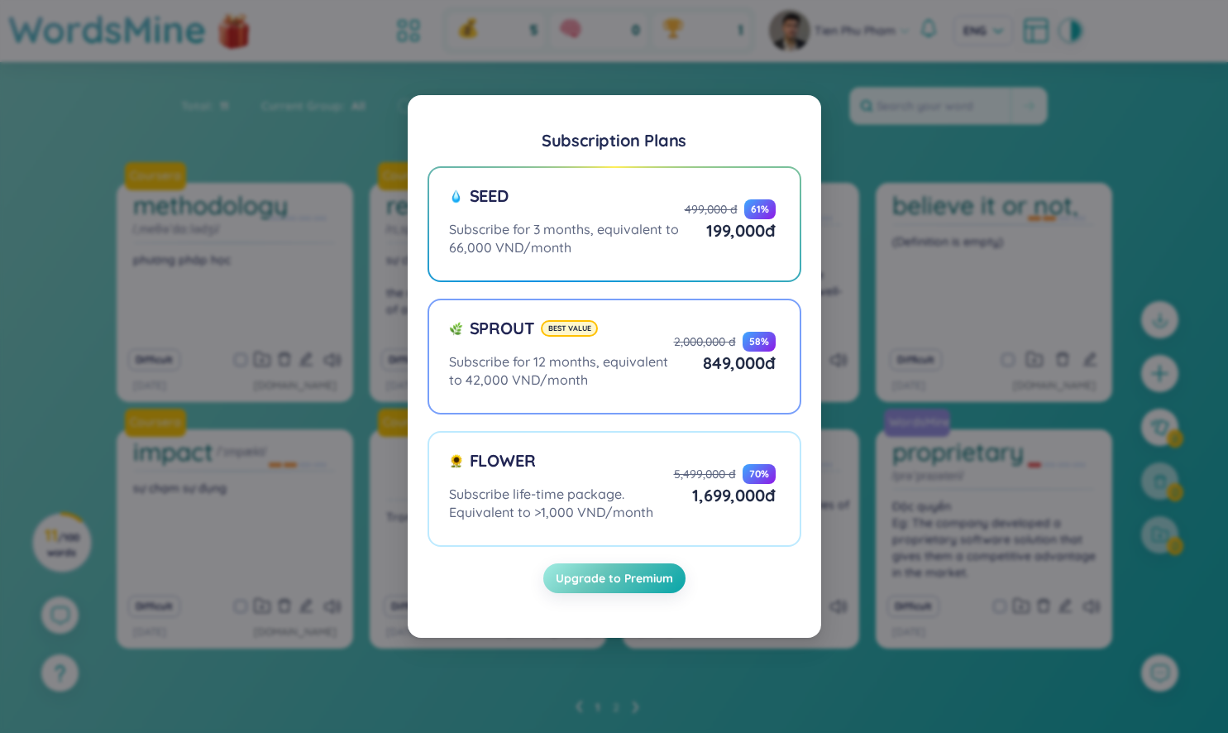
click at [687, 326] on div "Sprout Best value Subscribe for 12 months, equivalent to 42,000 VND/month 2,000…" at bounding box center [612, 353] width 327 height 72
click at [0, 0] on input "Sprout Best value Subscribe for 12 months, equivalent to 42,000 VND/month 2,000…" at bounding box center [0, 0] width 0 height 0
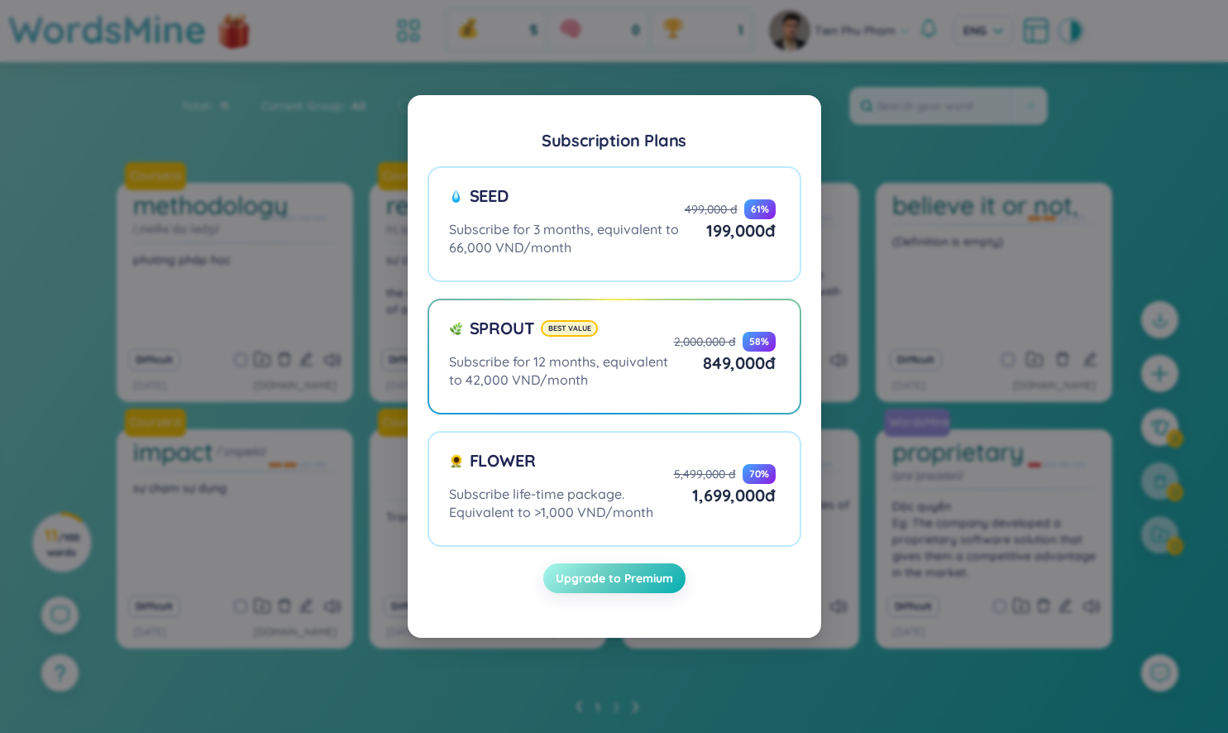
click at [625, 579] on span "Upgrade to Premium" at bounding box center [614, 578] width 117 height 17
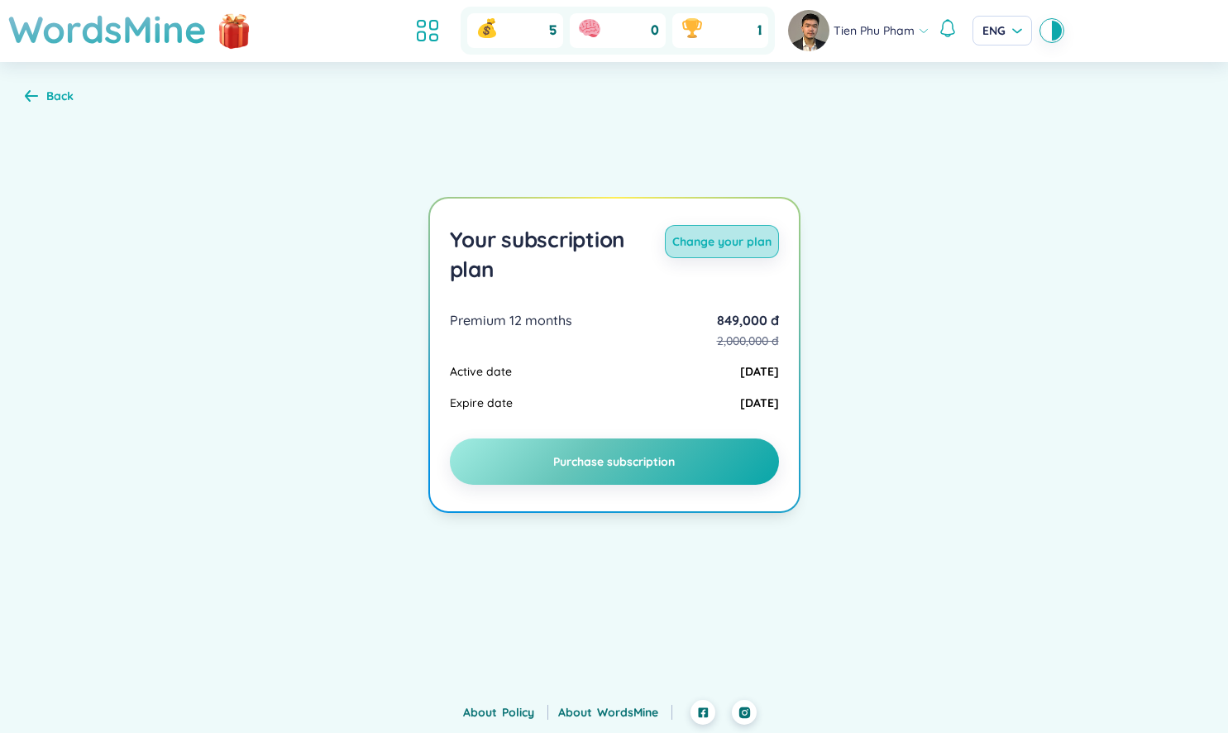
click at [733, 250] on span "Change your plan" at bounding box center [721, 241] width 99 height 17
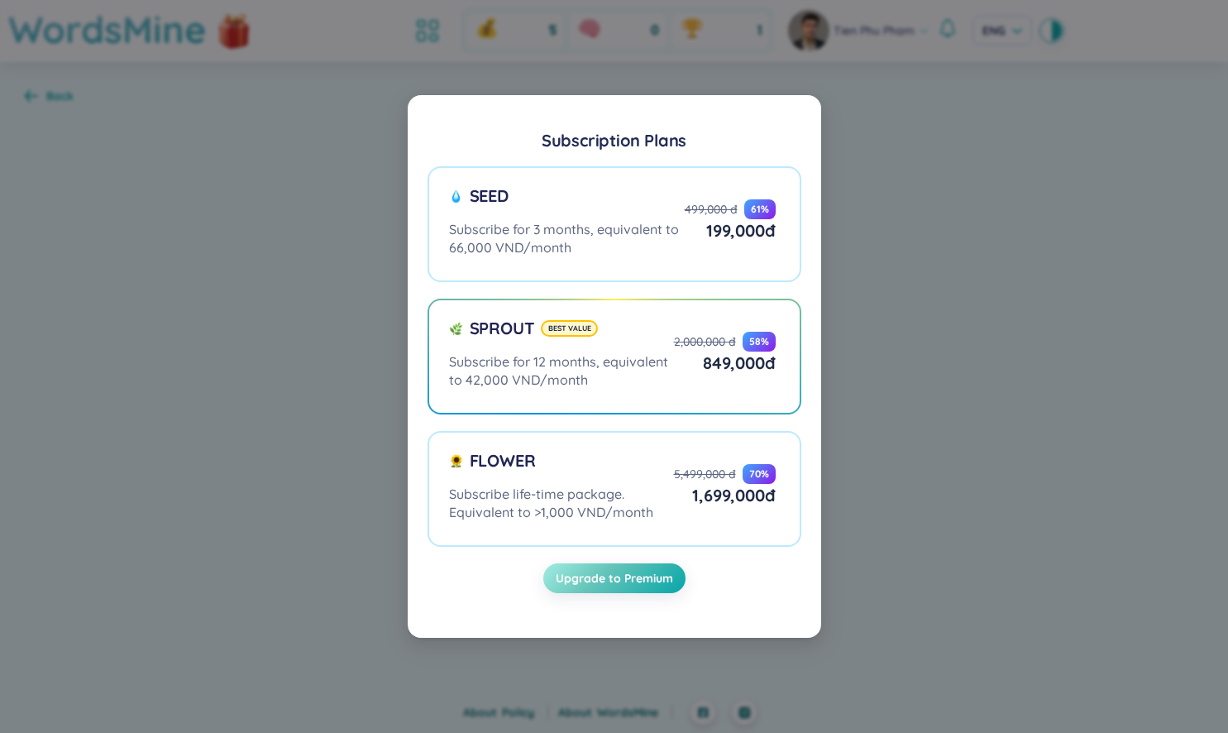
click at [733, 250] on div "Seed Subscribe for 3 months, equivalent to 66,000 VND/month 499,000 đ 61 % 199,…" at bounding box center [612, 220] width 327 height 72
click at [0, 0] on input "Seed Subscribe for 3 months, equivalent to 66,000 VND/month 499,000 đ 61 % 199,…" at bounding box center [0, 0] width 0 height 0
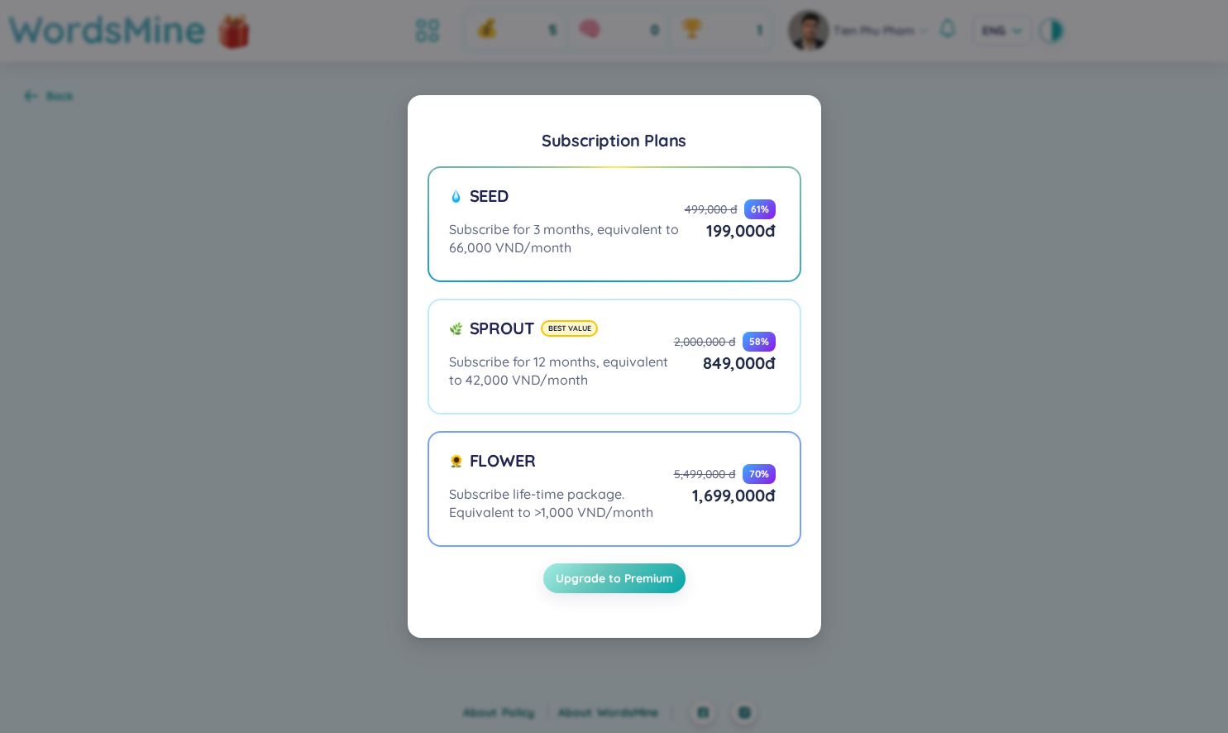
click at [704, 494] on div "1,699,000 đ" at bounding box center [725, 495] width 102 height 23
click at [0, 0] on input "Flower Subscribe life-time package. Equivalent to >1,000 VND/month 5,499,000 đ …" at bounding box center [0, 0] width 0 height 0
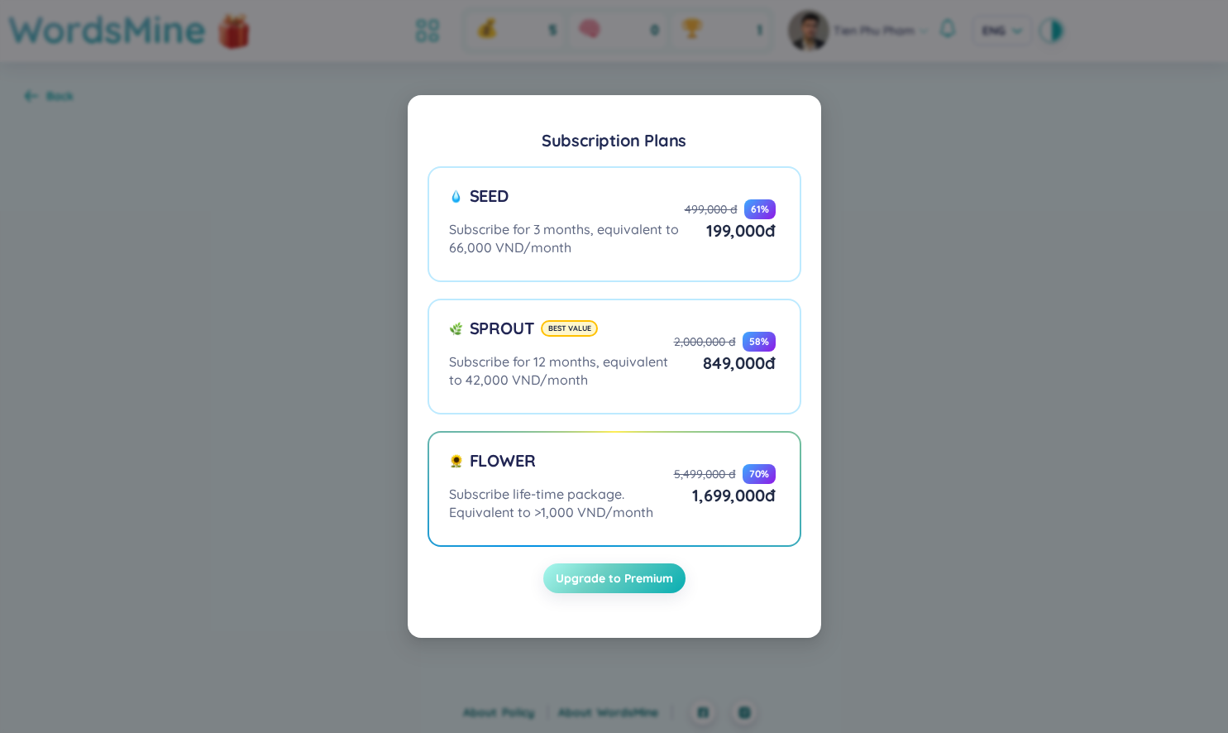
click at [651, 581] on span "Upgrade to Premium" at bounding box center [614, 578] width 117 height 17
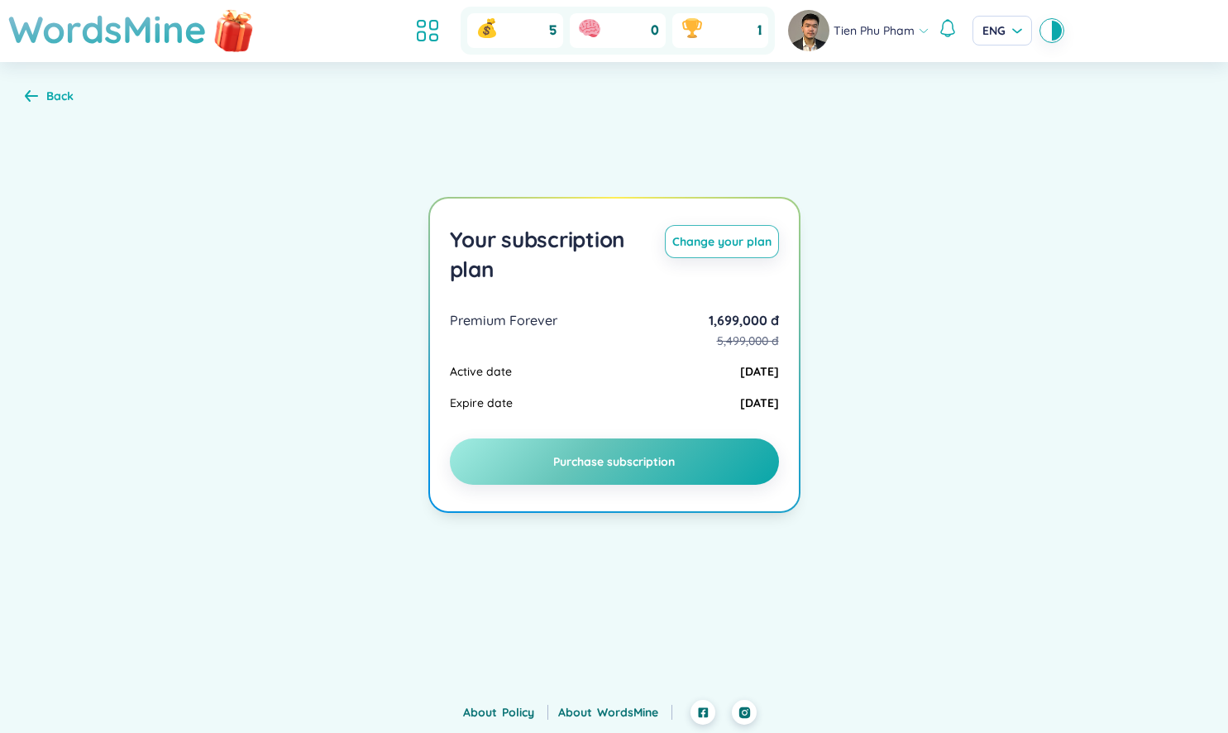
click at [227, 30] on img at bounding box center [234, 29] width 50 height 65
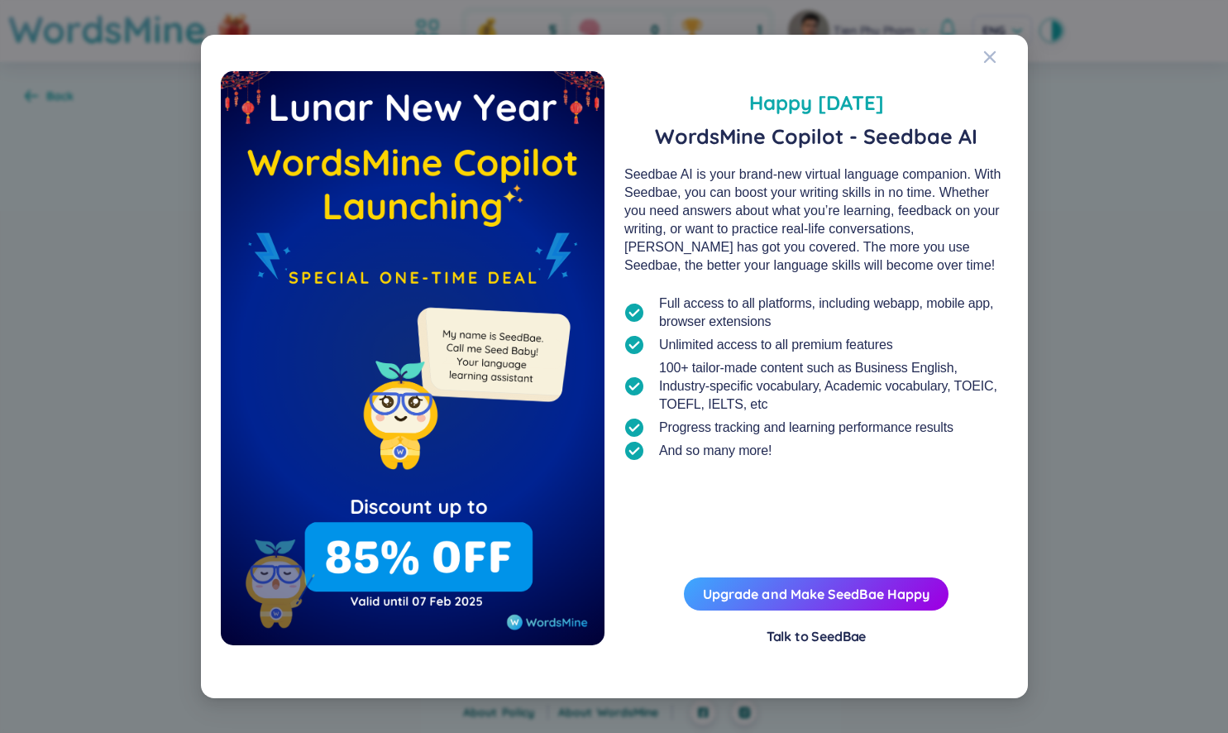
click at [170, 98] on div "Happy [DATE] WordsMine Copilot - Seedbae AI Seedbae AI is your brand-new virtua…" at bounding box center [614, 366] width 1228 height 733
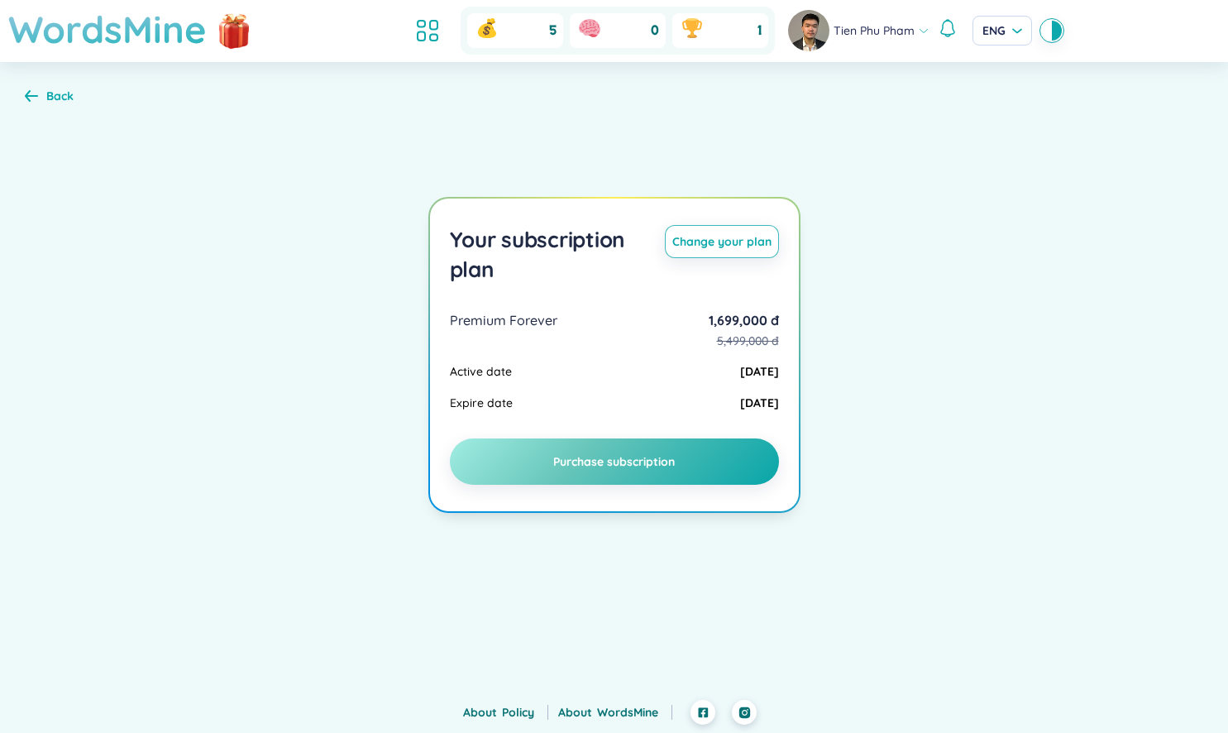
click at [139, 50] on h1 "WordsMine" at bounding box center [107, 29] width 198 height 59
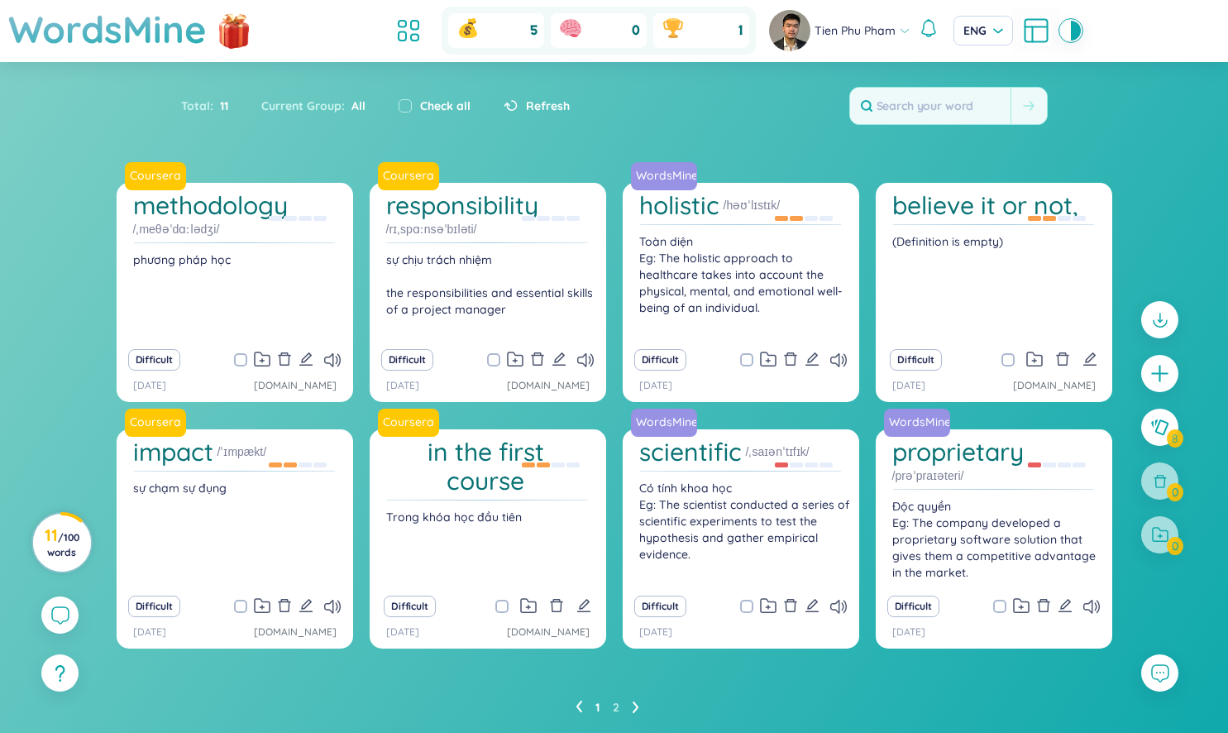
click at [47, 554] on span "/ 100 words" at bounding box center [63, 544] width 32 height 27
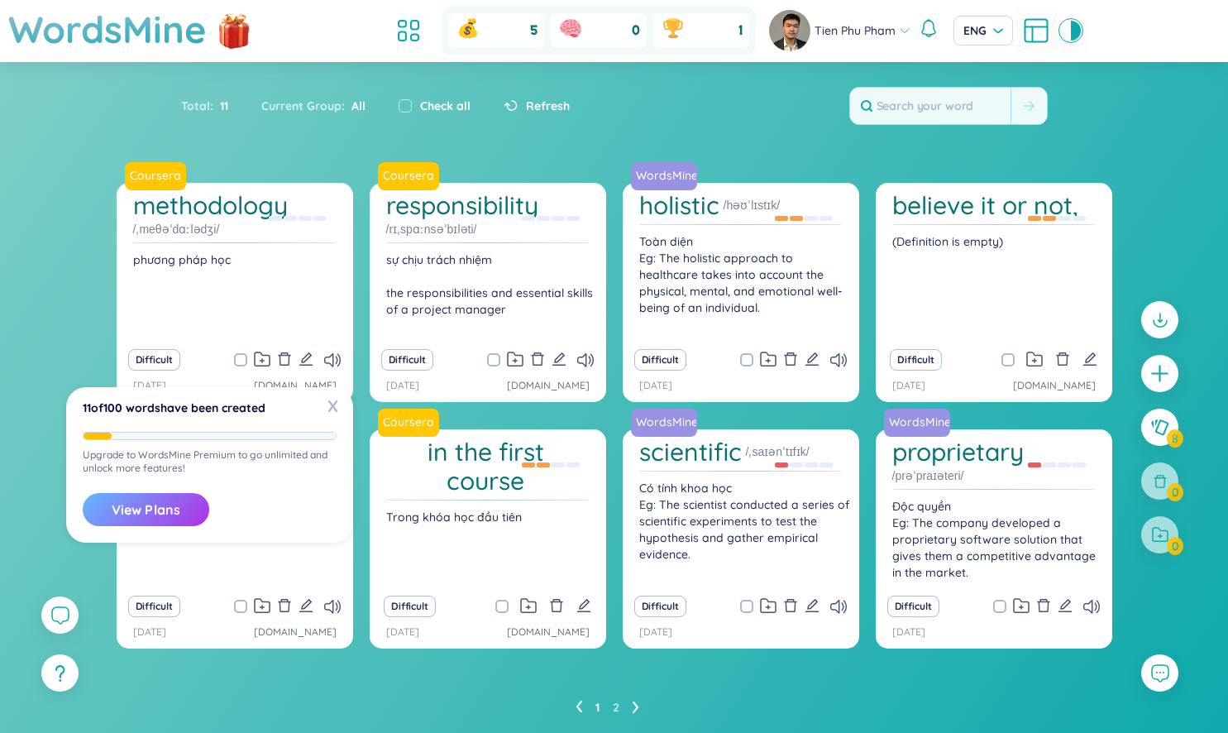
click at [163, 493] on button "View Plans" at bounding box center [146, 509] width 127 height 33
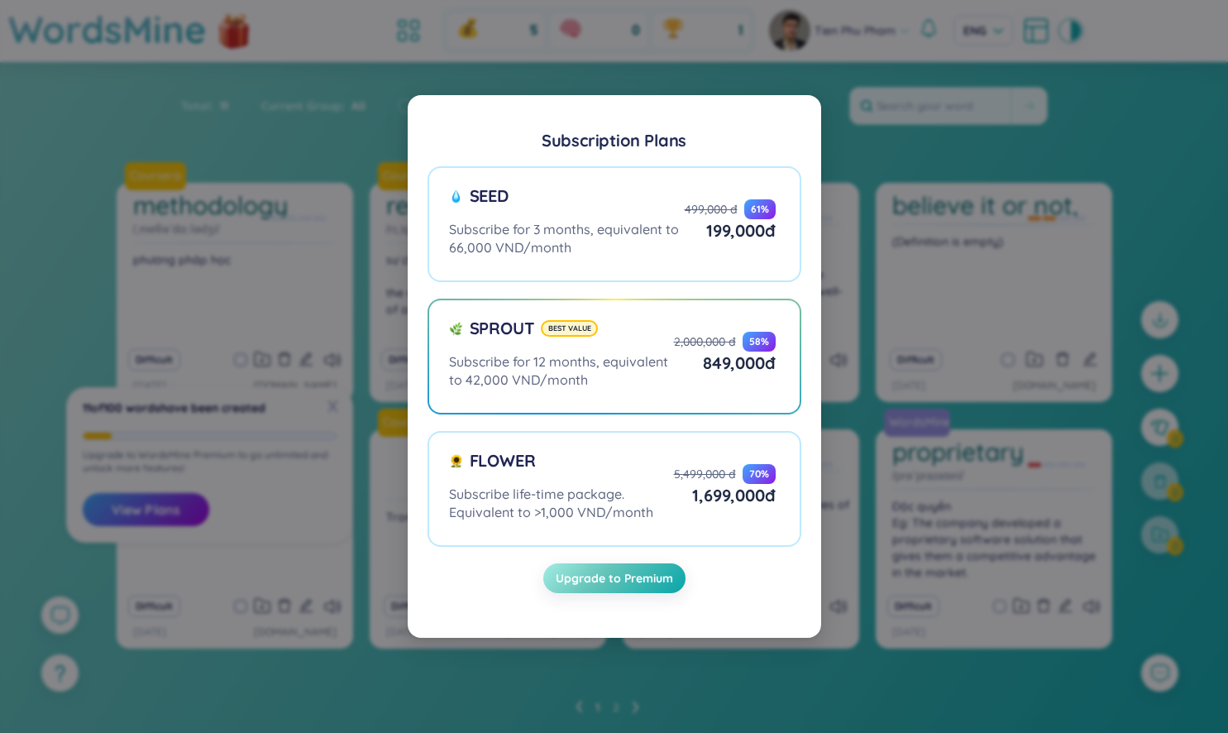
click at [235, 267] on div "Subscription Plans Seed Subscribe for 3 months, equivalent to 66,000 VND/month …" at bounding box center [614, 366] width 1228 height 733
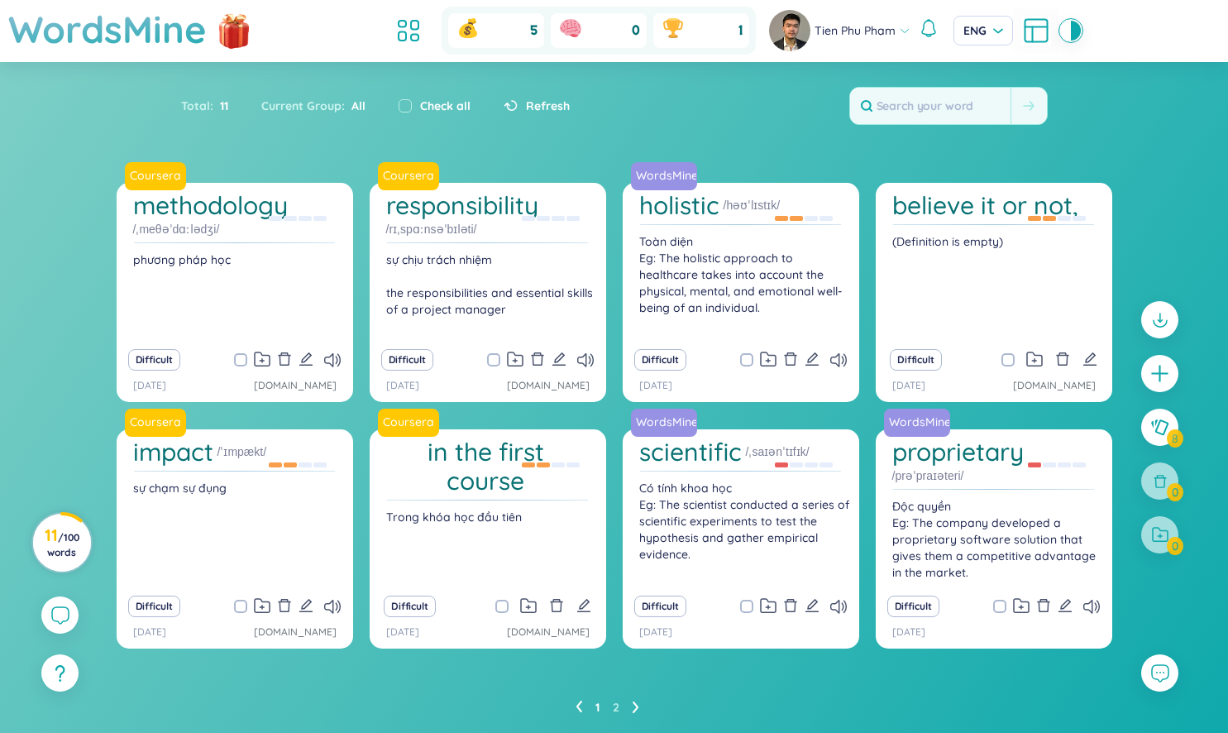
click at [60, 534] on span "/ 100 words" at bounding box center [63, 544] width 32 height 27
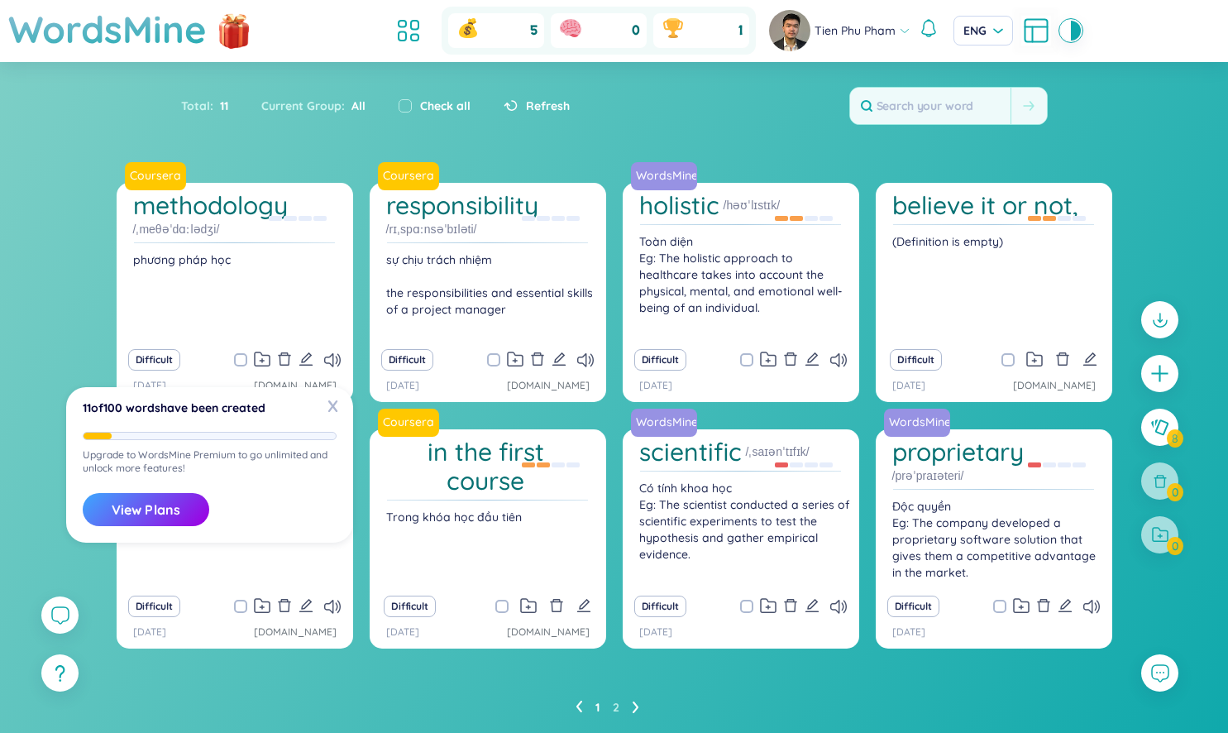
click at [489, 101] on div "Refresh" at bounding box center [528, 105] width 83 height 35
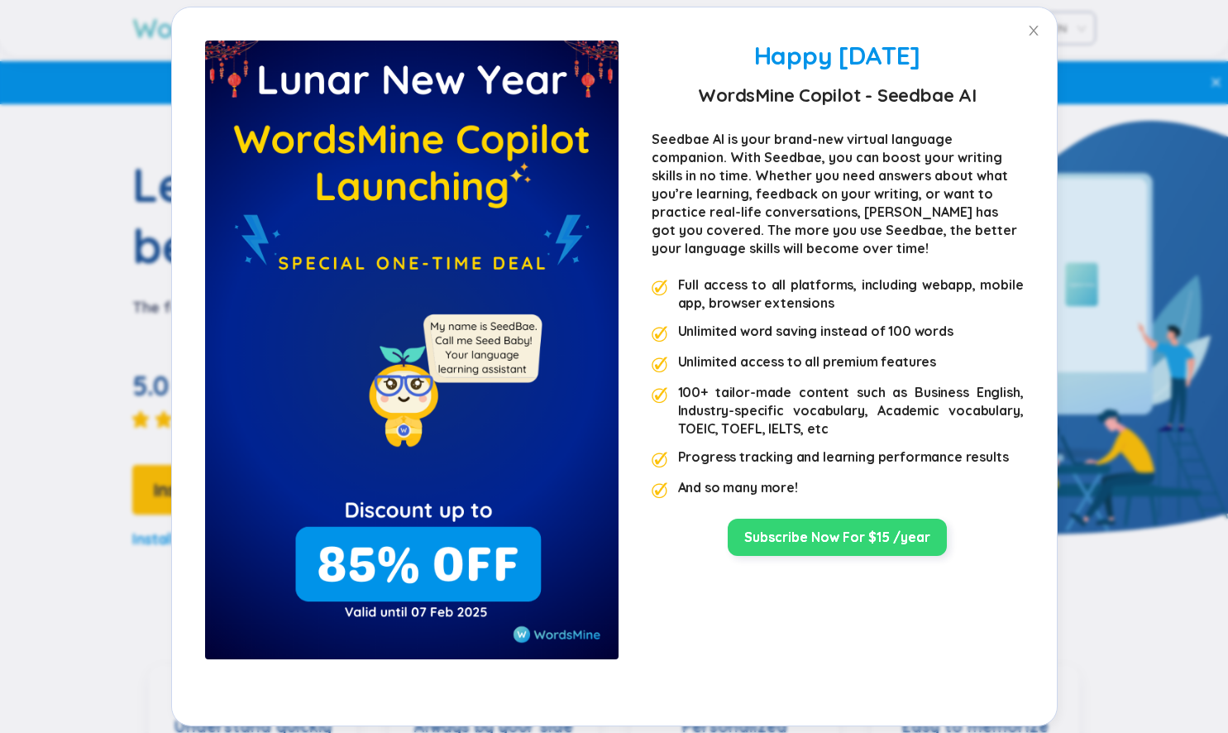
click at [858, 533] on link "Subscribe Now For $15 /year" at bounding box center [837, 537] width 186 height 18
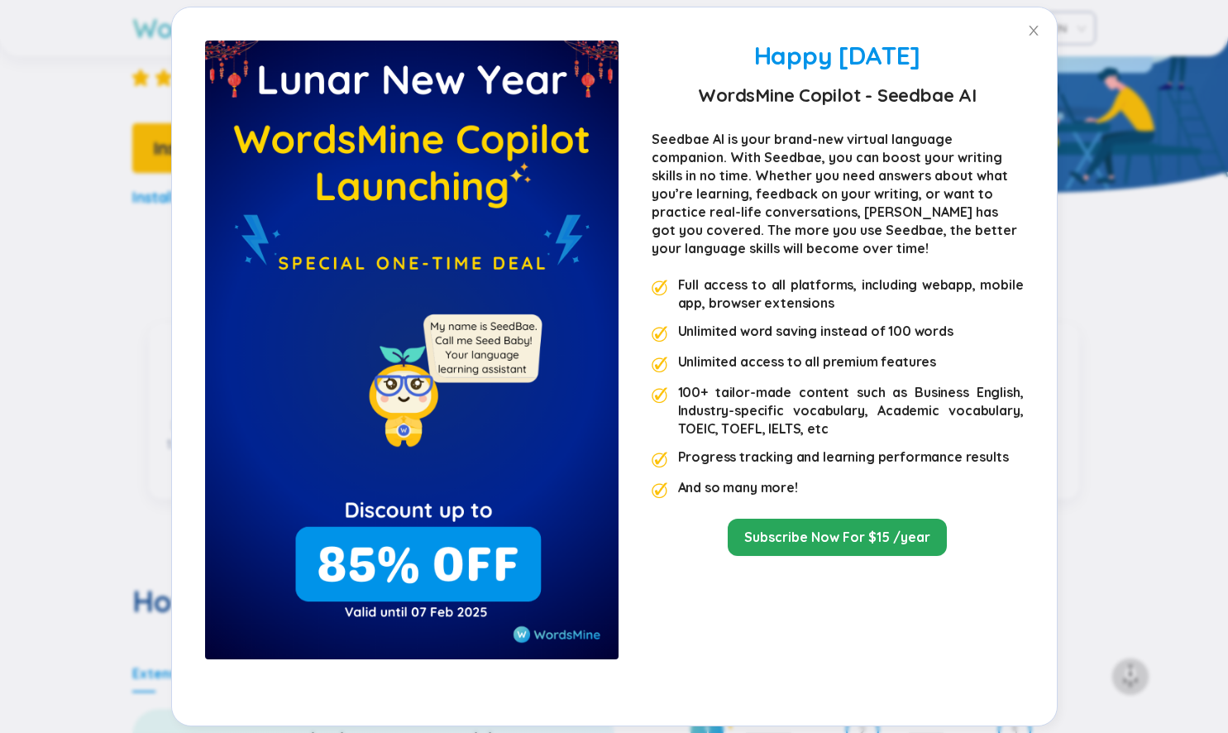
scroll to position [354, 0]
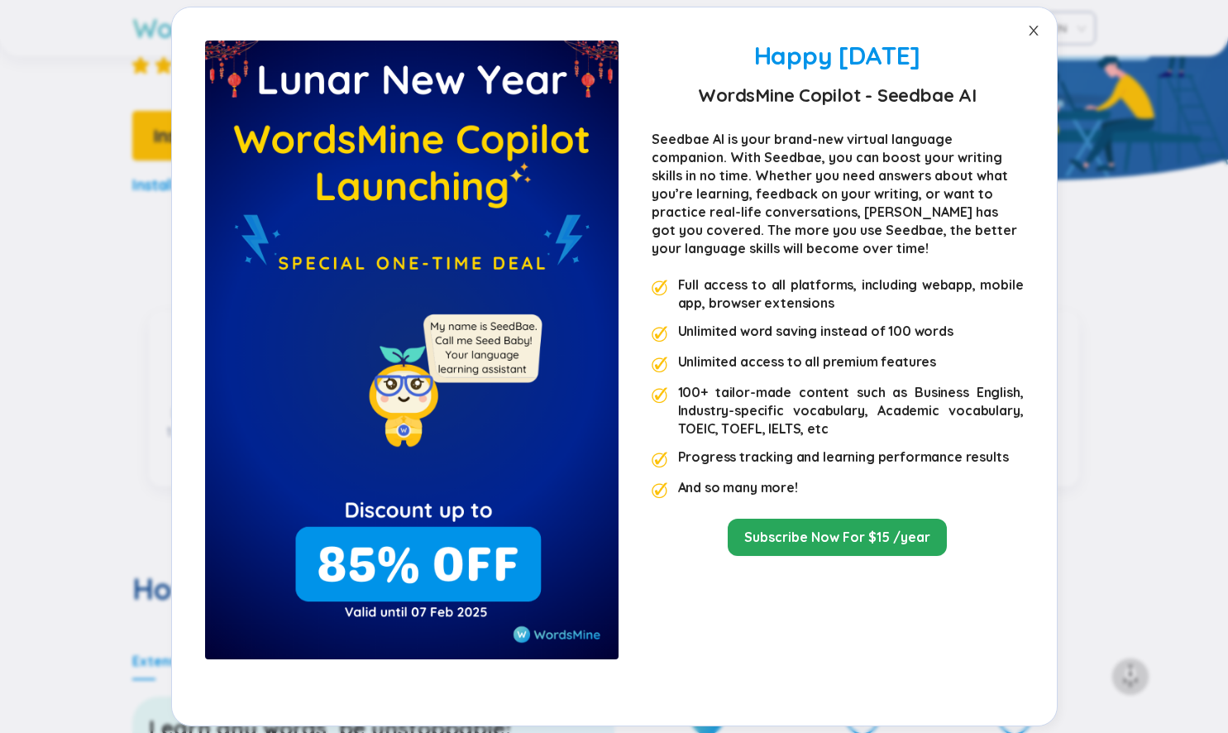
click at [1025, 27] on span "Close" at bounding box center [1033, 30] width 46 height 46
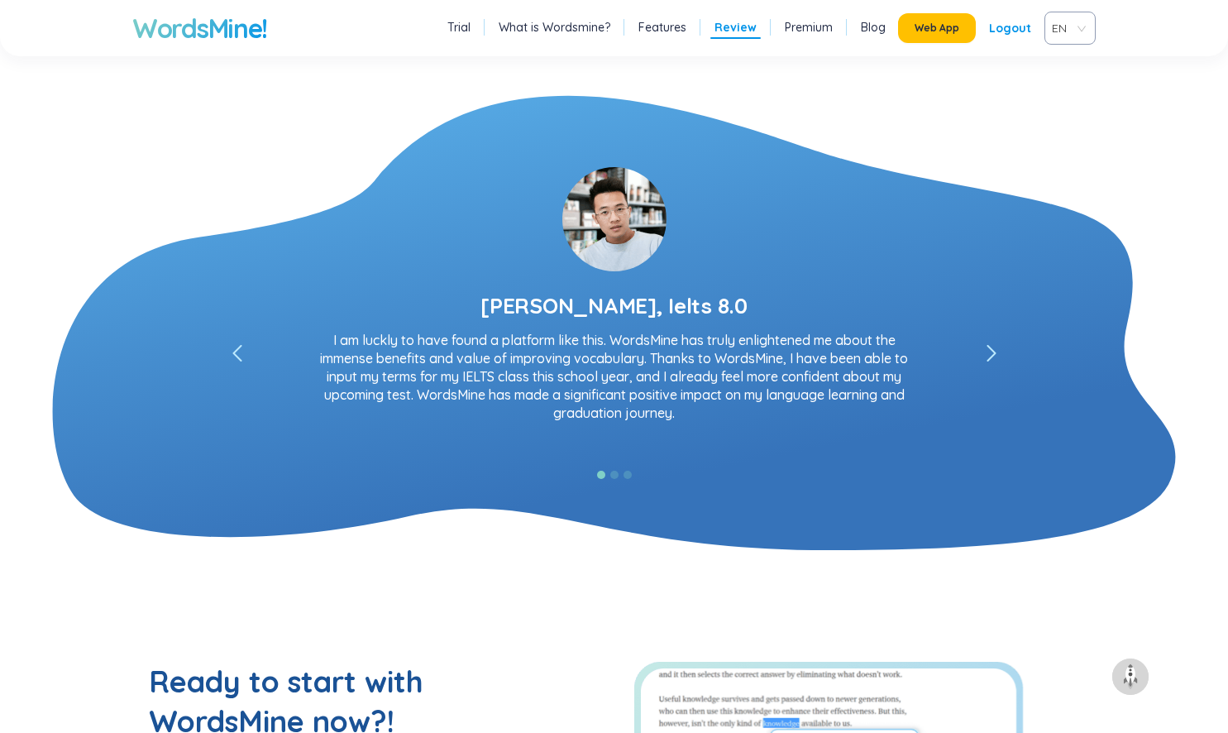
scroll to position [2958, 0]
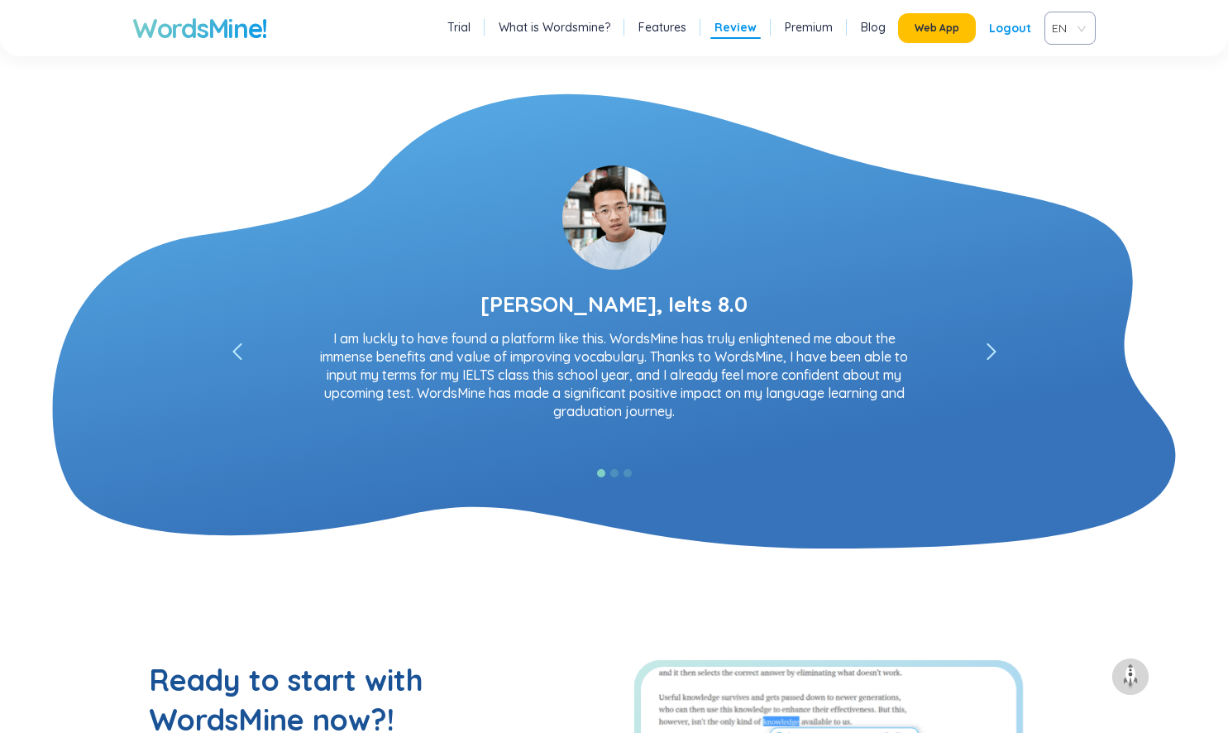
click at [983, 351] on span at bounding box center [991, 351] width 17 height 17
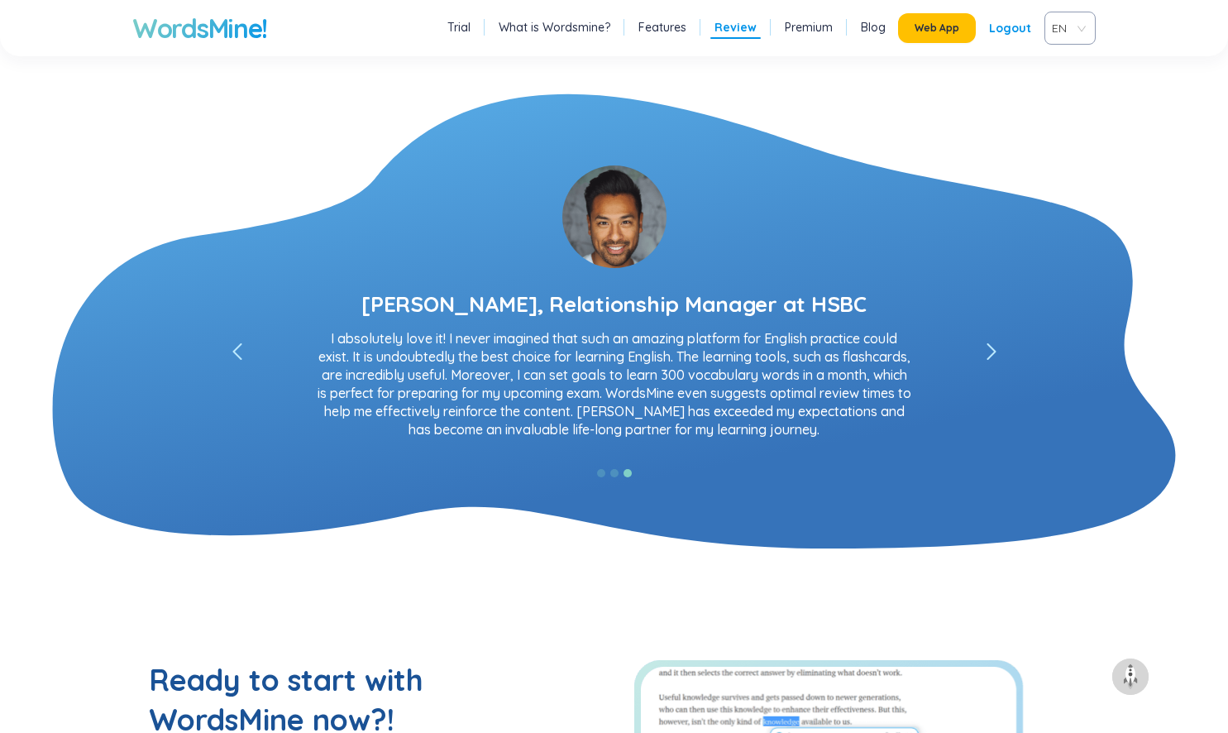
click at [991, 351] on icon "left" at bounding box center [991, 351] width 10 height 17
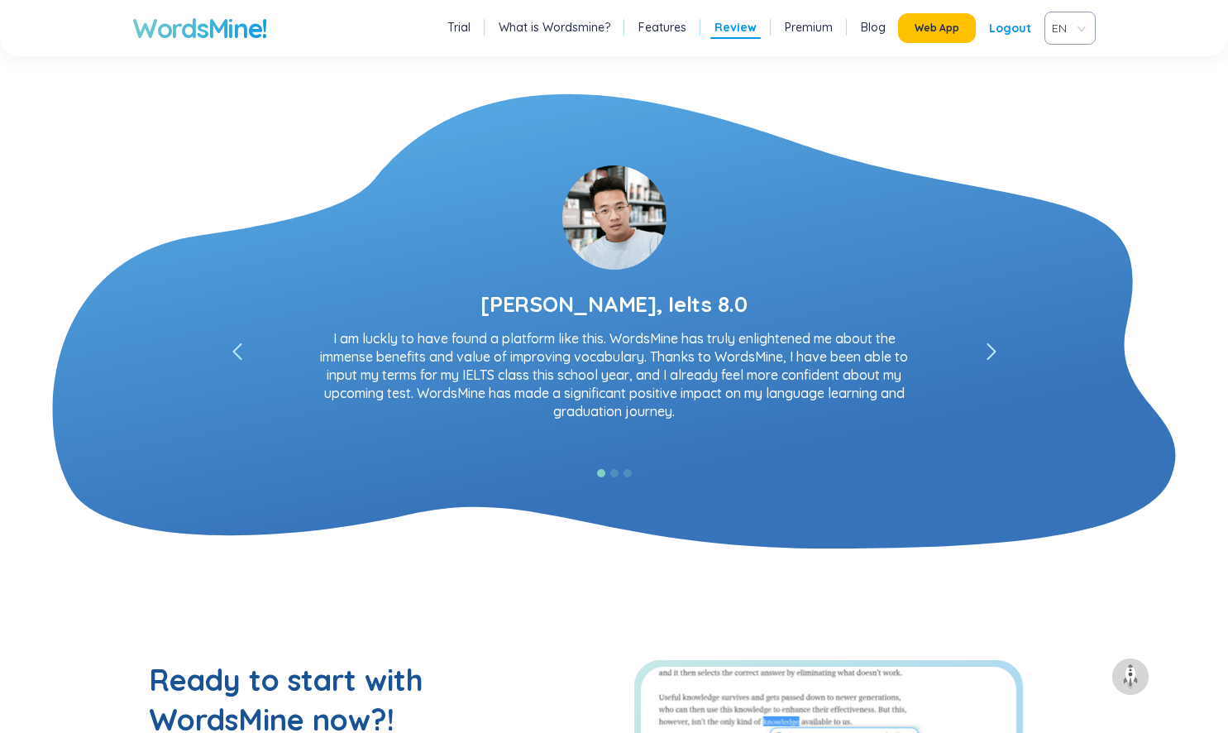
click at [991, 351] on icon "left" at bounding box center [991, 351] width 10 height 17
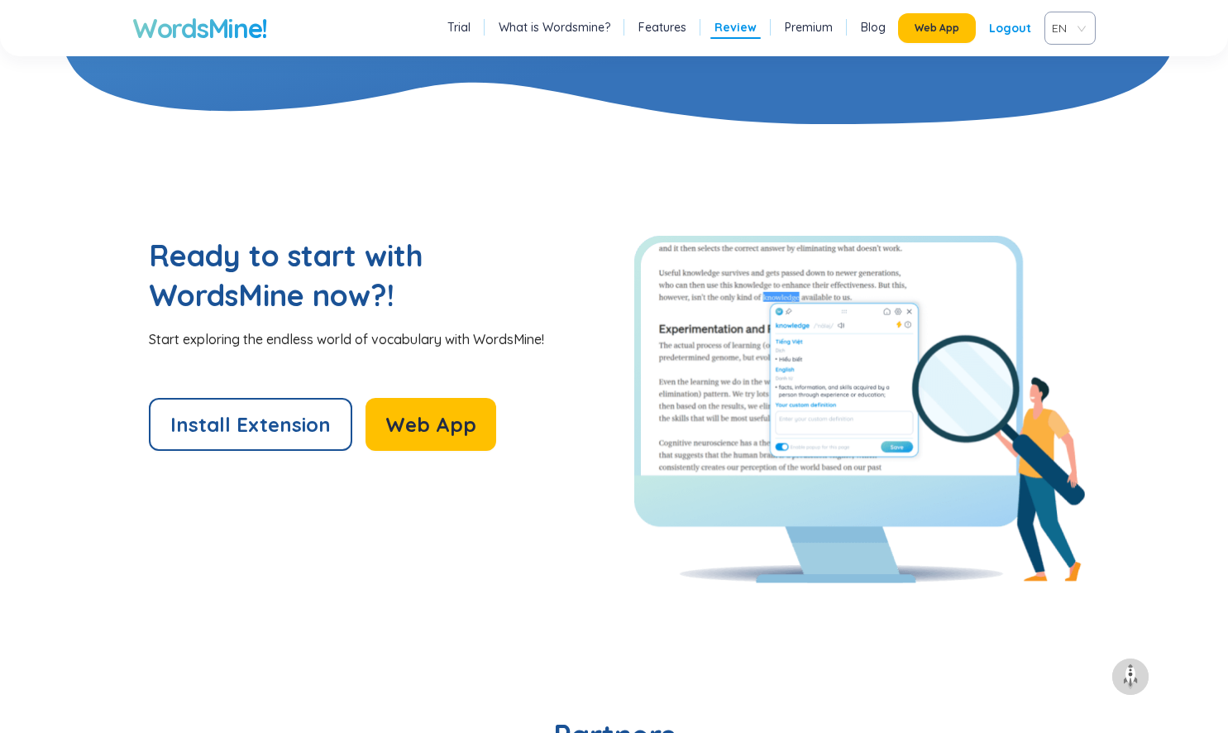
scroll to position [3417, 0]
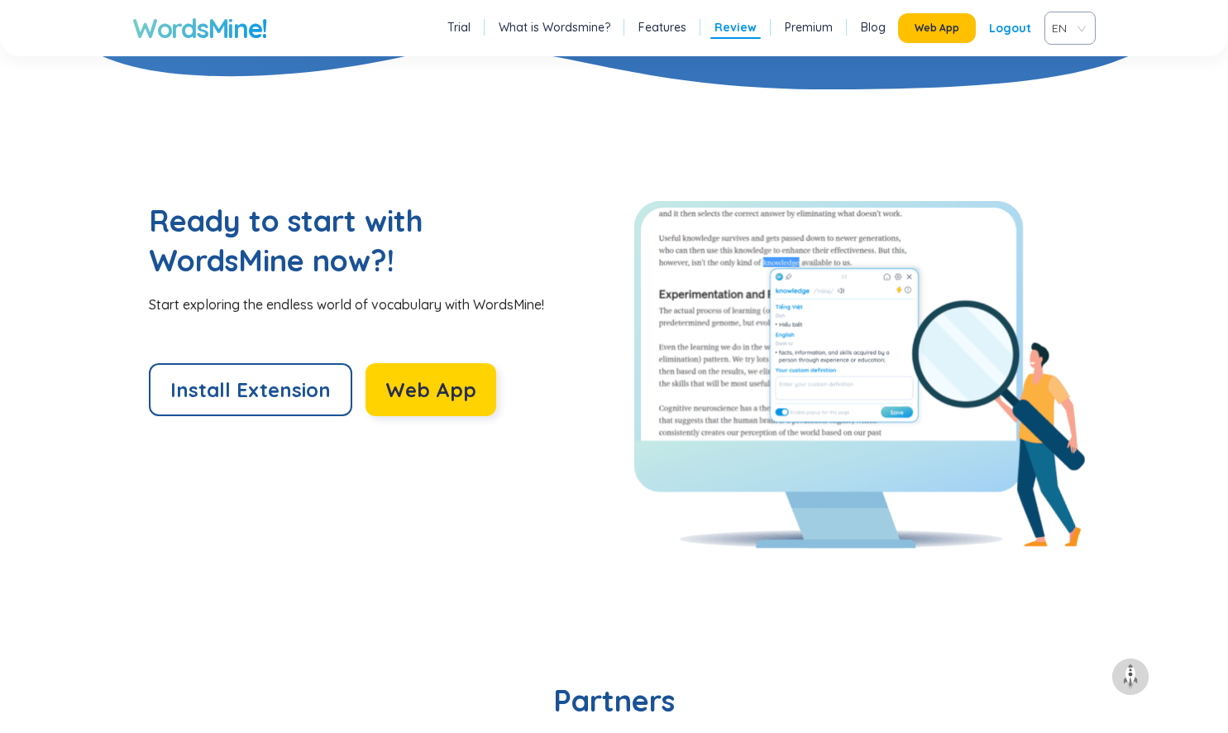
click at [444, 375] on button "Web App" at bounding box center [430, 389] width 131 height 53
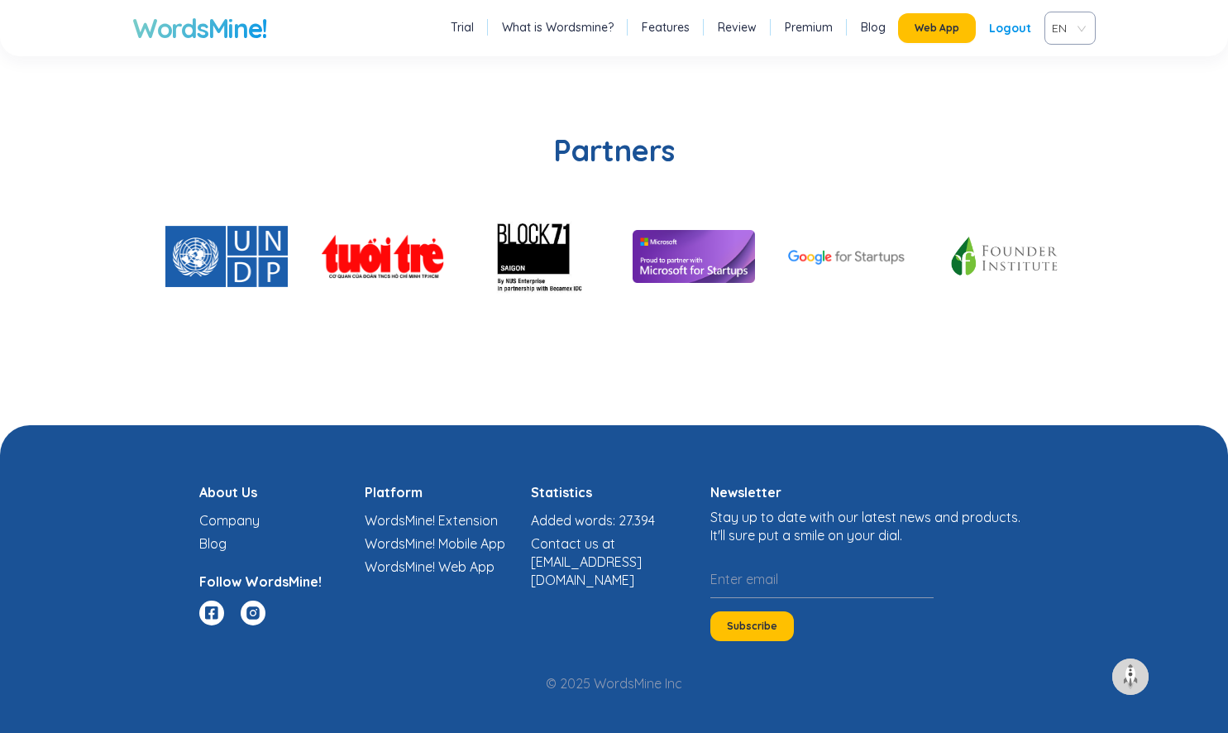
scroll to position [3973, 0]
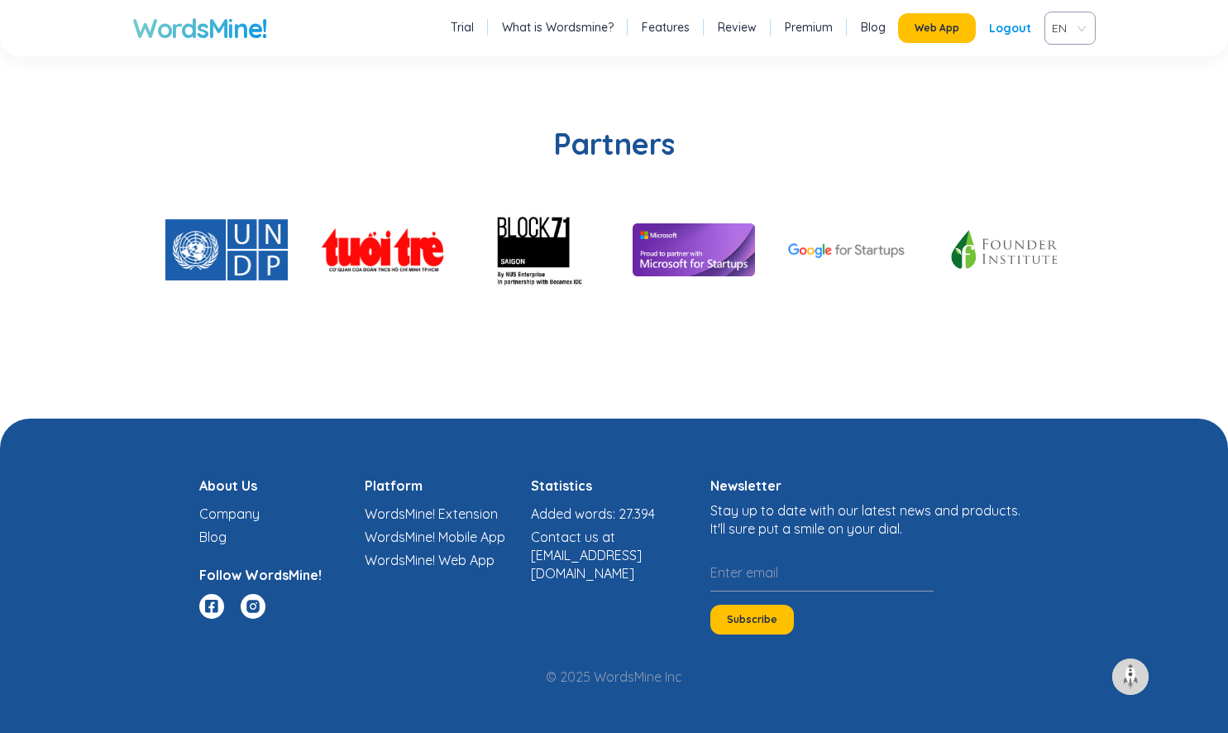
click at [249, 518] on link "Company" at bounding box center [229, 513] width 60 height 17
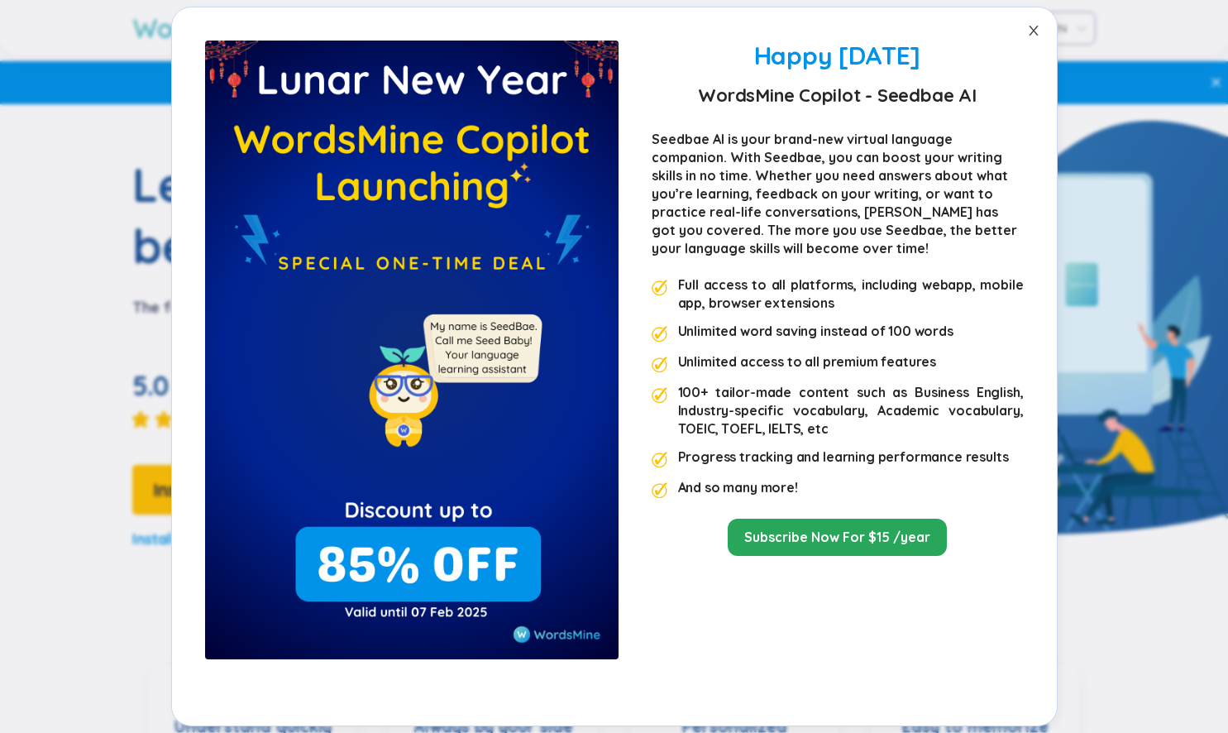
click at [1031, 28] on icon "close" at bounding box center [1033, 31] width 9 height 10
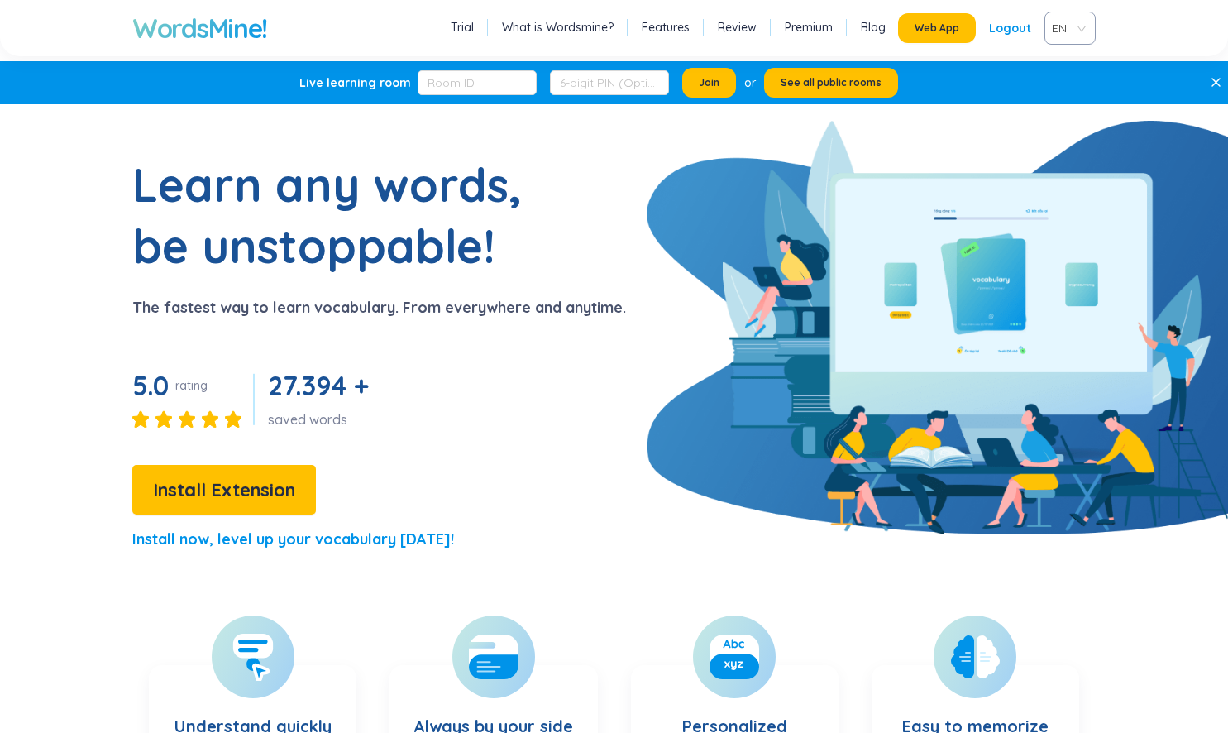
click at [746, 26] on link "Review" at bounding box center [737, 27] width 39 height 17
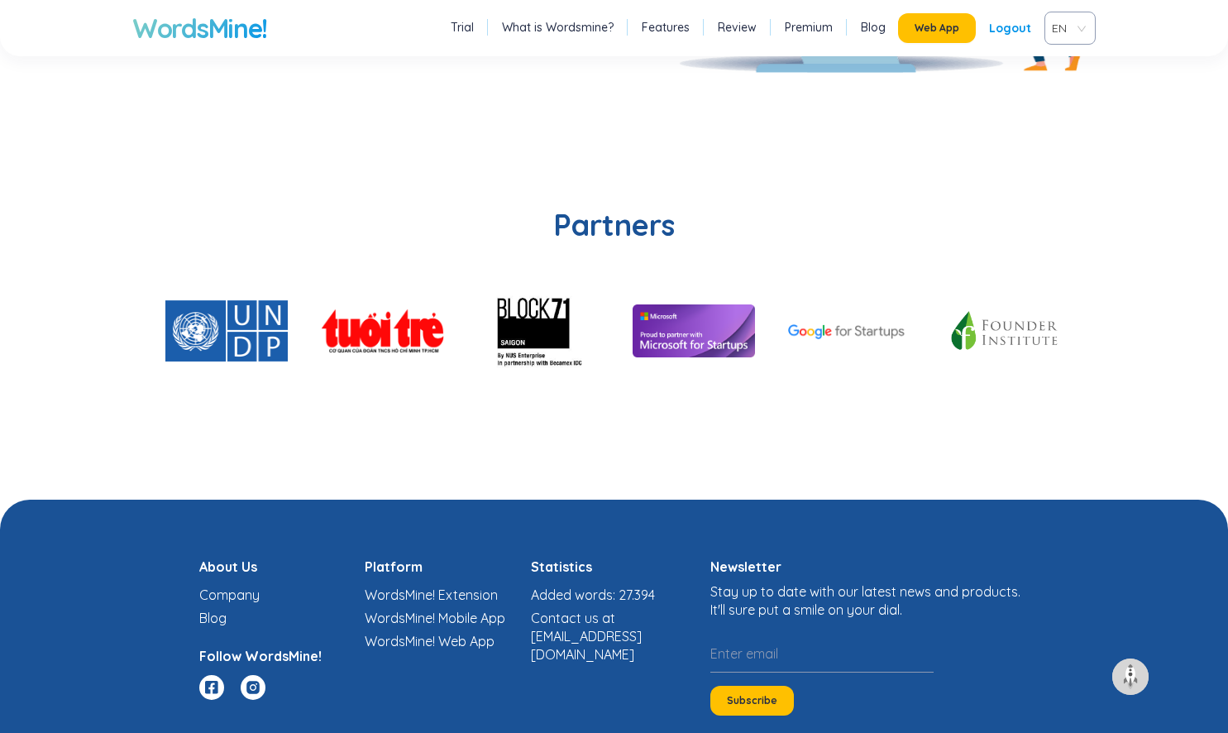
scroll to position [3973, 0]
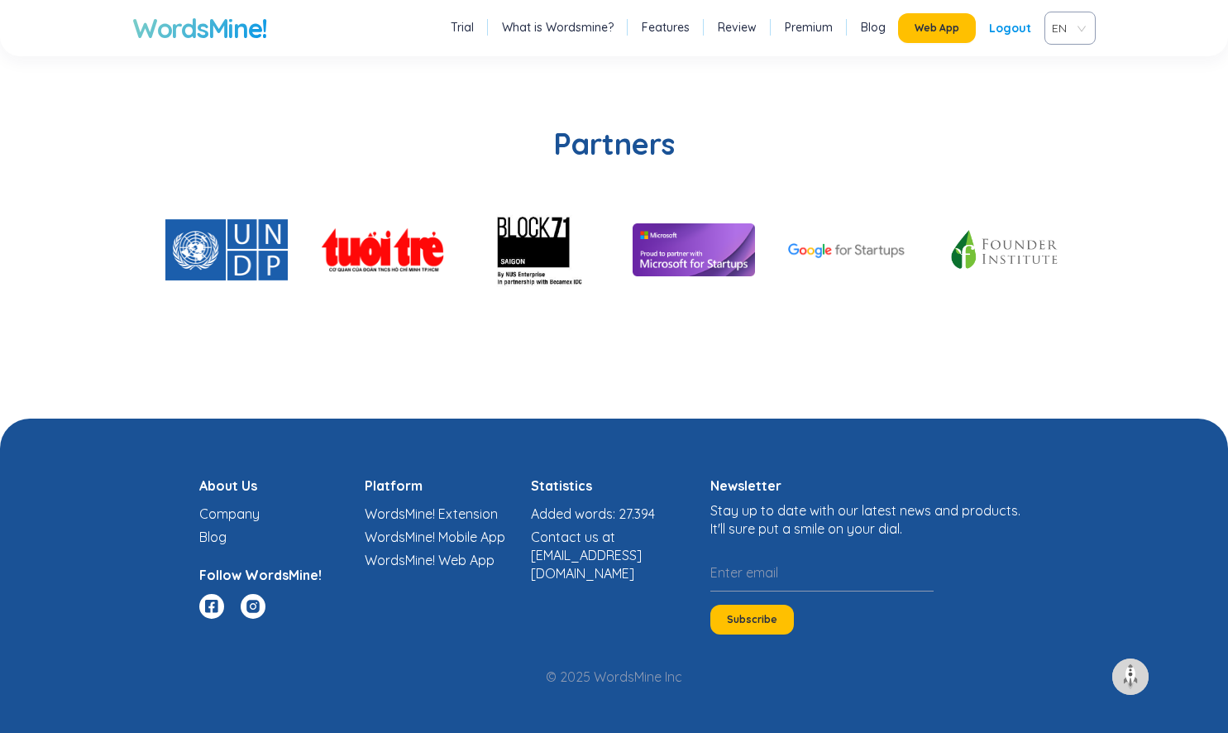
click at [215, 511] on link "Company" at bounding box center [229, 513] width 60 height 17
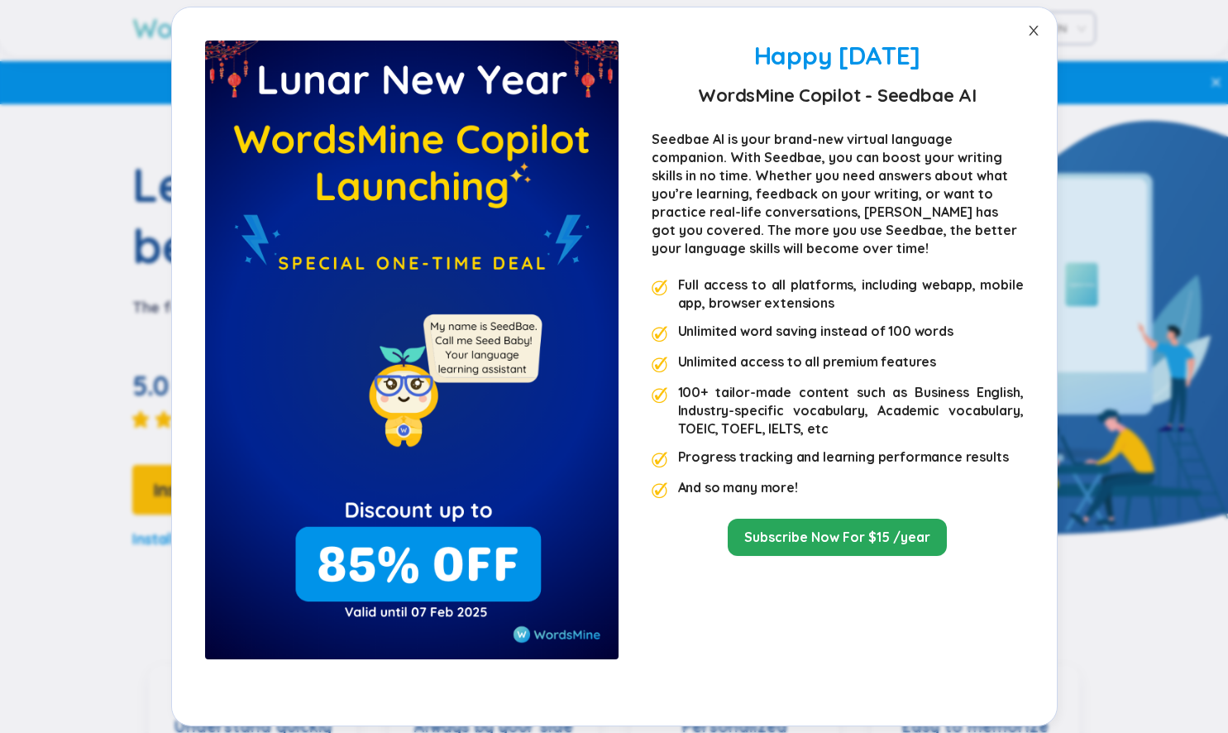
click at [1028, 38] on span "Close" at bounding box center [1033, 30] width 46 height 46
